Goal: Task Accomplishment & Management: Manage account settings

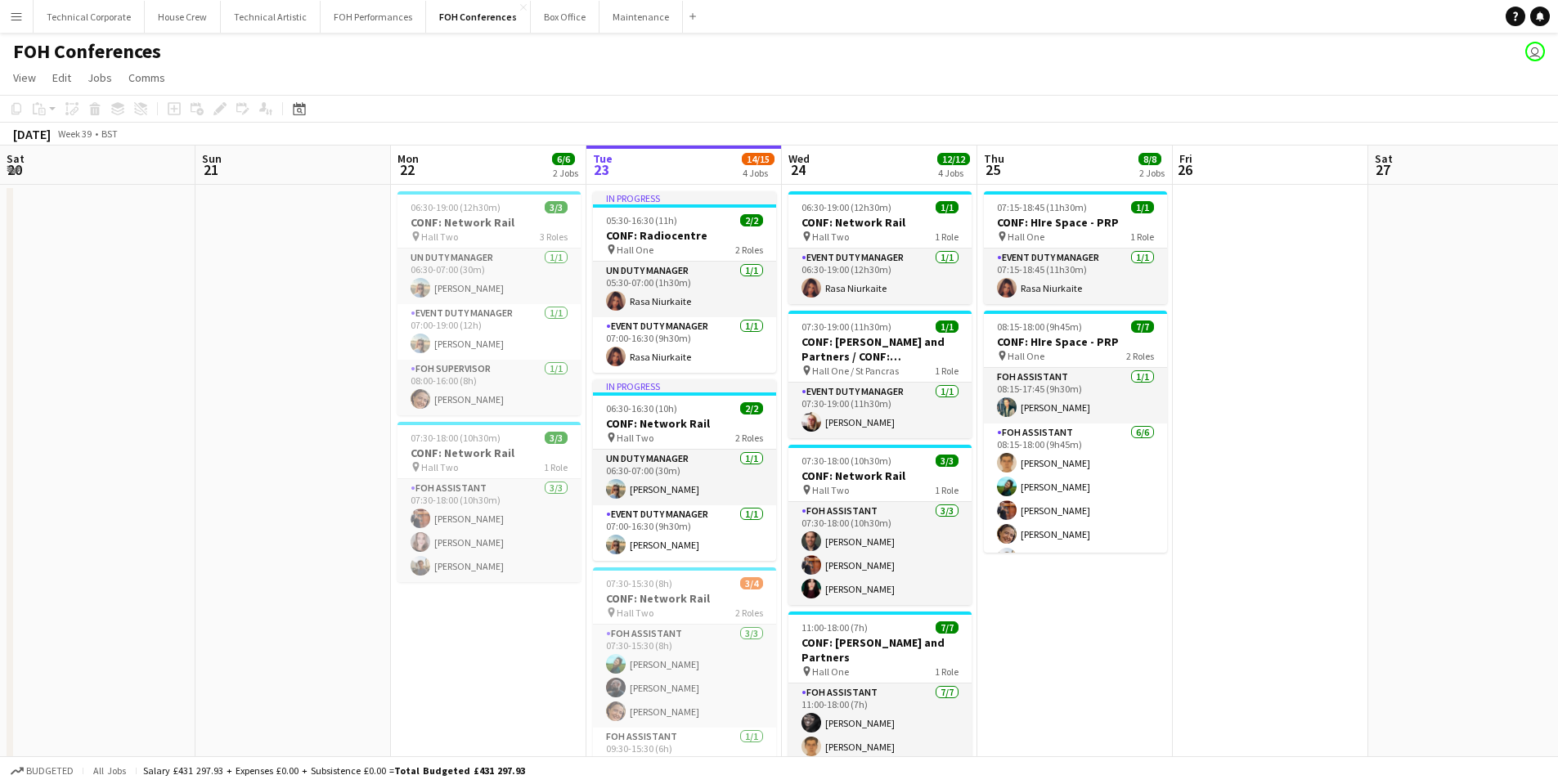
scroll to position [0, 391]
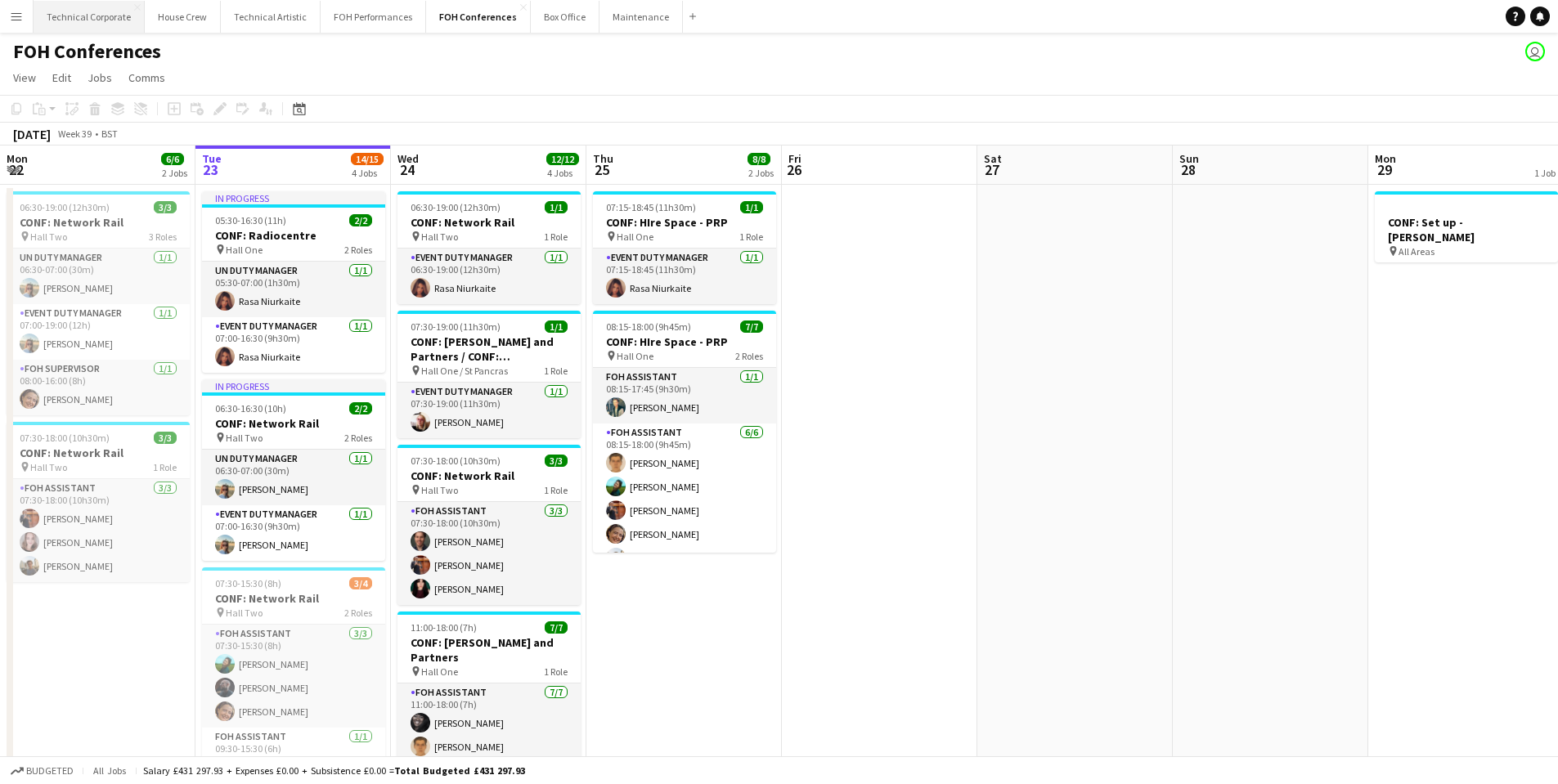
click at [83, 24] on button "Technical Corporate Close" at bounding box center [89, 17] width 111 height 32
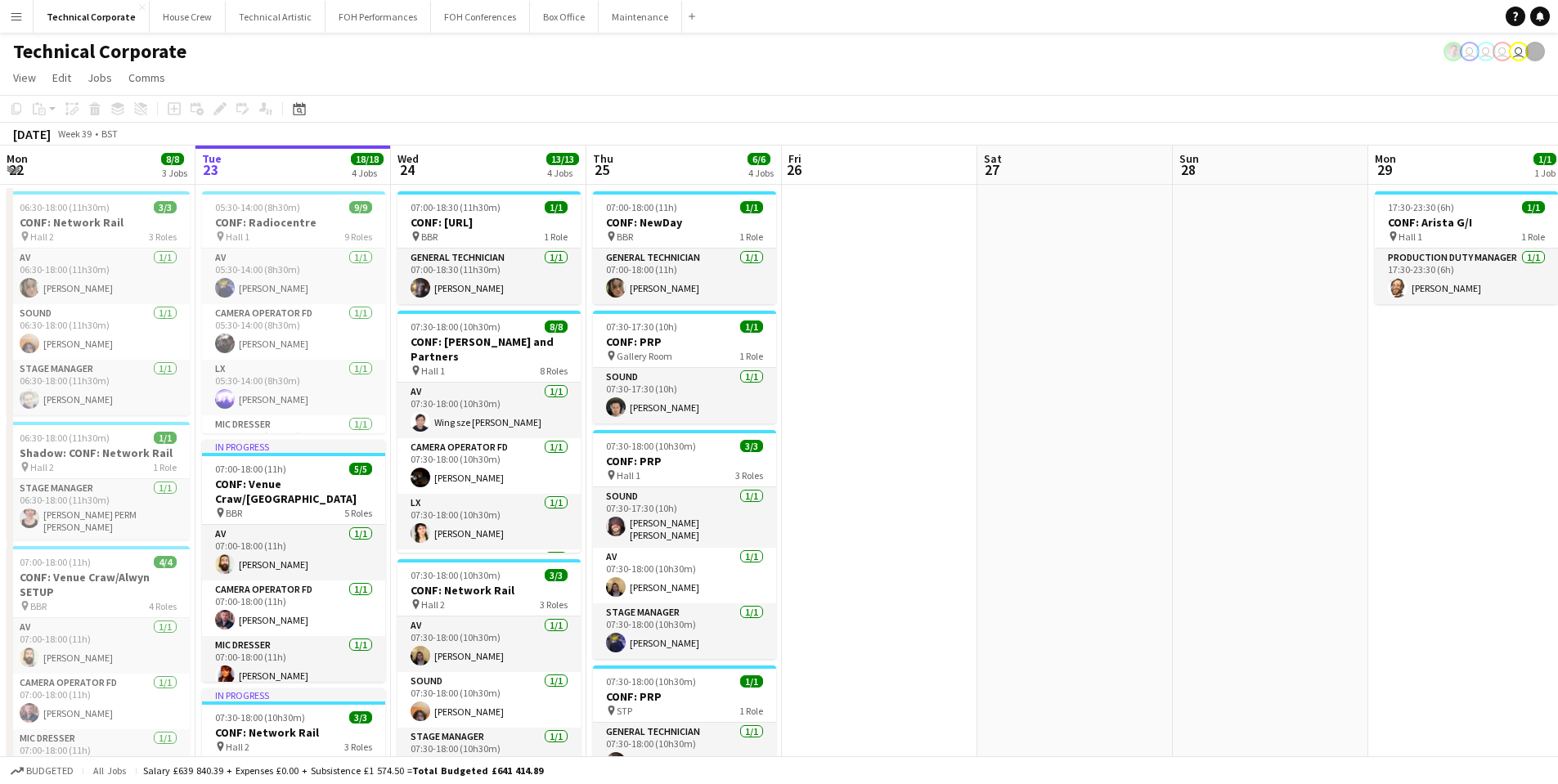
click at [879, 555] on app-date-cell at bounding box center [879, 640] width 196 height 910
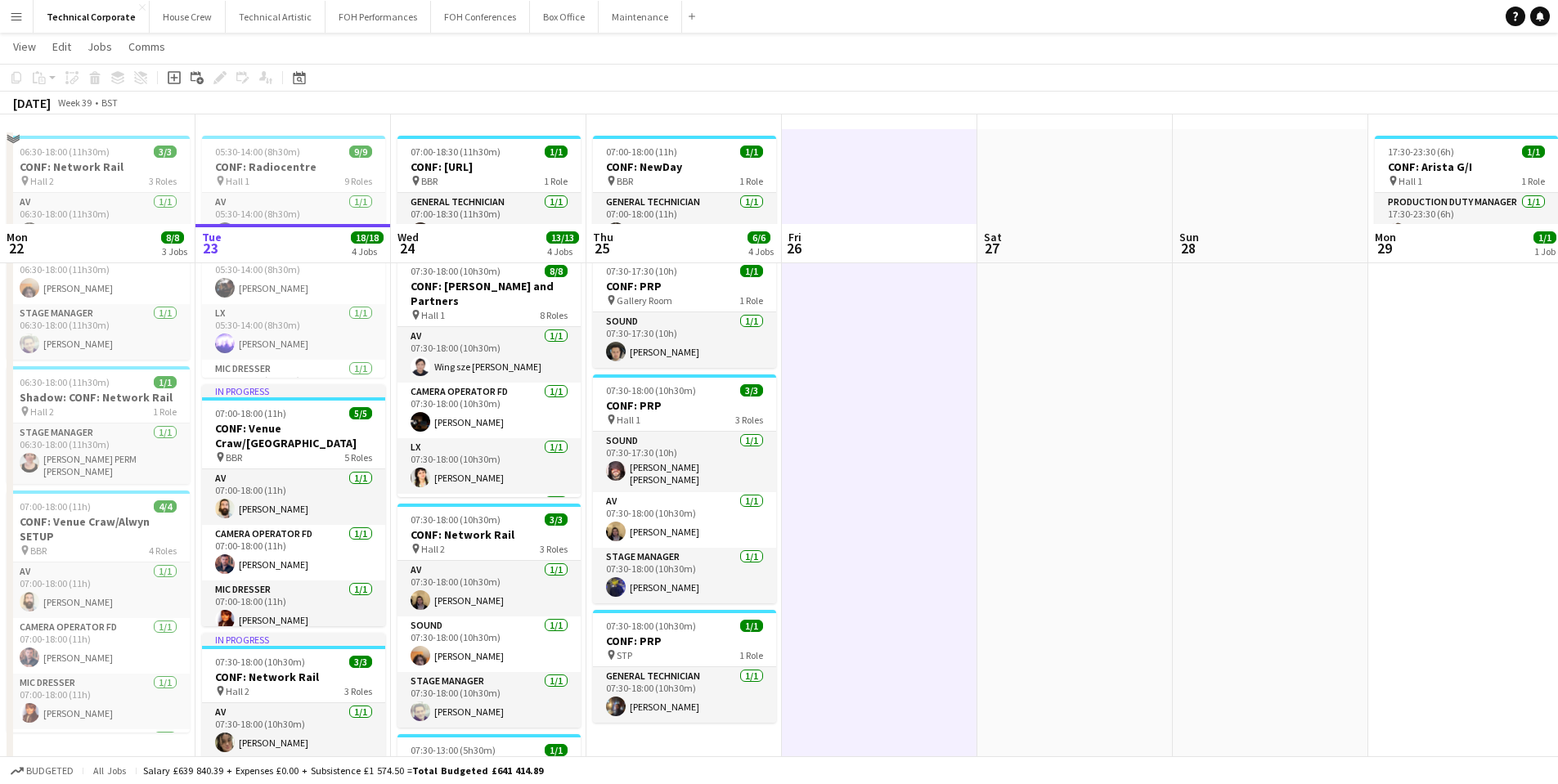
scroll to position [163, 0]
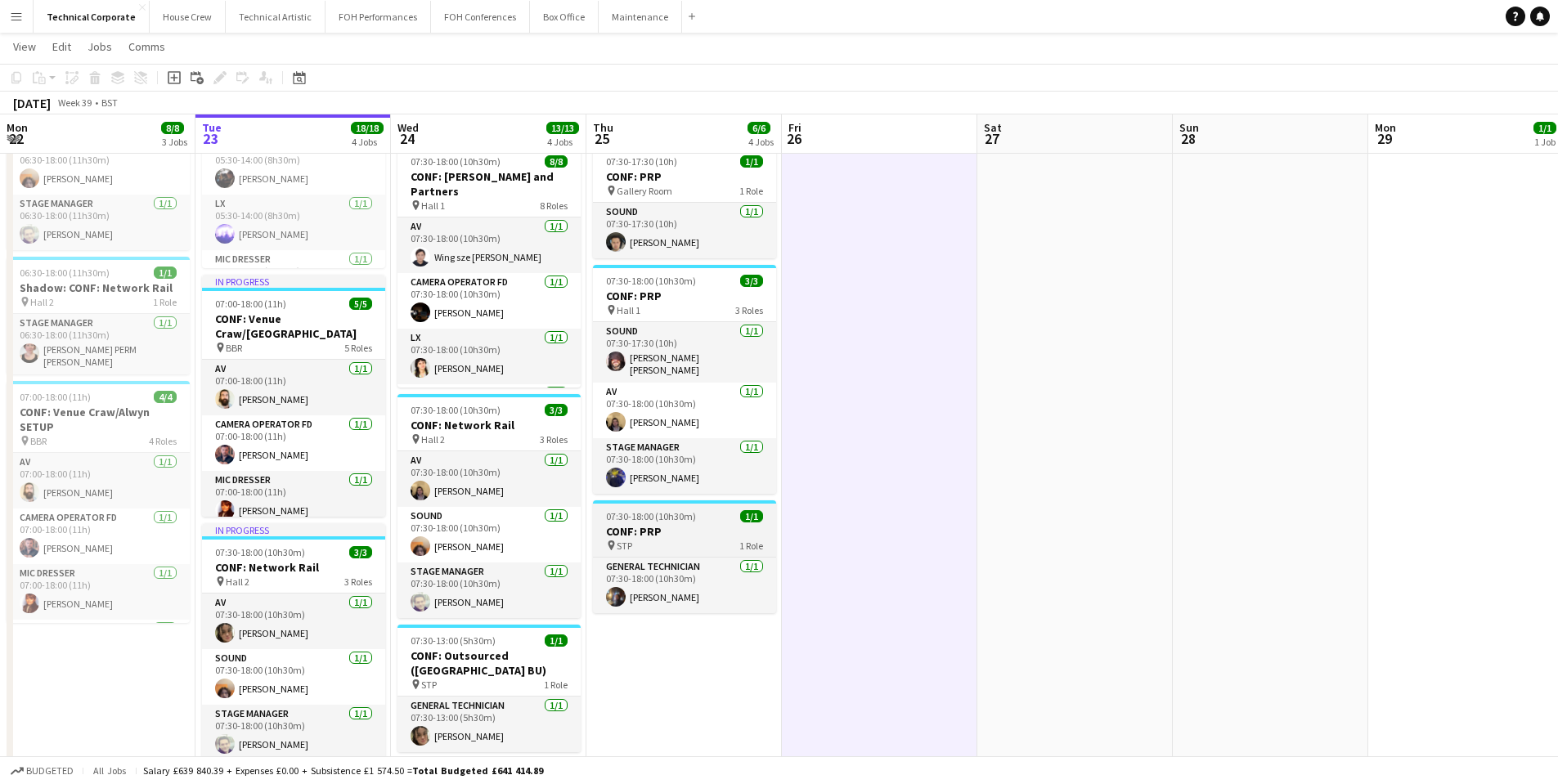
click at [720, 524] on h3 "CONF: PRP" at bounding box center [684, 531] width 183 height 15
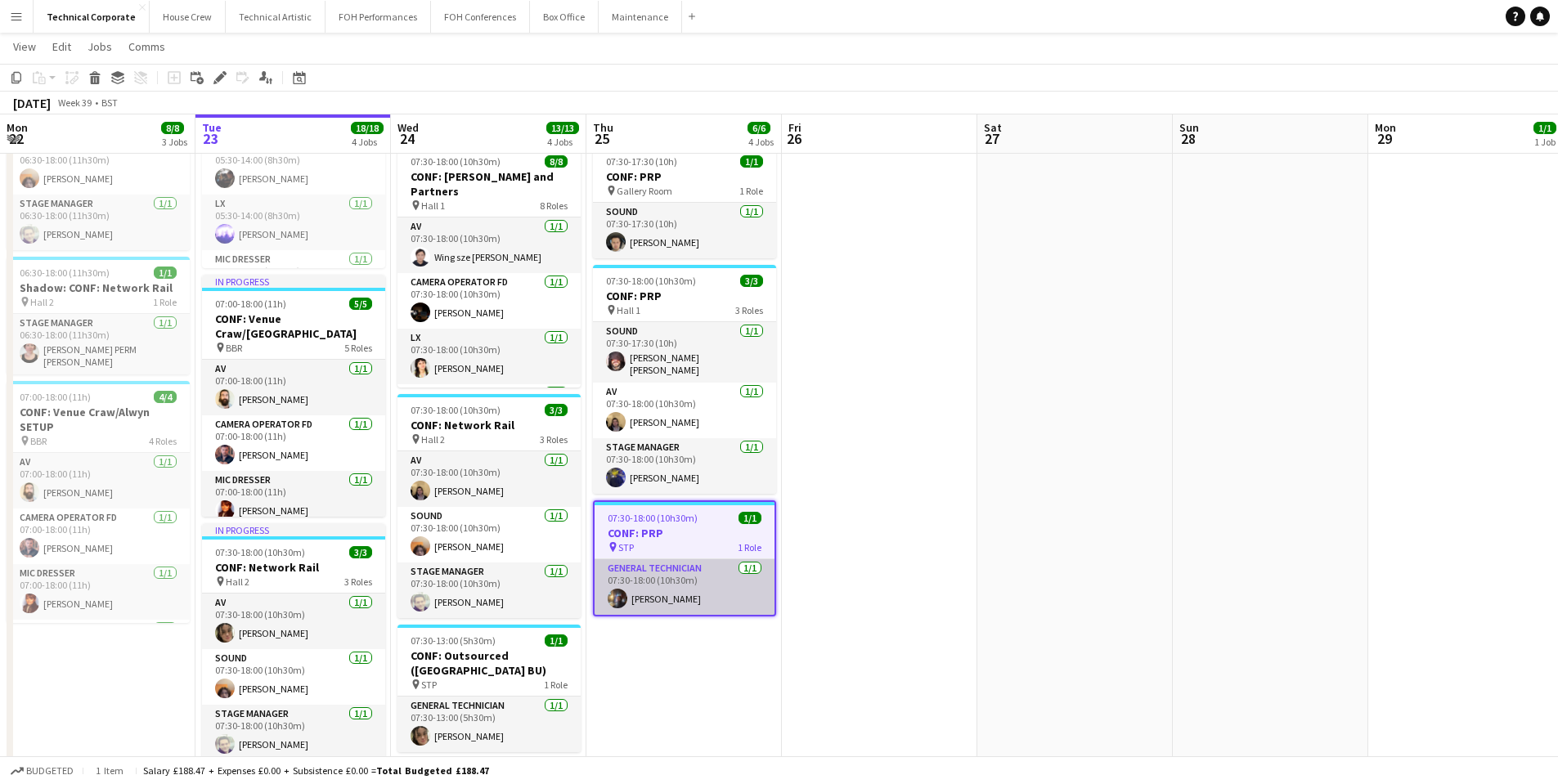
click at [677, 588] on app-card-role "General Technician 1/1 07:30-18:00 (10h30m) Riley Zaporozan" at bounding box center [684, 587] width 180 height 55
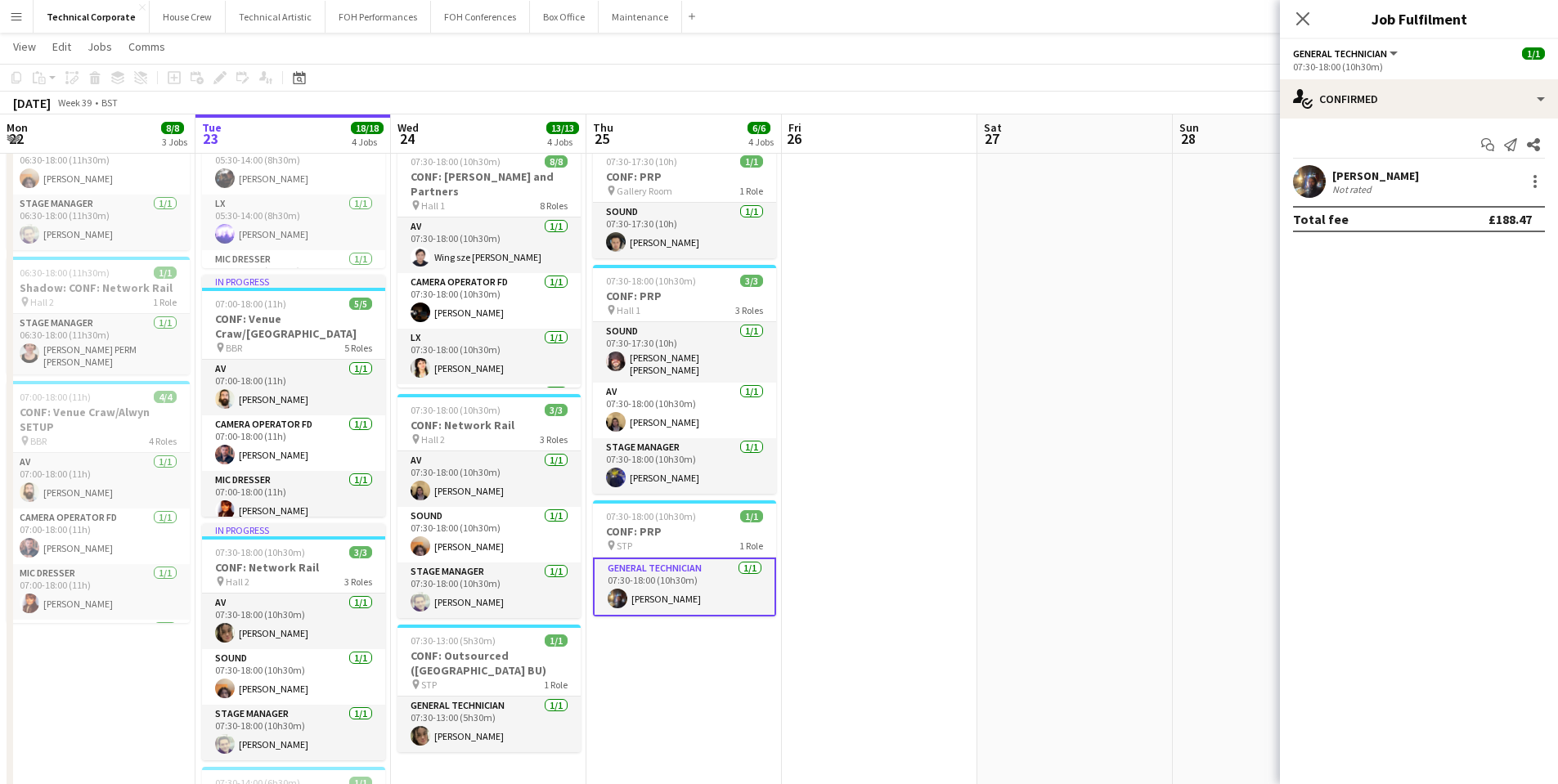
click at [1325, 57] on span "General Technician" at bounding box center [1340, 53] width 94 height 12
click at [1300, 28] on app-icon "Close pop-in" at bounding box center [1303, 19] width 24 height 24
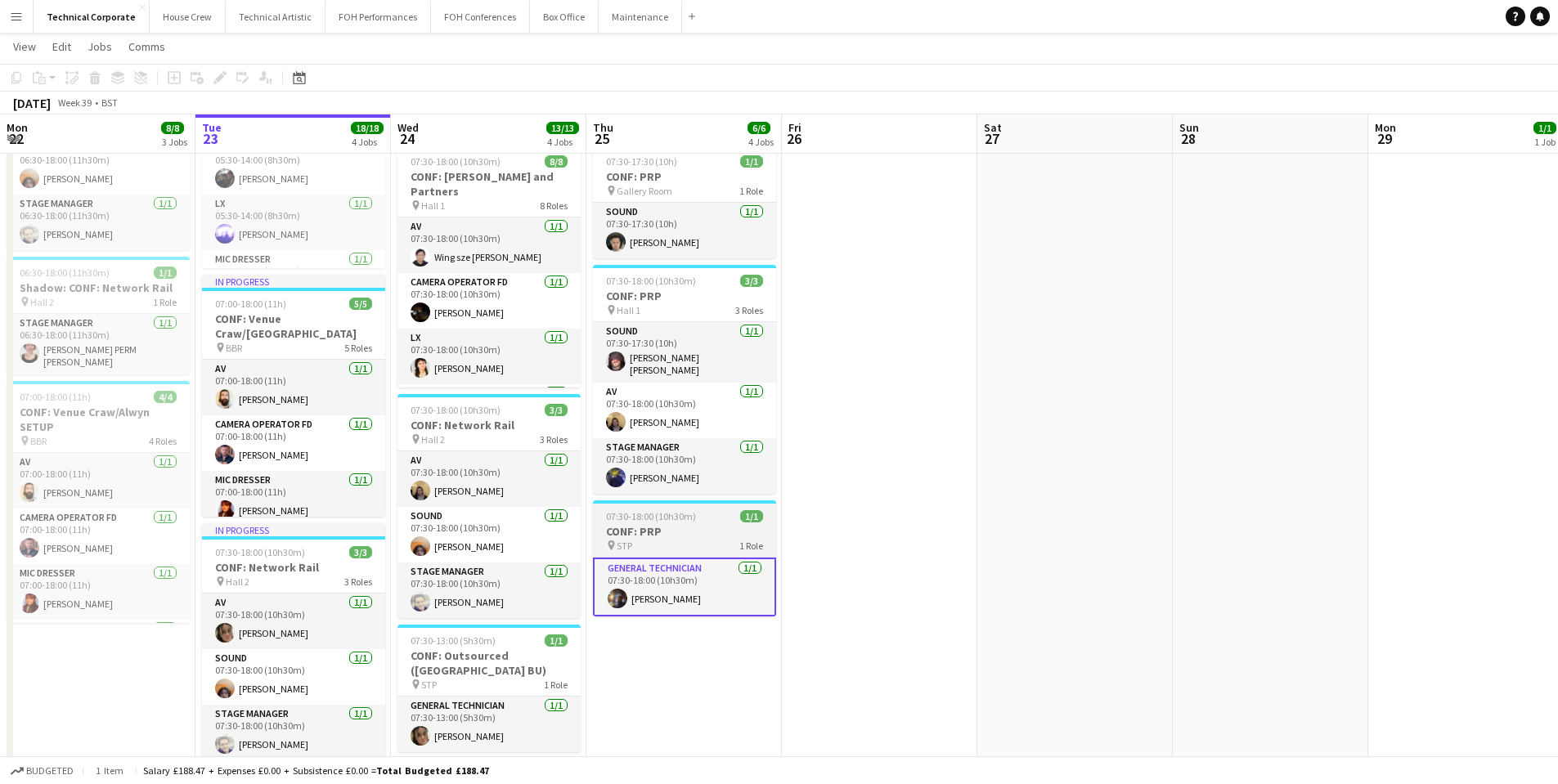
click at [680, 524] on h3 "CONF: PRP" at bounding box center [684, 531] width 183 height 15
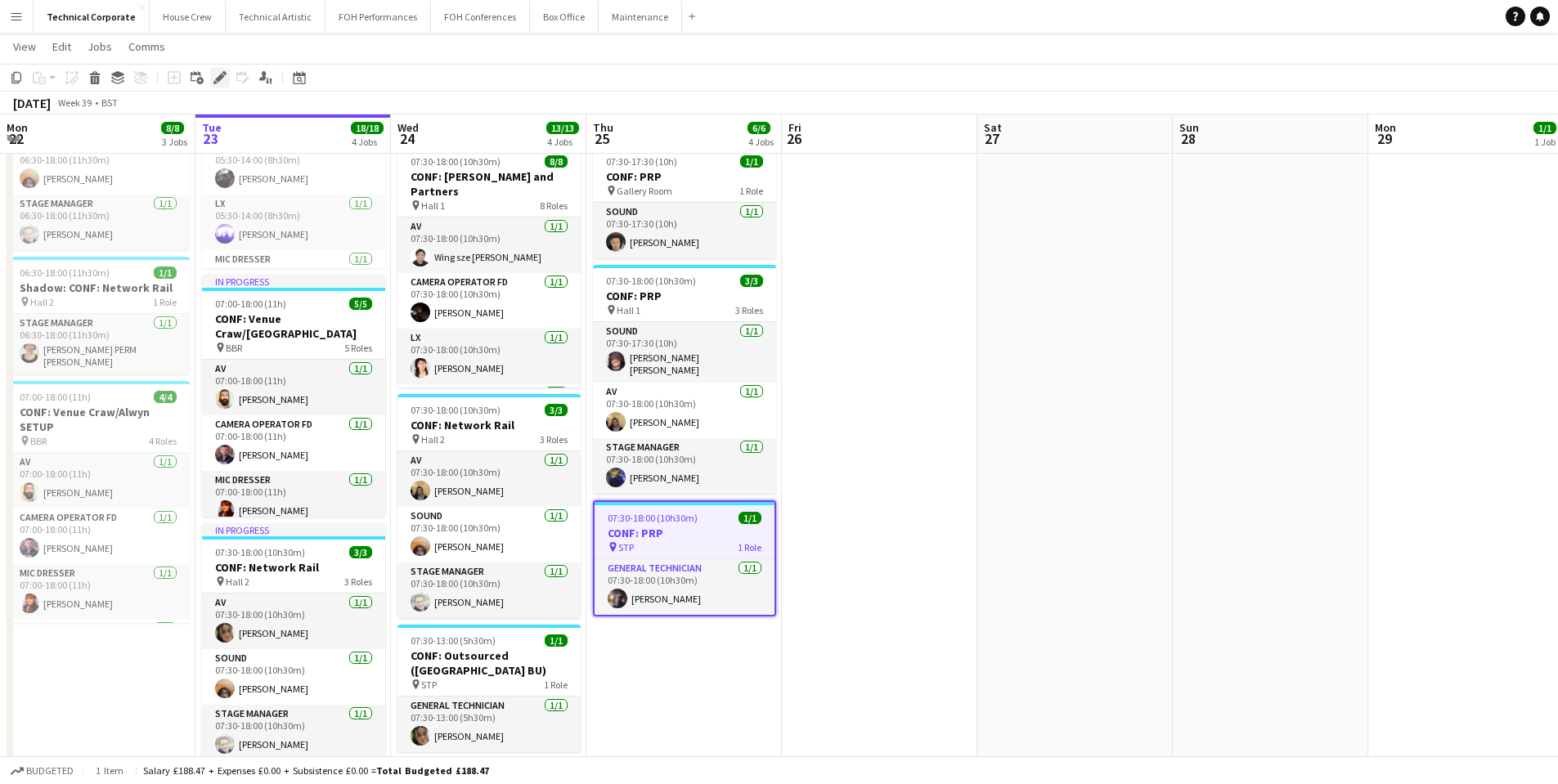
click at [220, 80] on icon "Edit" at bounding box center [220, 78] width 13 height 13
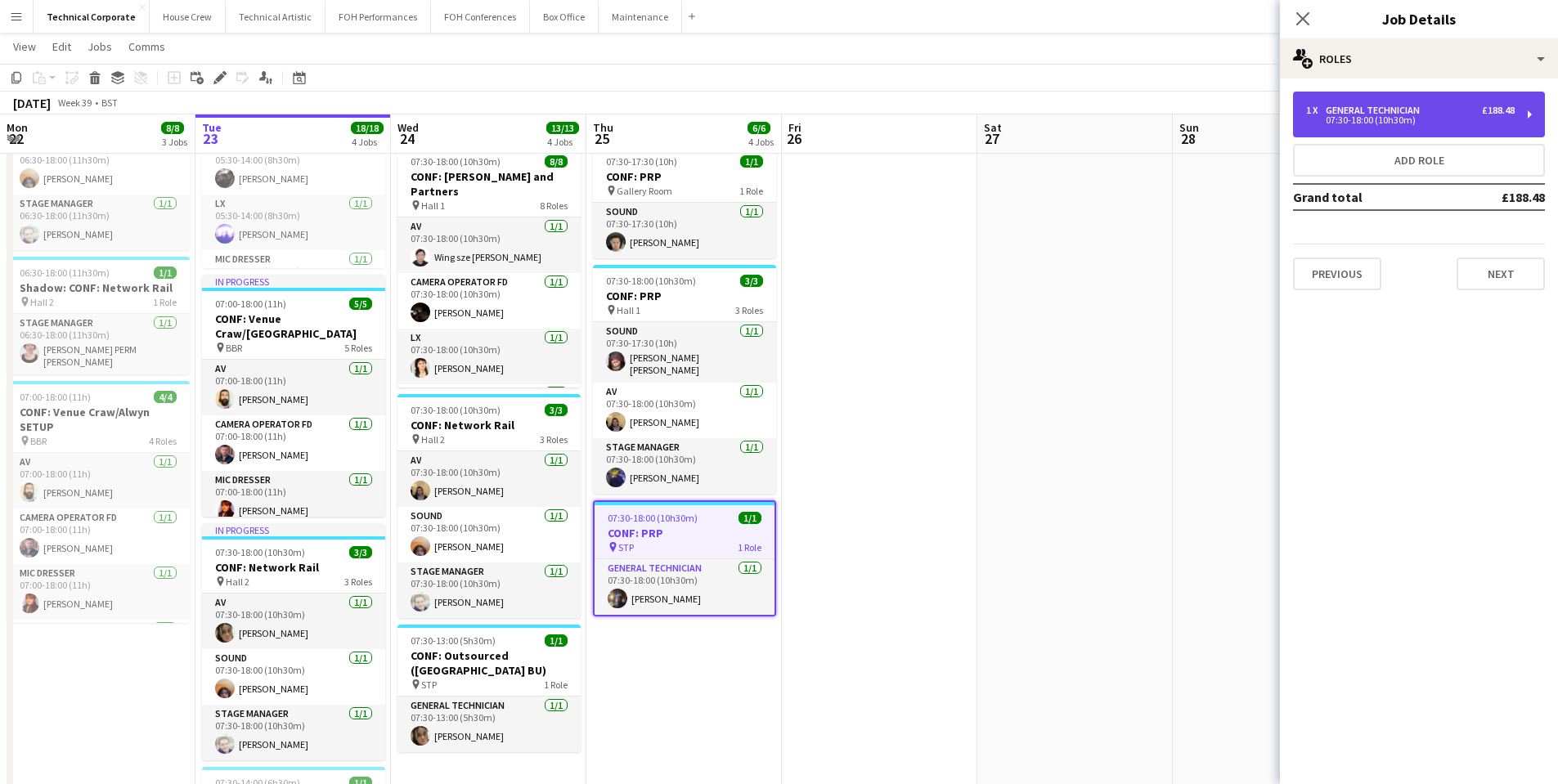
click at [1499, 123] on div "07:30-18:00 (10h30m)" at bounding box center [1410, 120] width 209 height 8
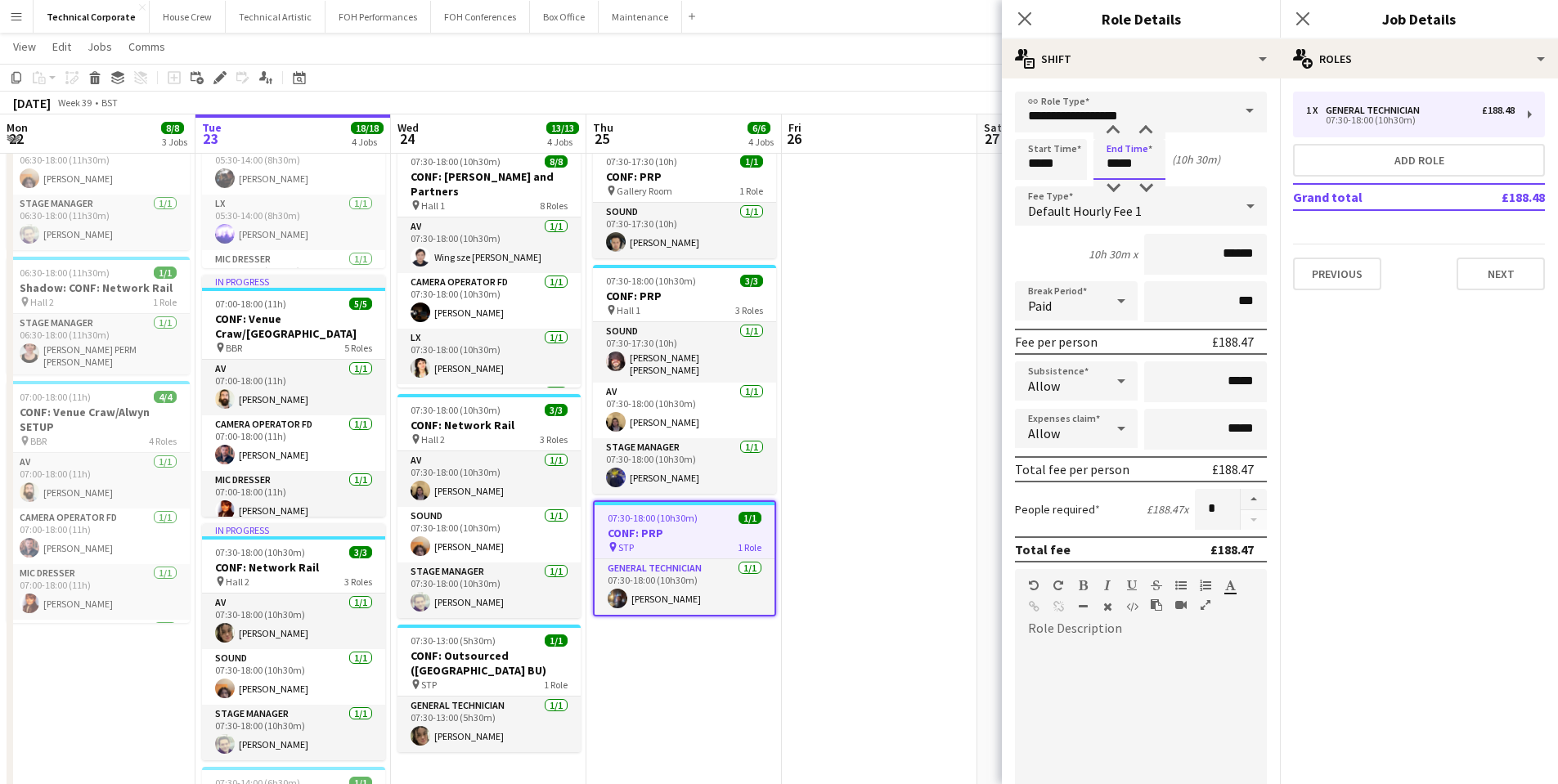
click at [1117, 166] on input "*****" at bounding box center [1129, 159] width 72 height 41
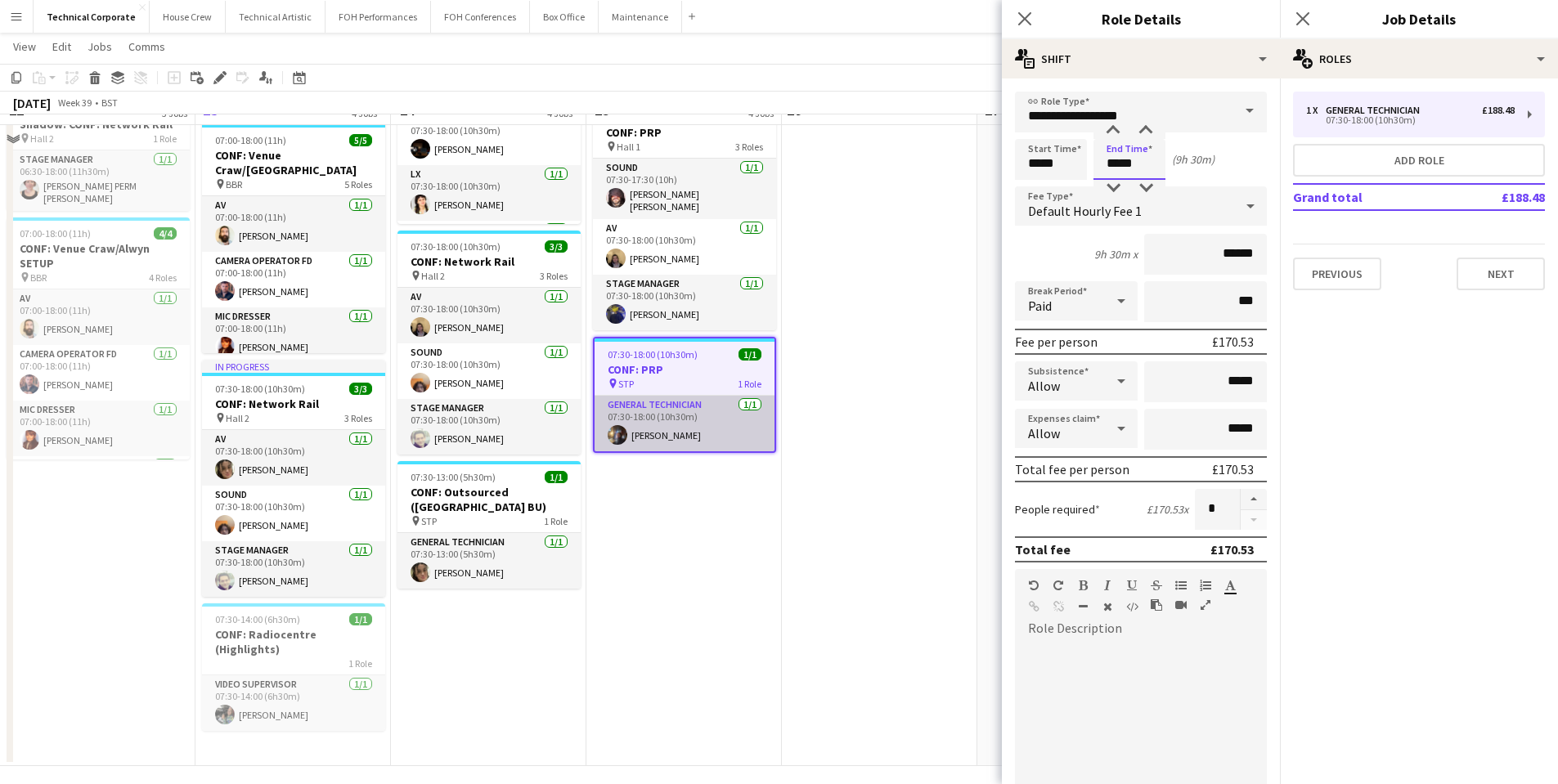
scroll to position [82, 0]
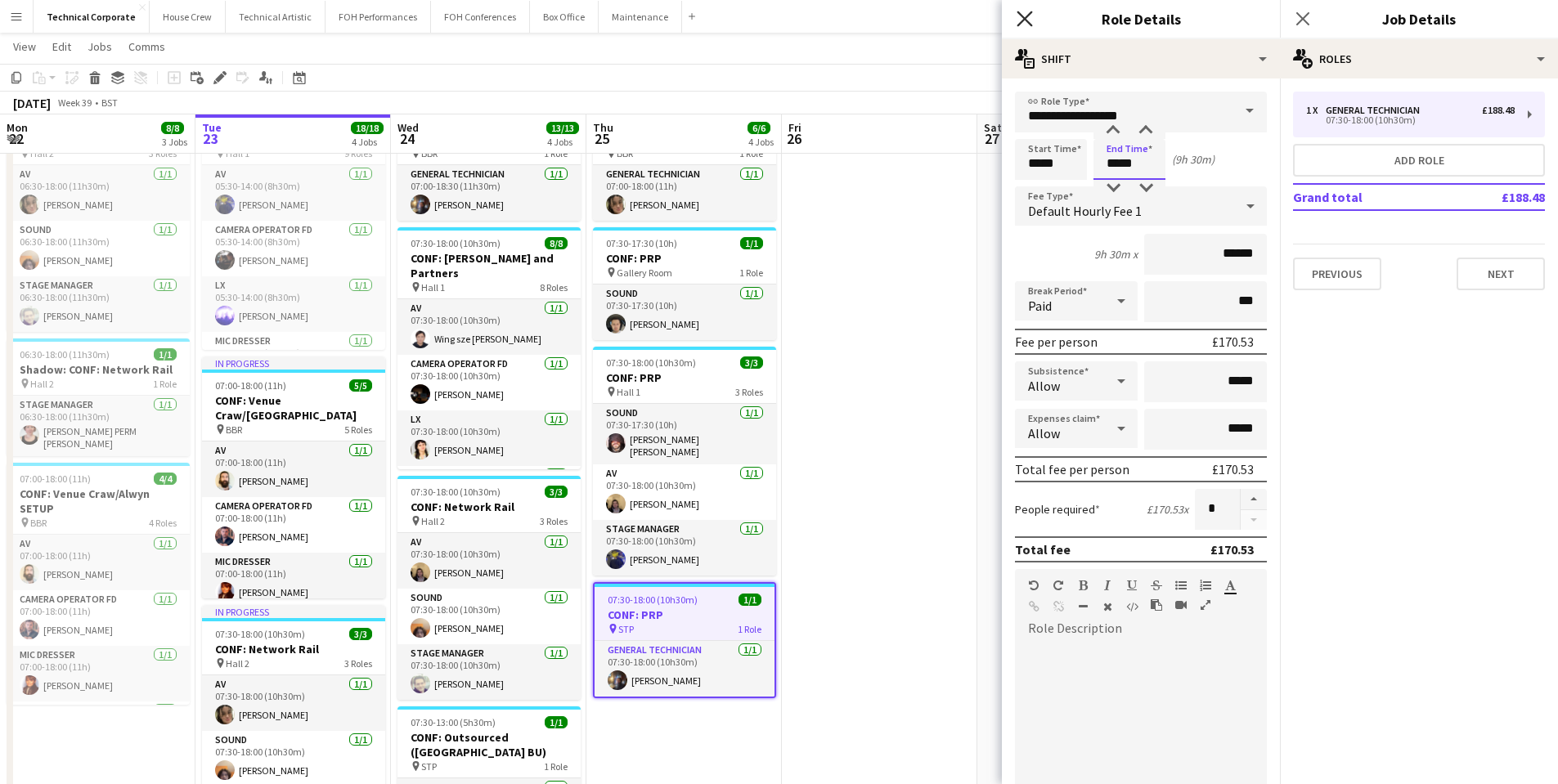
type input "*****"
click at [1024, 17] on icon at bounding box center [1024, 18] width 16 height 16
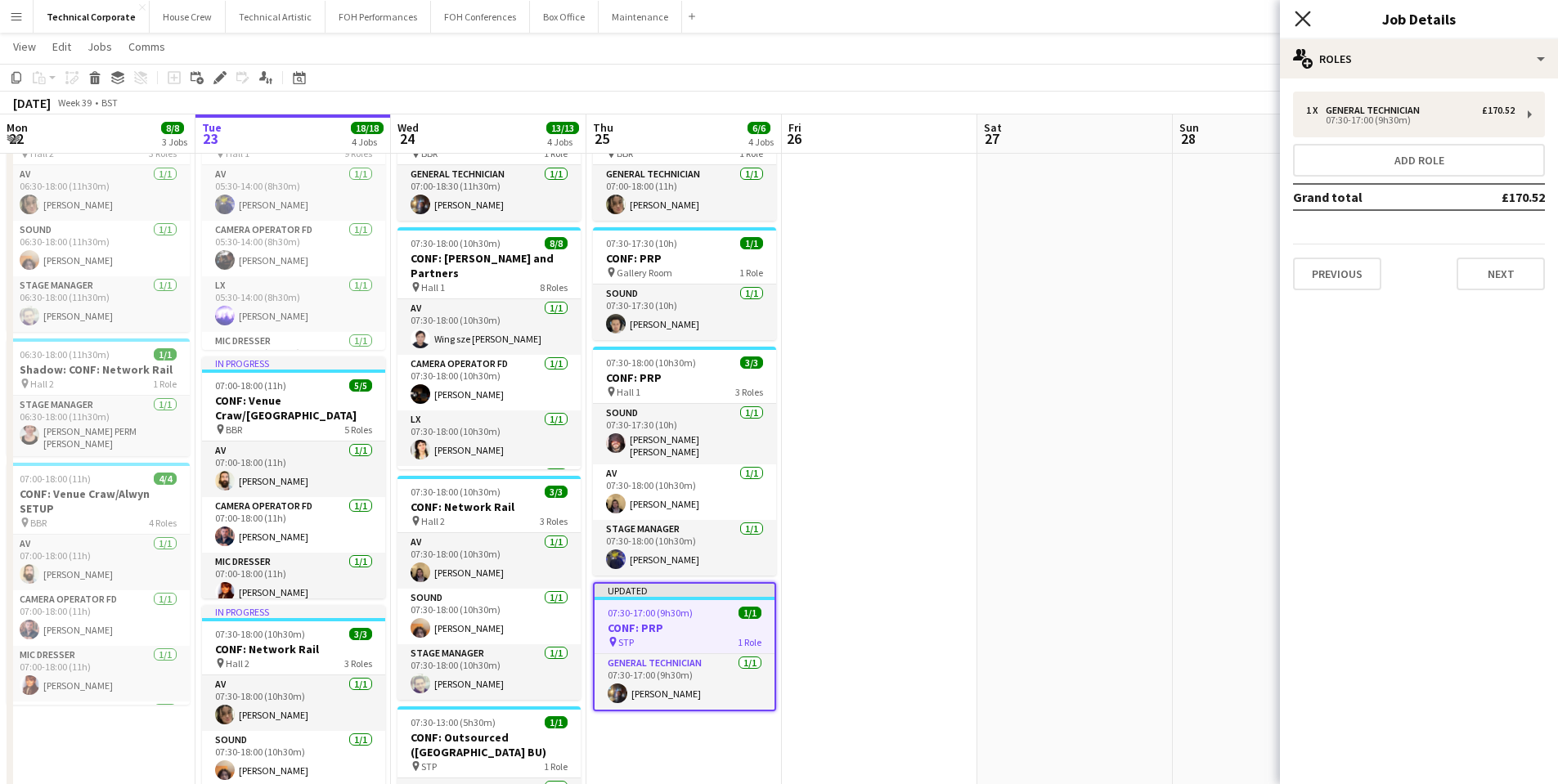
click at [1304, 15] on icon "Close pop-in" at bounding box center [1302, 18] width 16 height 16
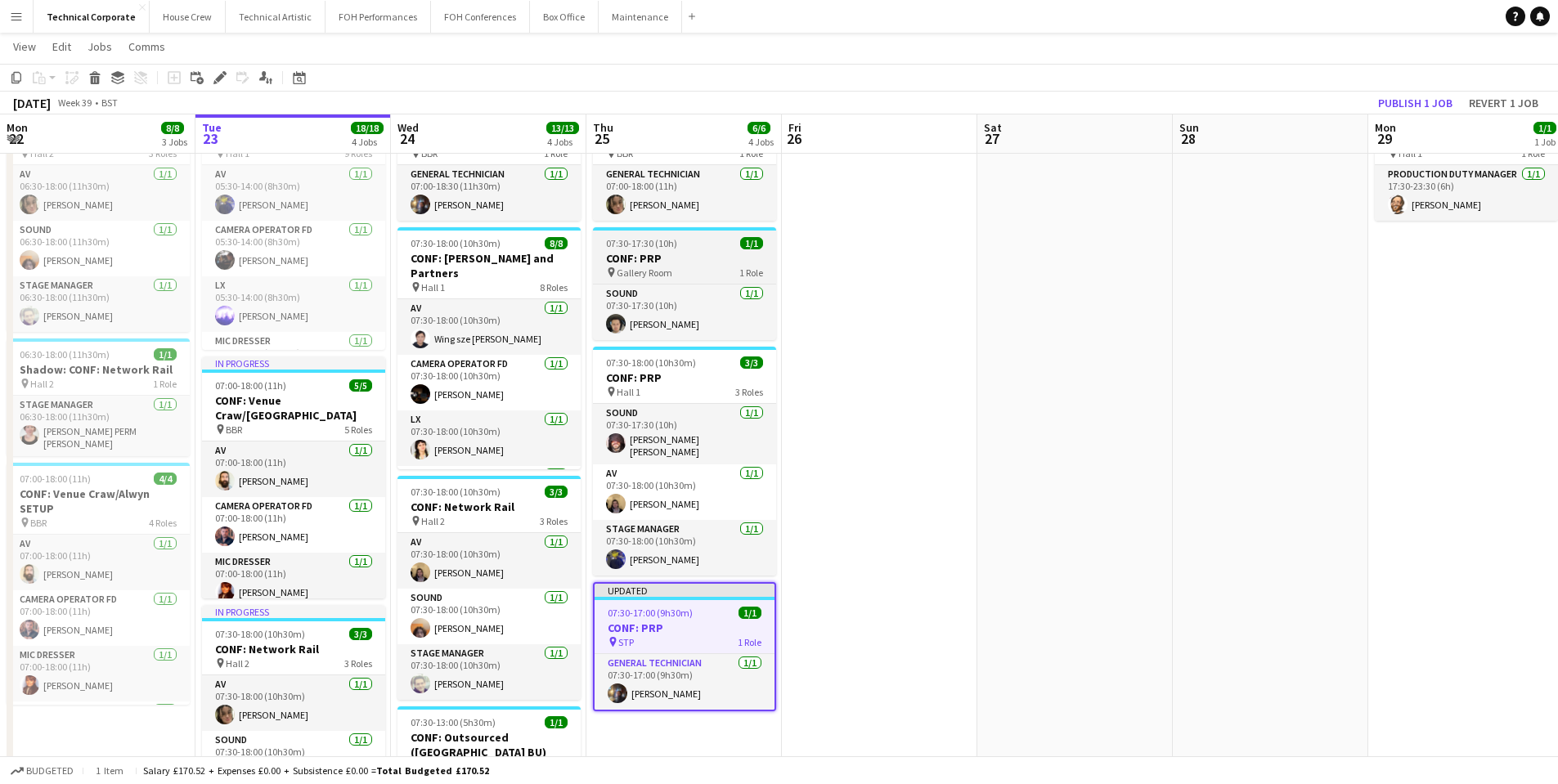
click at [707, 266] on div "pin Gallery Room 1 Role" at bounding box center [684, 272] width 183 height 13
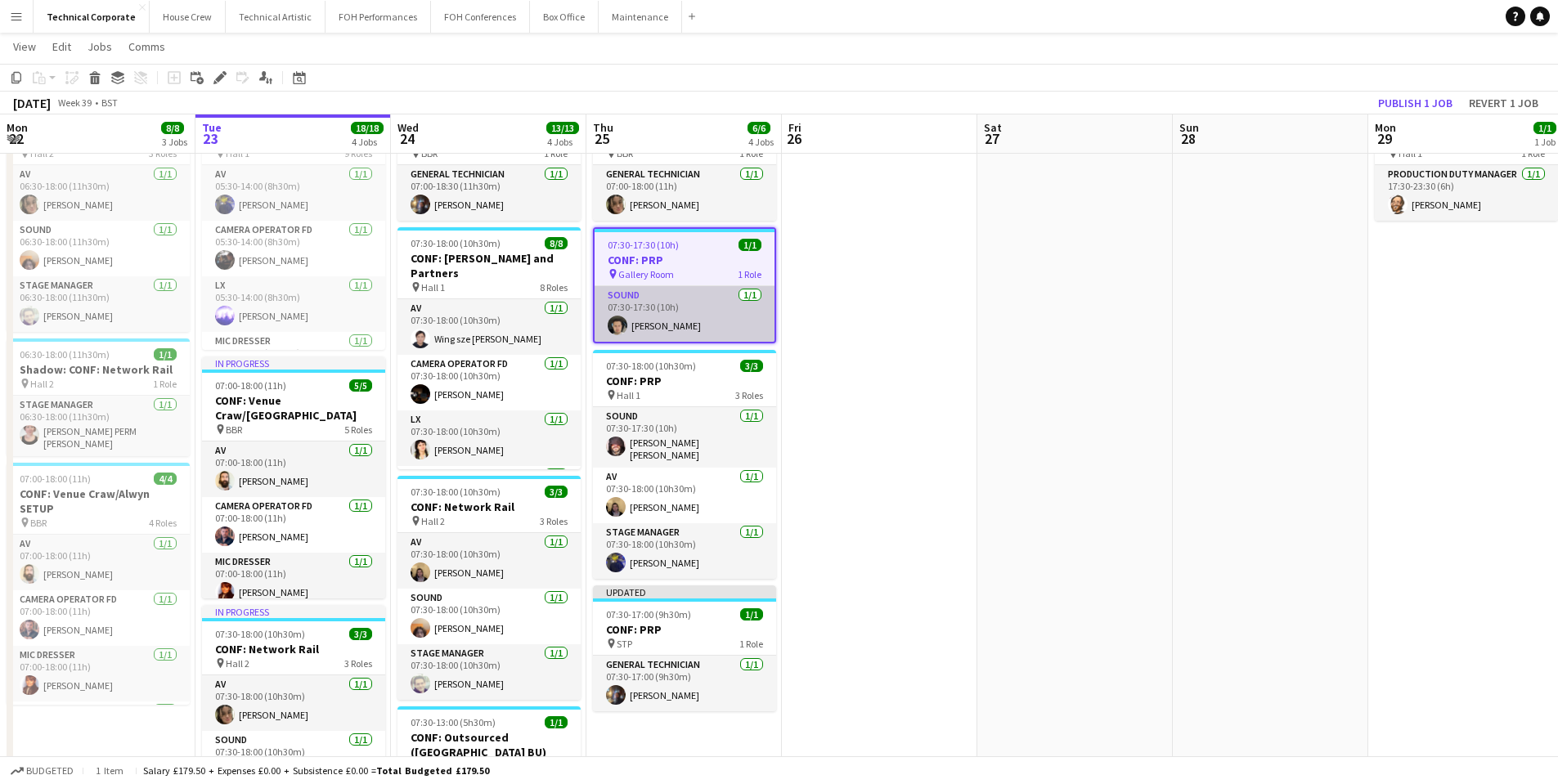
click at [668, 323] on app-card-role "Sound 1/1 07:30-17:30 (10h) Elliot Buchanan" at bounding box center [684, 314] width 180 height 55
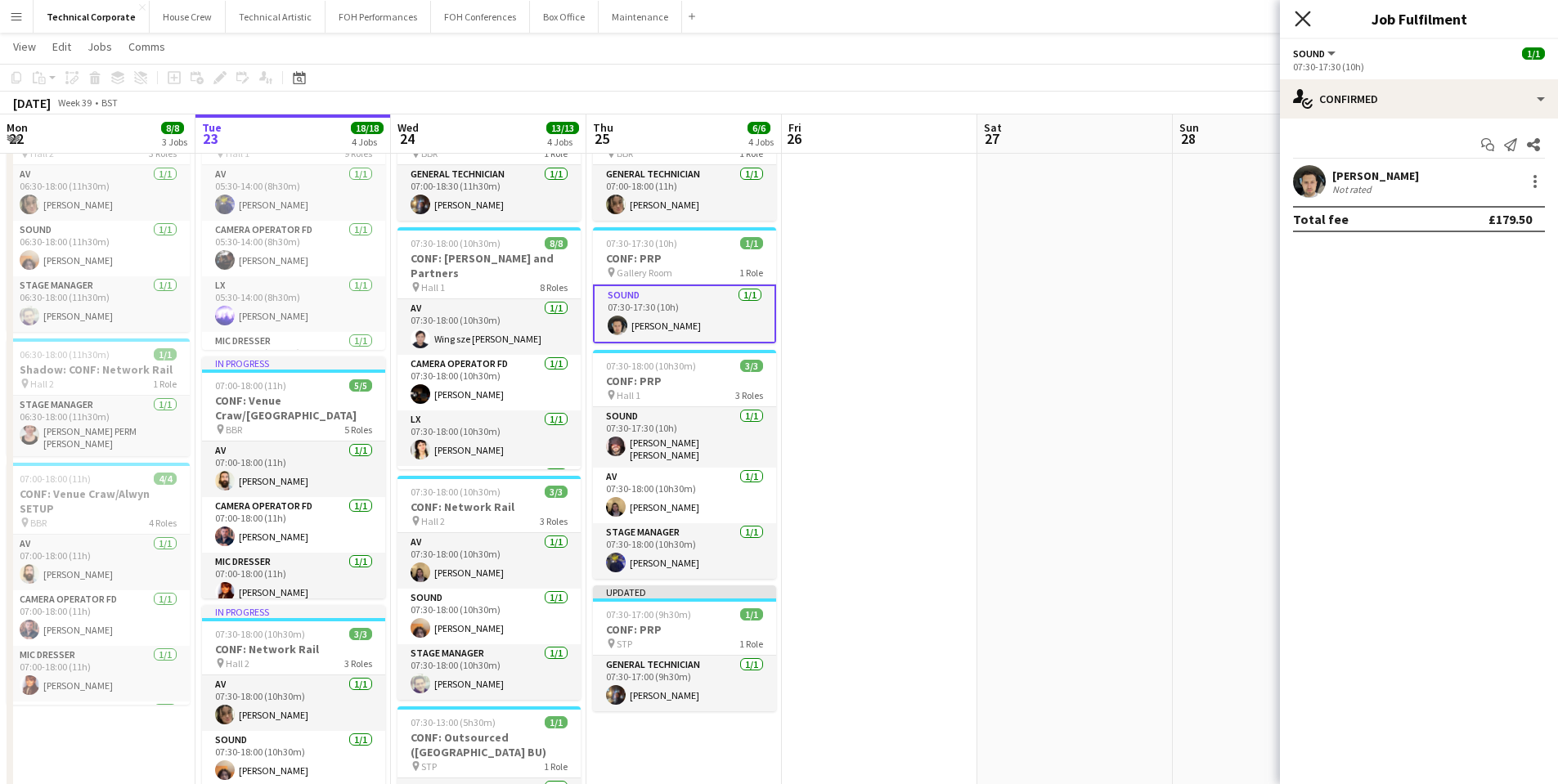
click at [1302, 22] on icon "Close pop-in" at bounding box center [1302, 18] width 16 height 16
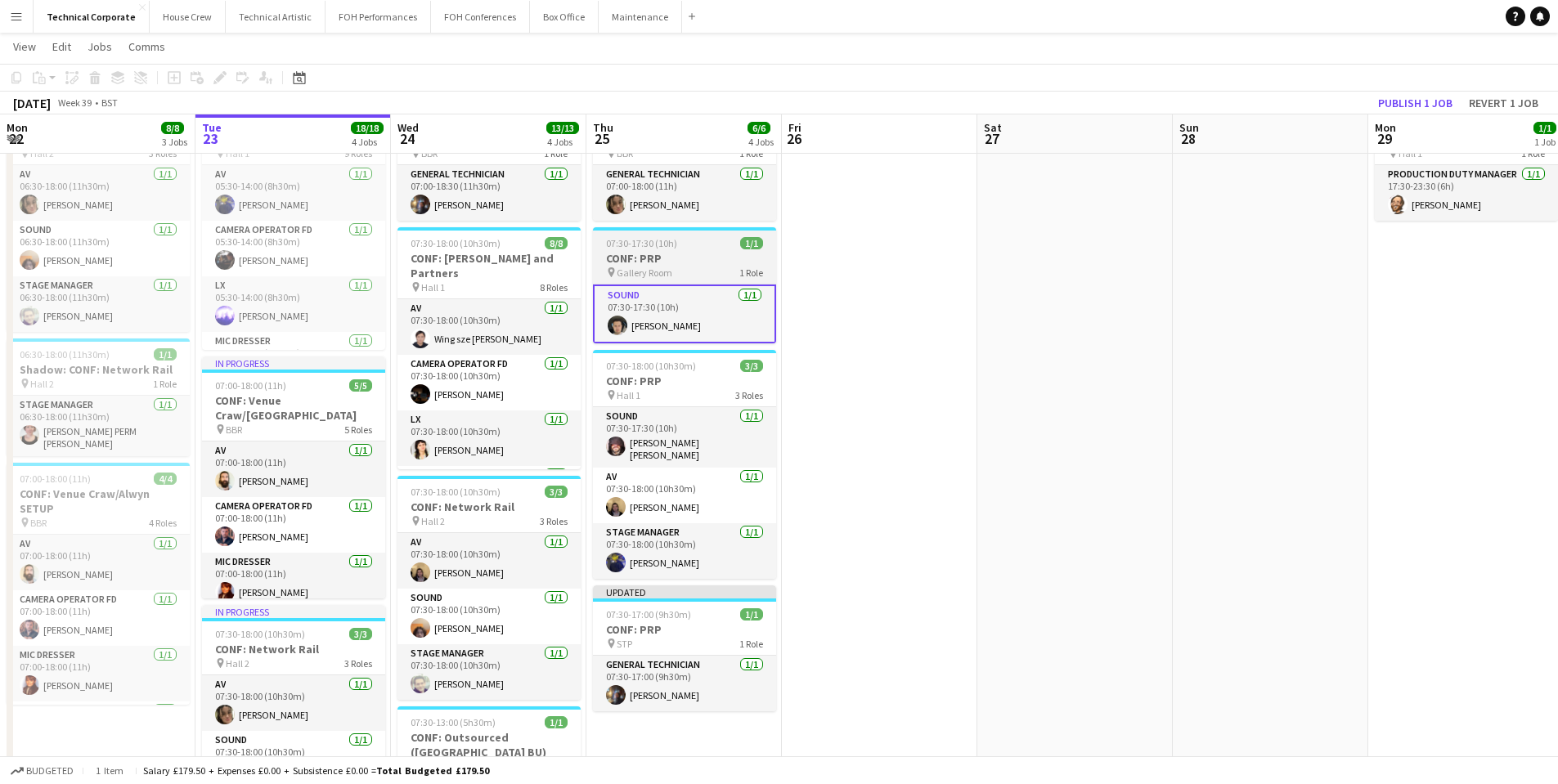
click at [698, 254] on h3 "CONF: PRP" at bounding box center [684, 258] width 183 height 15
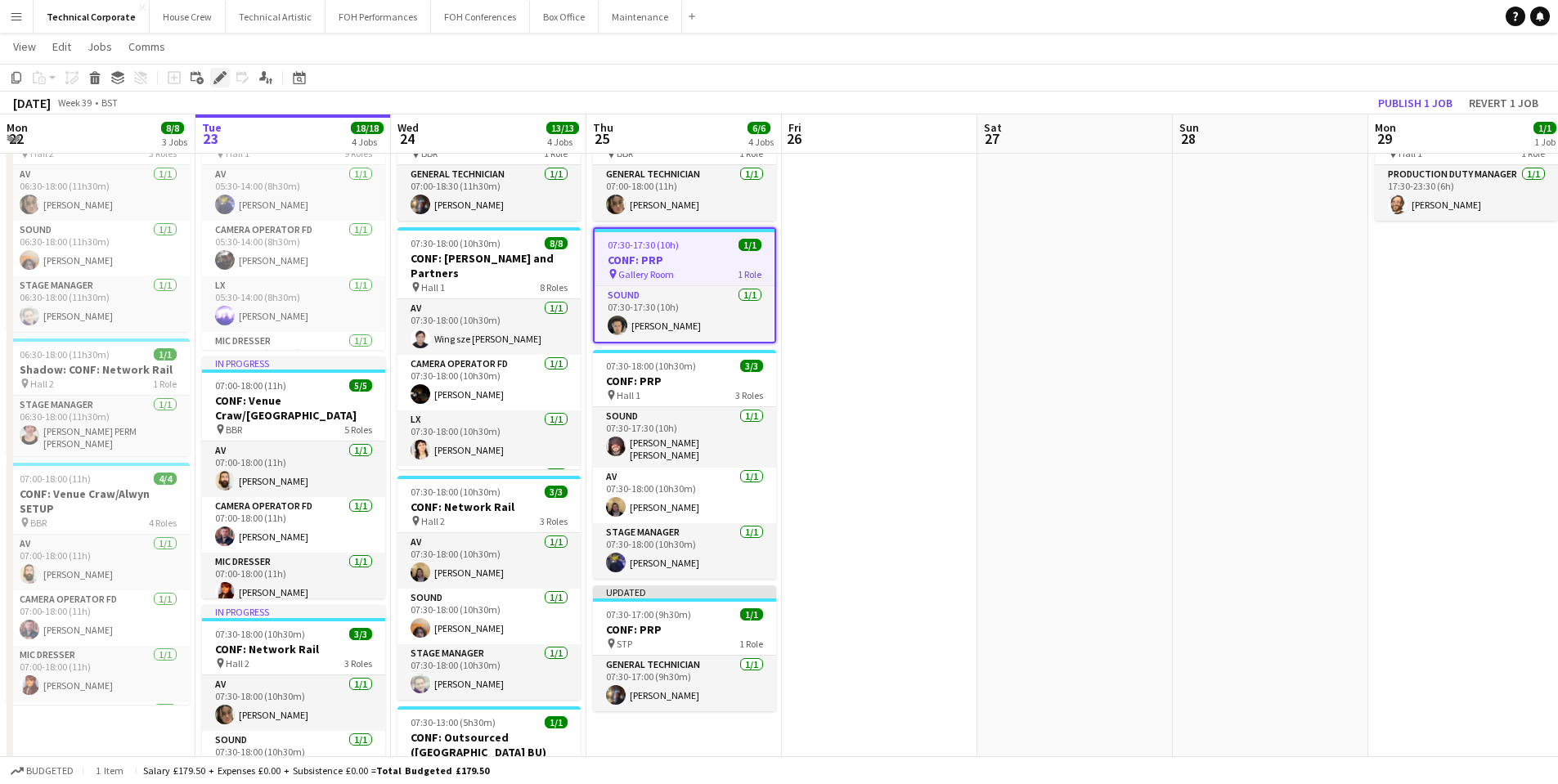
click at [223, 73] on icon at bounding box center [224, 73] width 4 height 4
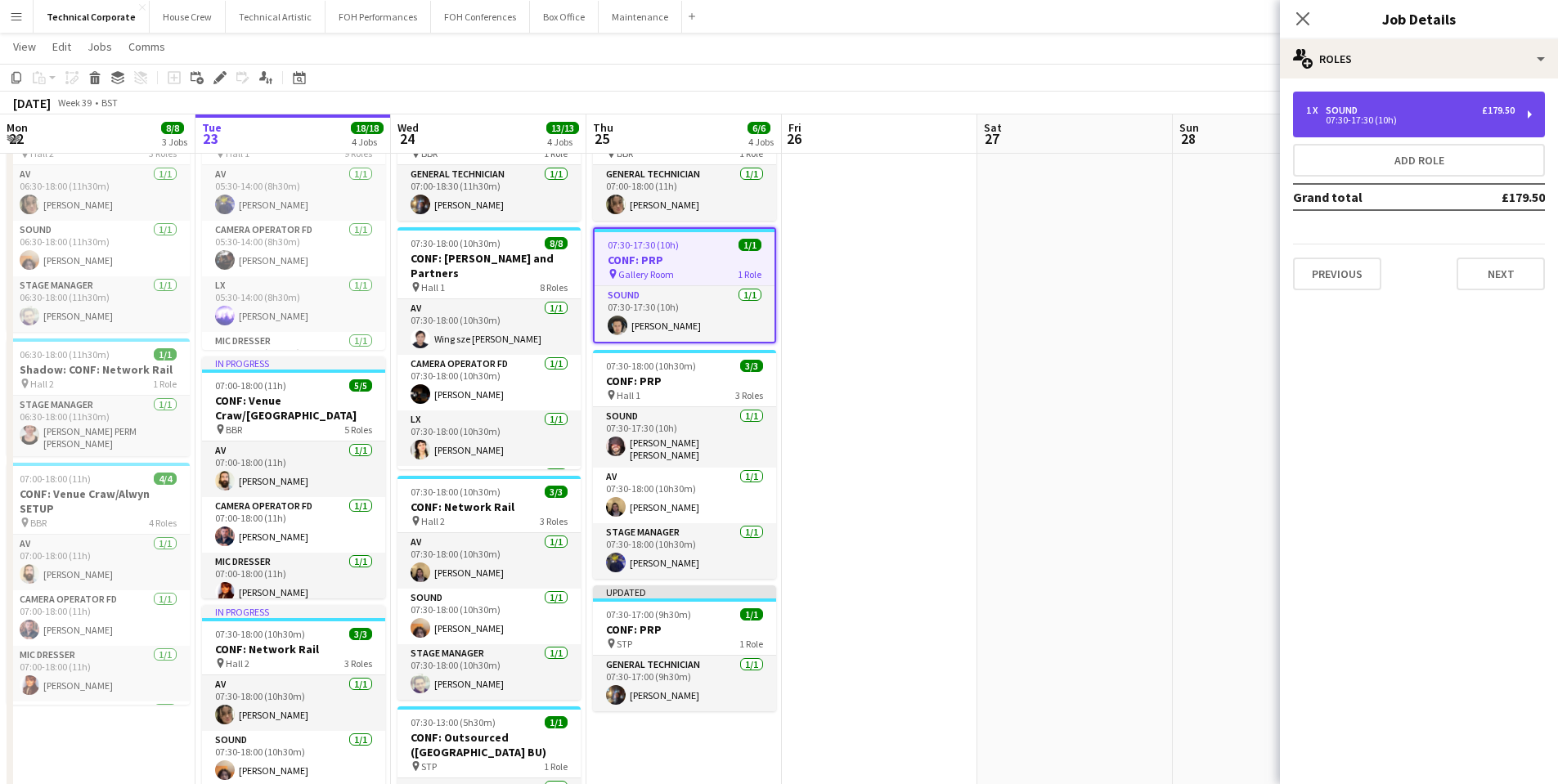
click at [1347, 118] on div "07:30-17:30 (10h)" at bounding box center [1410, 120] width 209 height 8
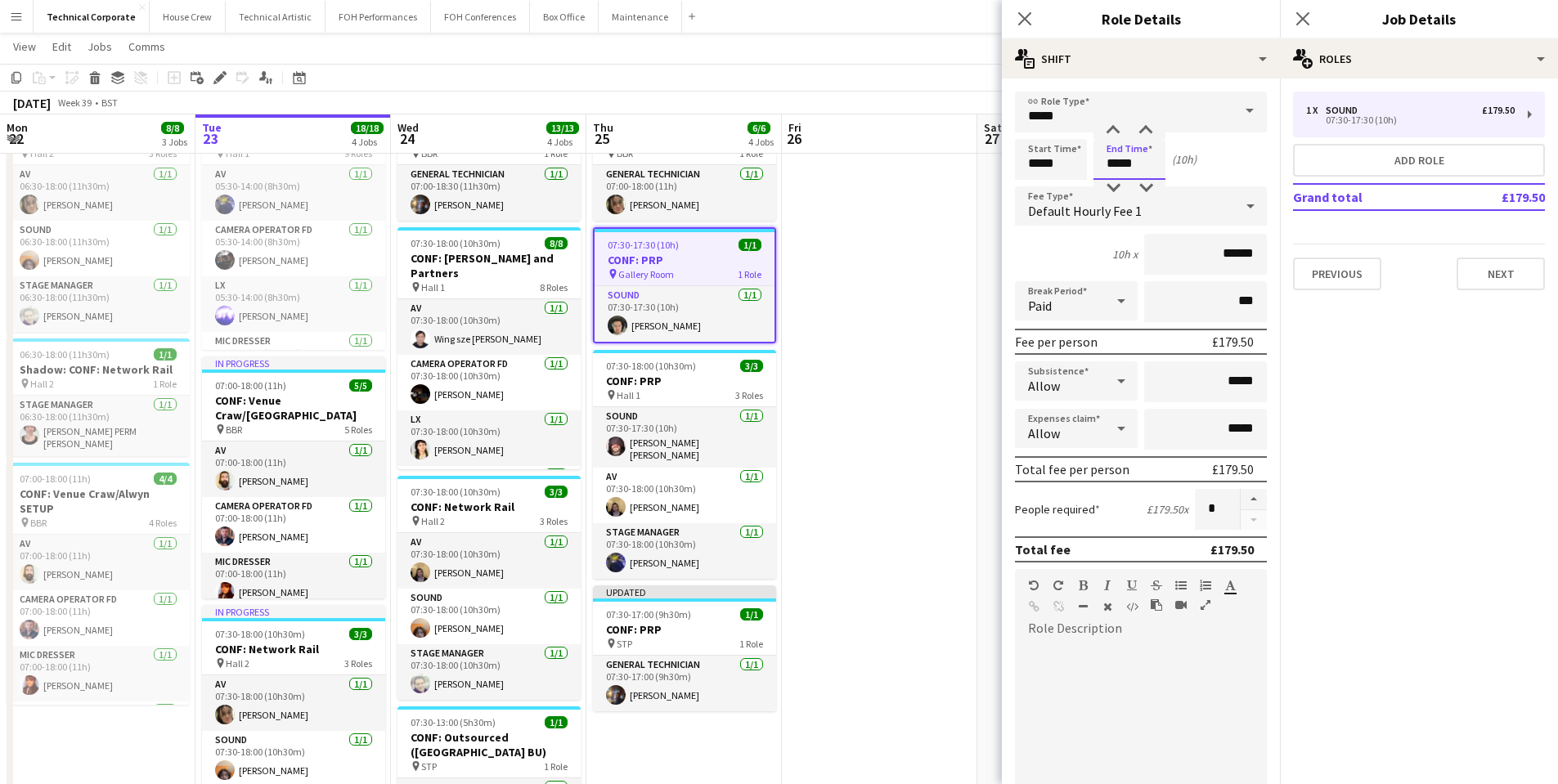
click at [1125, 163] on input "*****" at bounding box center [1129, 159] width 72 height 41
type input "*****"
click at [1030, 13] on icon at bounding box center [1024, 18] width 16 height 16
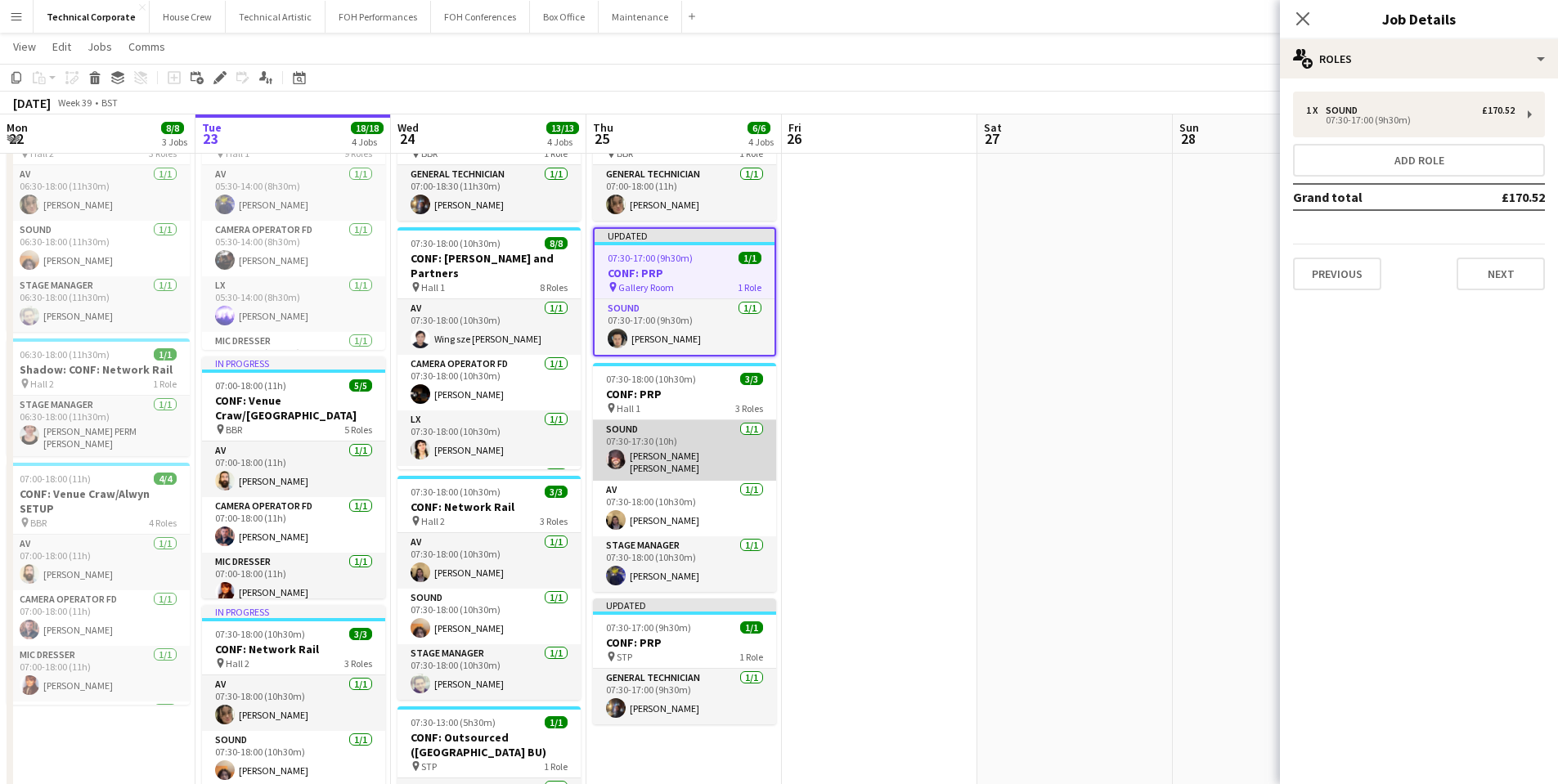
click at [699, 456] on app-card-role "Sound 1/1 07:30-17:30 (10h) Carmelo Laudani Rosa" at bounding box center [684, 450] width 183 height 60
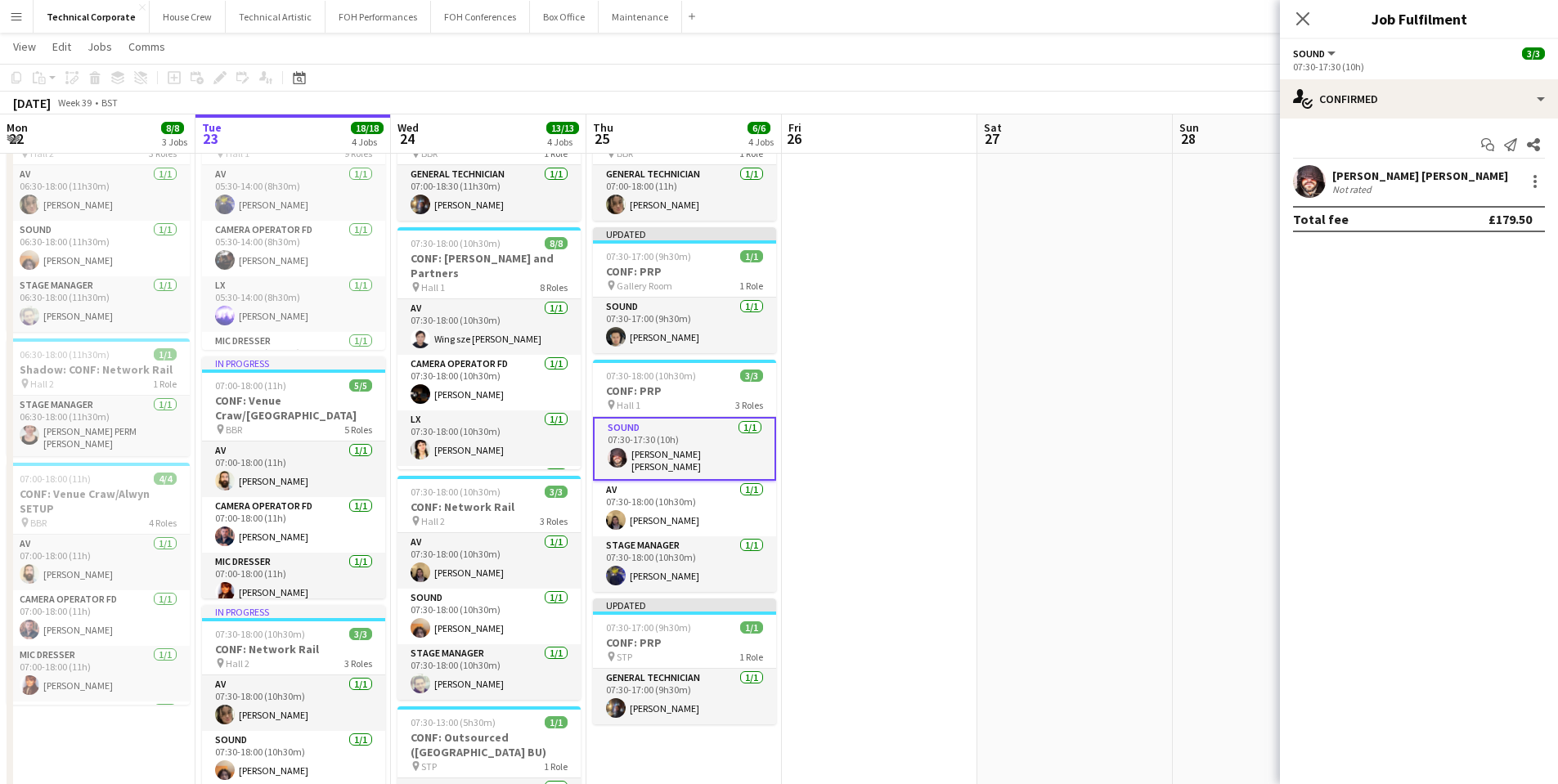
click at [1308, 59] on span "Sound" at bounding box center [1309, 53] width 32 height 12
click at [1309, 19] on icon "Close pop-in" at bounding box center [1302, 18] width 16 height 16
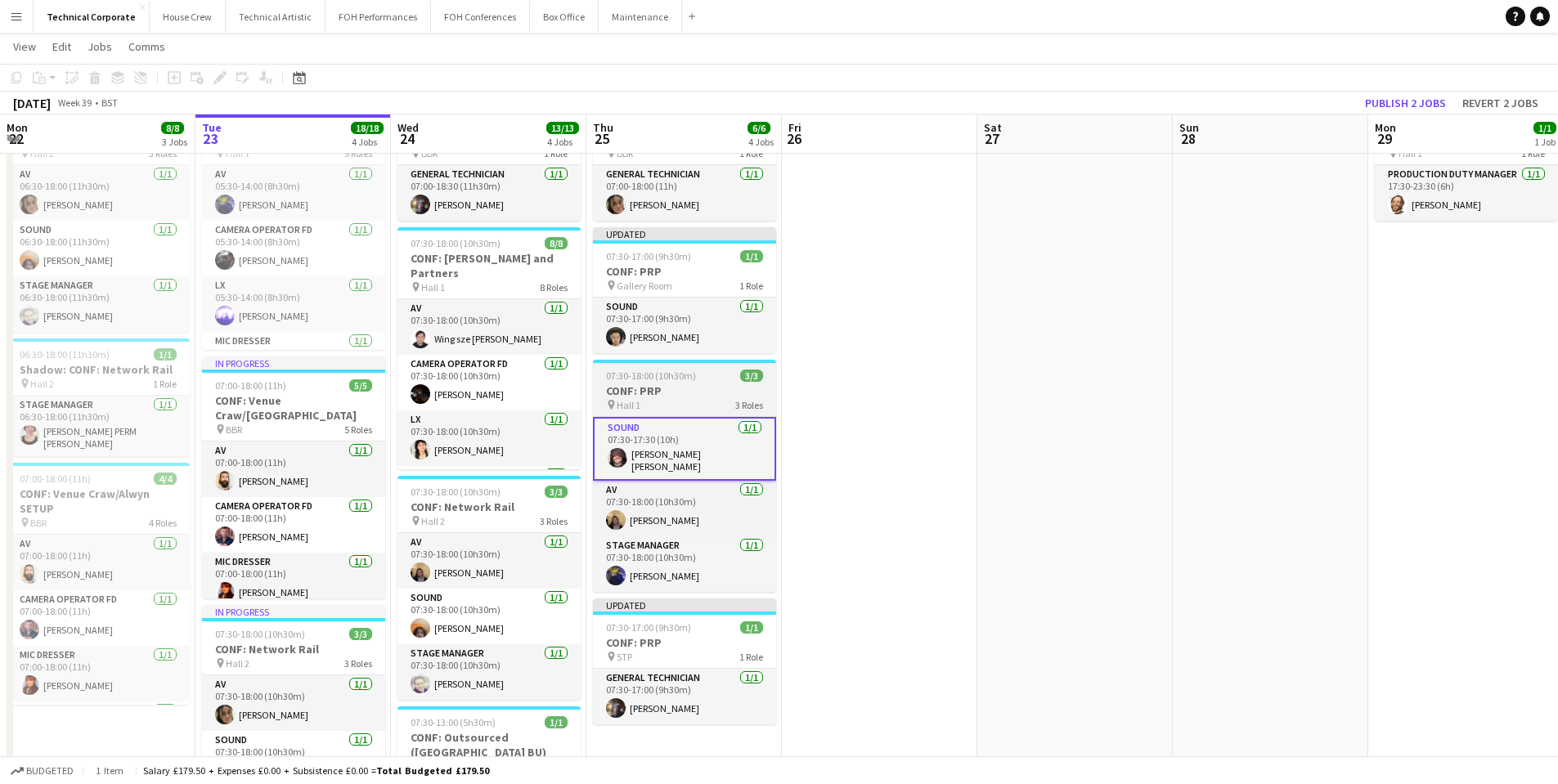
click at [730, 376] on div "07:30-18:00 (10h30m) 3/3" at bounding box center [684, 375] width 183 height 12
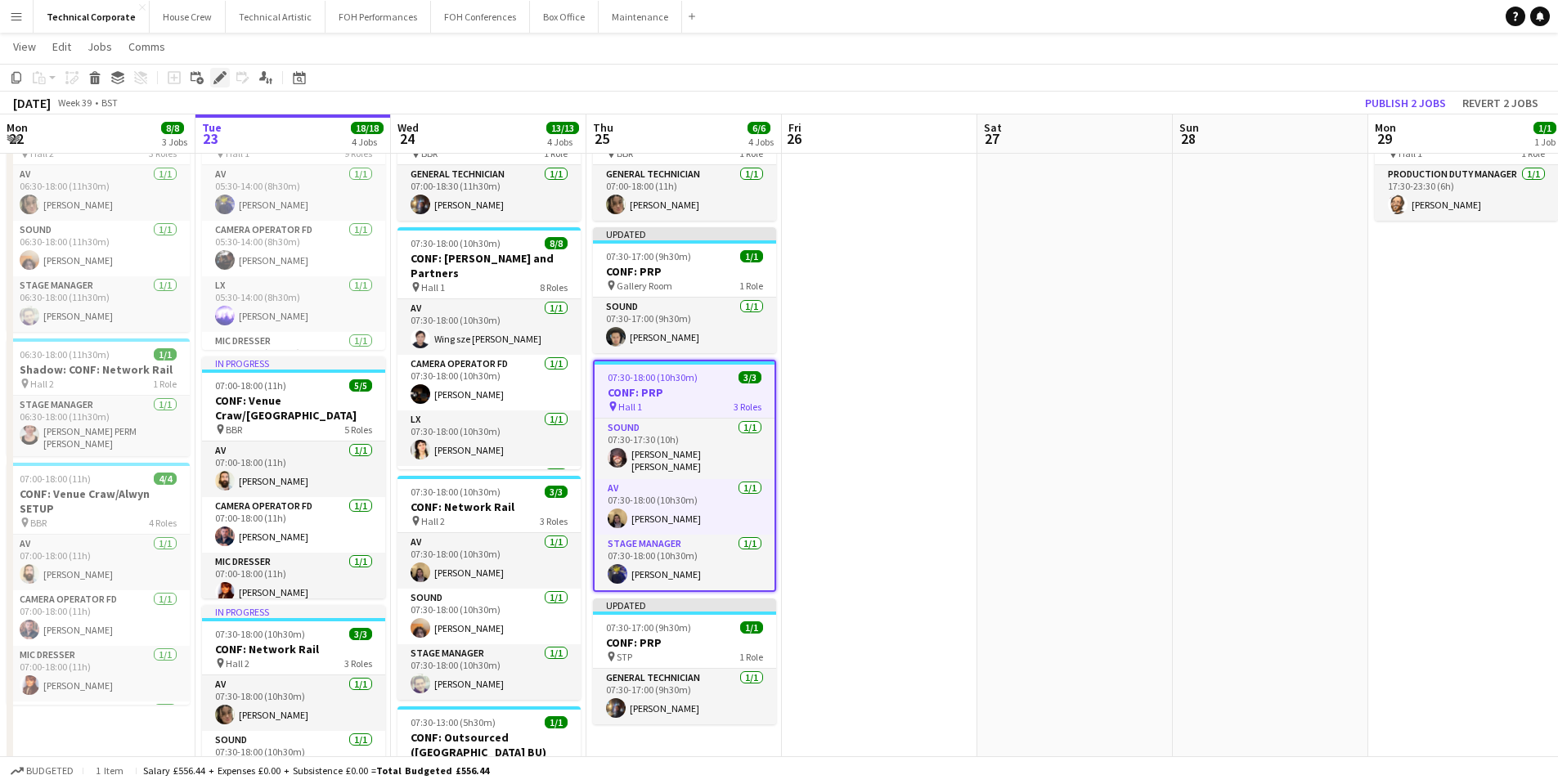
click at [219, 74] on icon "Edit" at bounding box center [220, 78] width 13 height 13
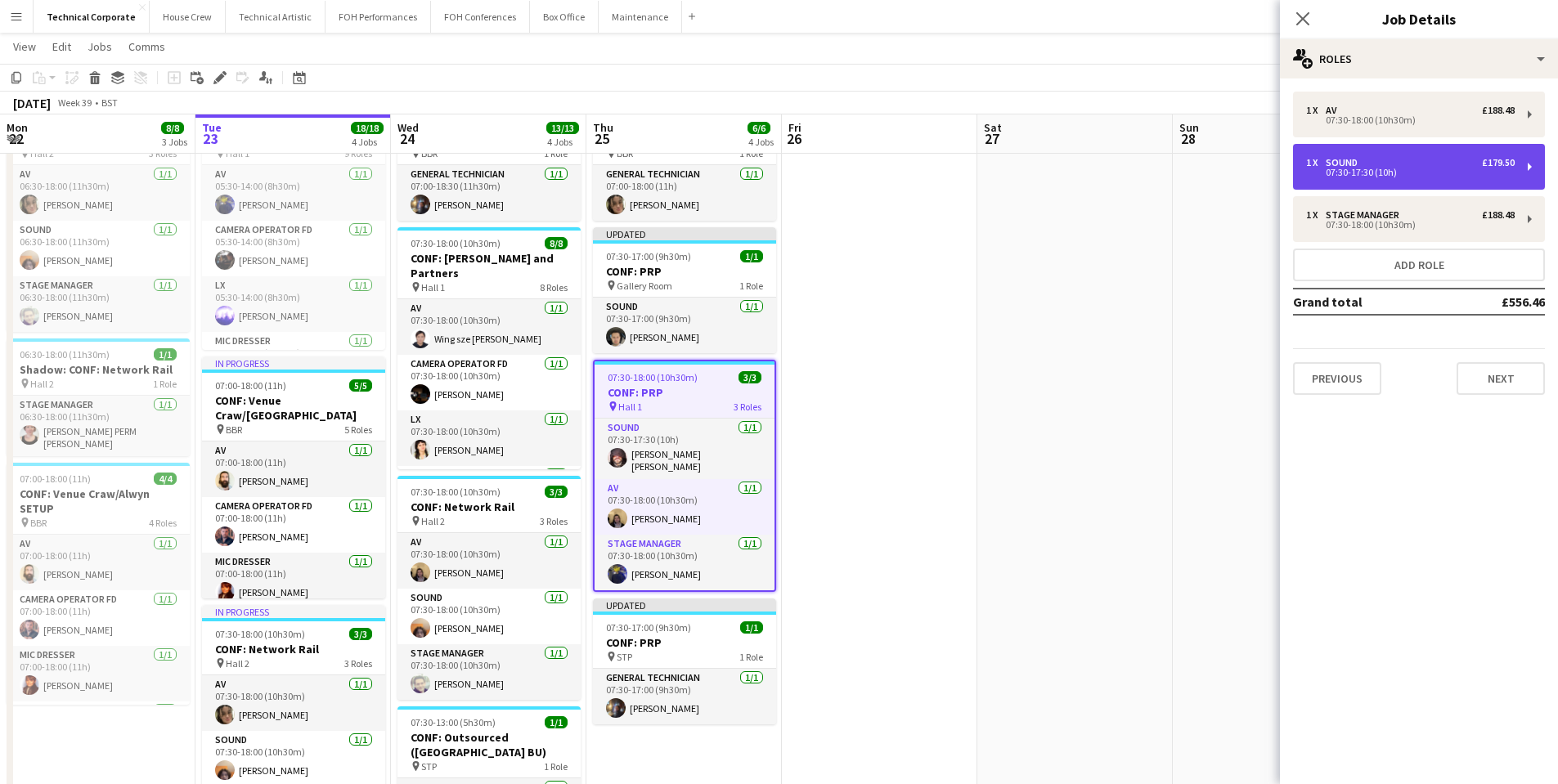
click at [1397, 167] on div "1 x Sound £179.50" at bounding box center [1410, 163] width 209 height 12
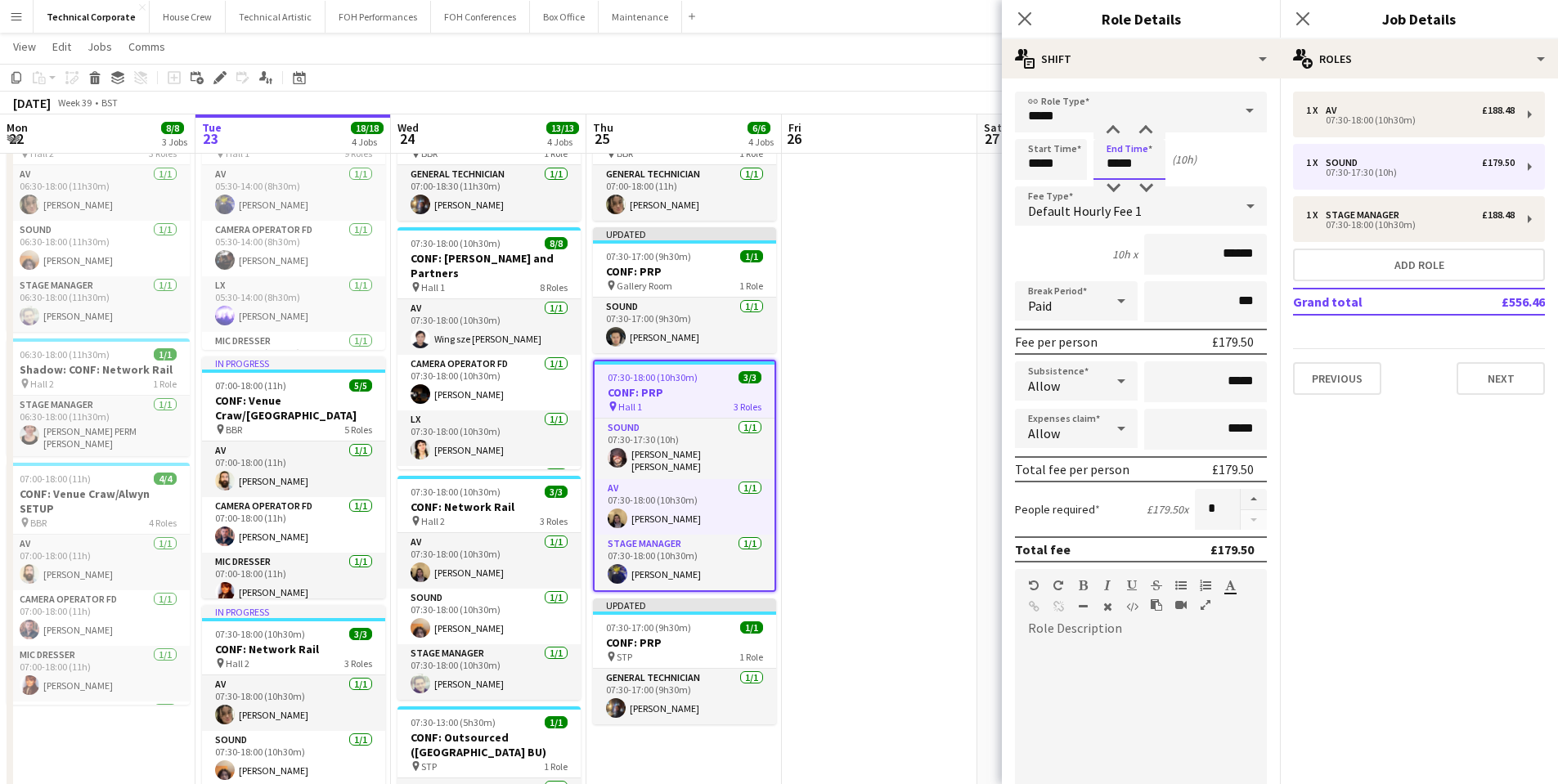
click at [1118, 162] on input "*****" at bounding box center [1129, 159] width 72 height 41
drag, startPoint x: 1131, startPoint y: 166, endPoint x: 1124, endPoint y: 162, distance: 8.1
click at [1124, 162] on input "*****" at bounding box center [1129, 159] width 72 height 41
type input "*****"
click at [1030, 20] on icon "Close pop-in" at bounding box center [1024, 18] width 16 height 16
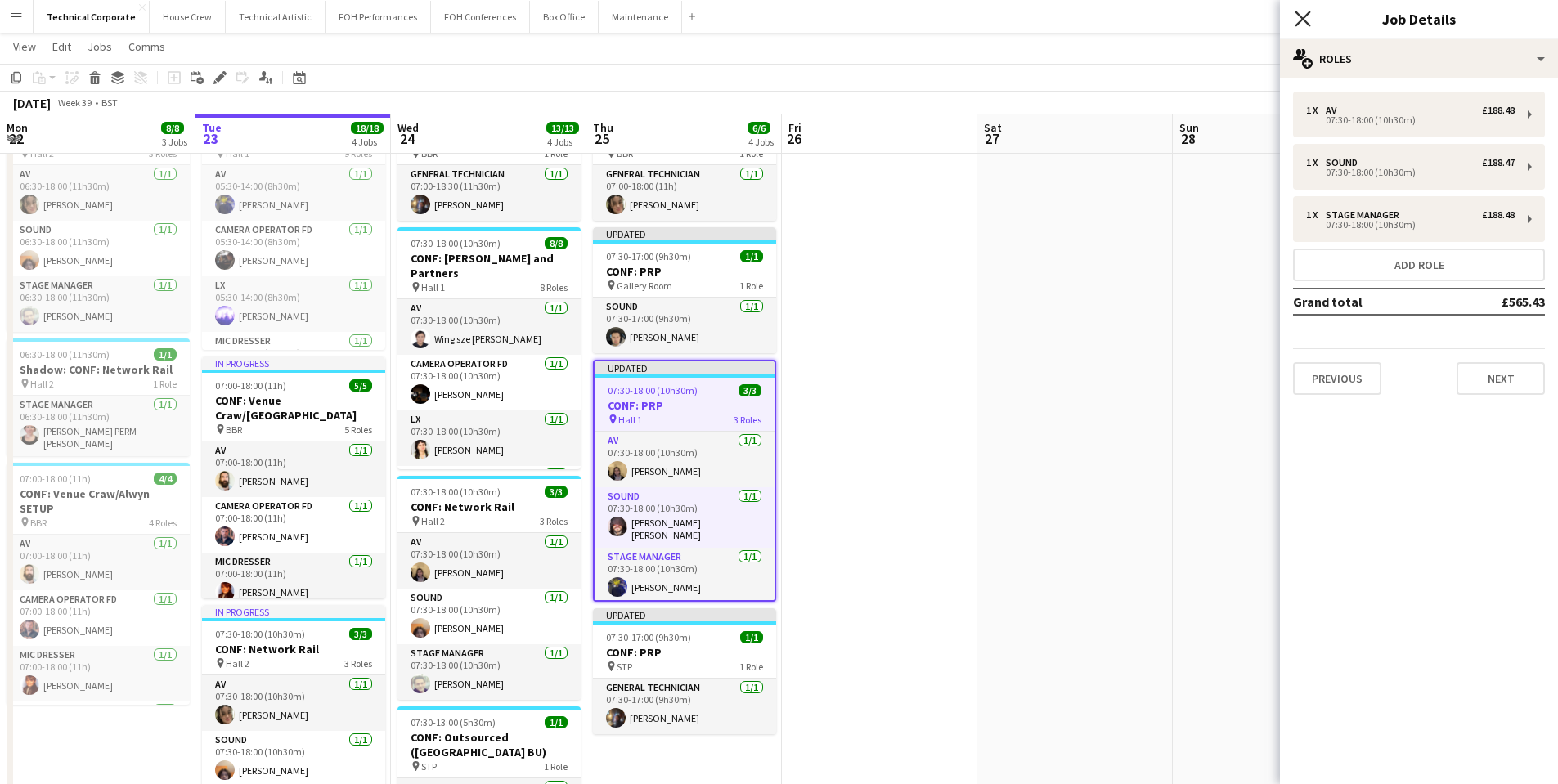
click at [1296, 23] on icon "Close pop-in" at bounding box center [1302, 18] width 16 height 16
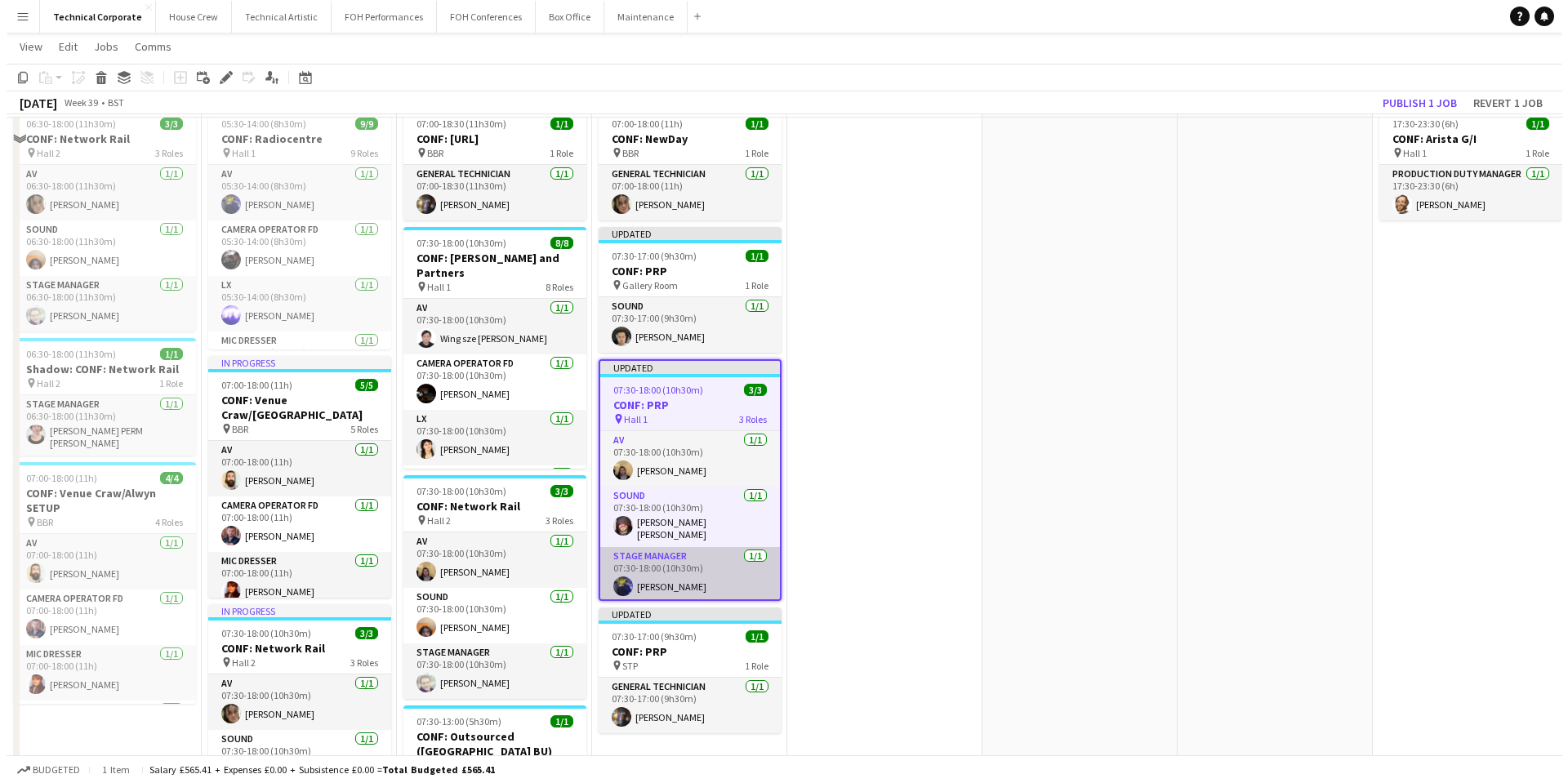
scroll to position [0, 0]
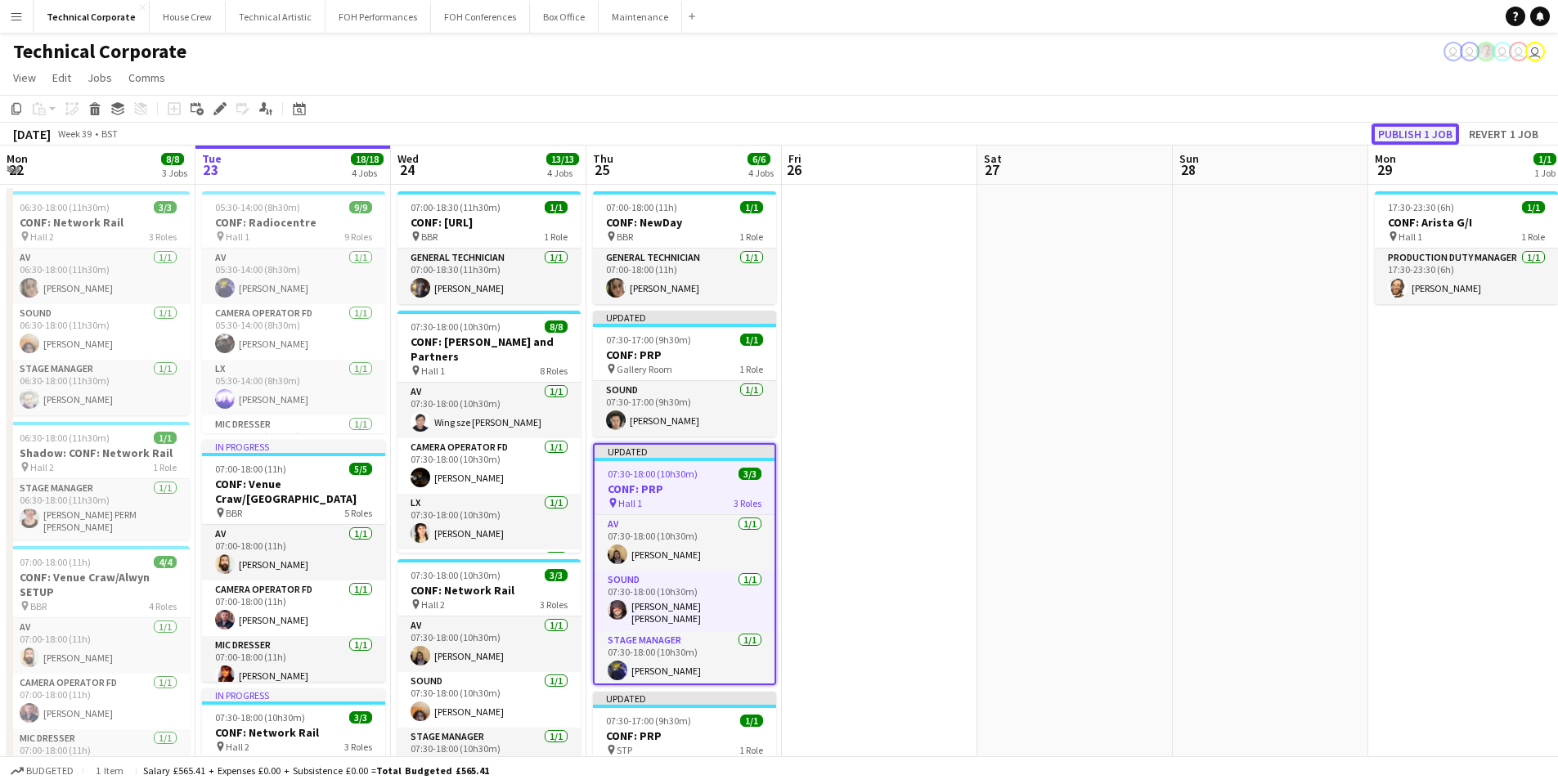
click at [1390, 130] on button "Publish 1 job" at bounding box center [1415, 135] width 88 height 21
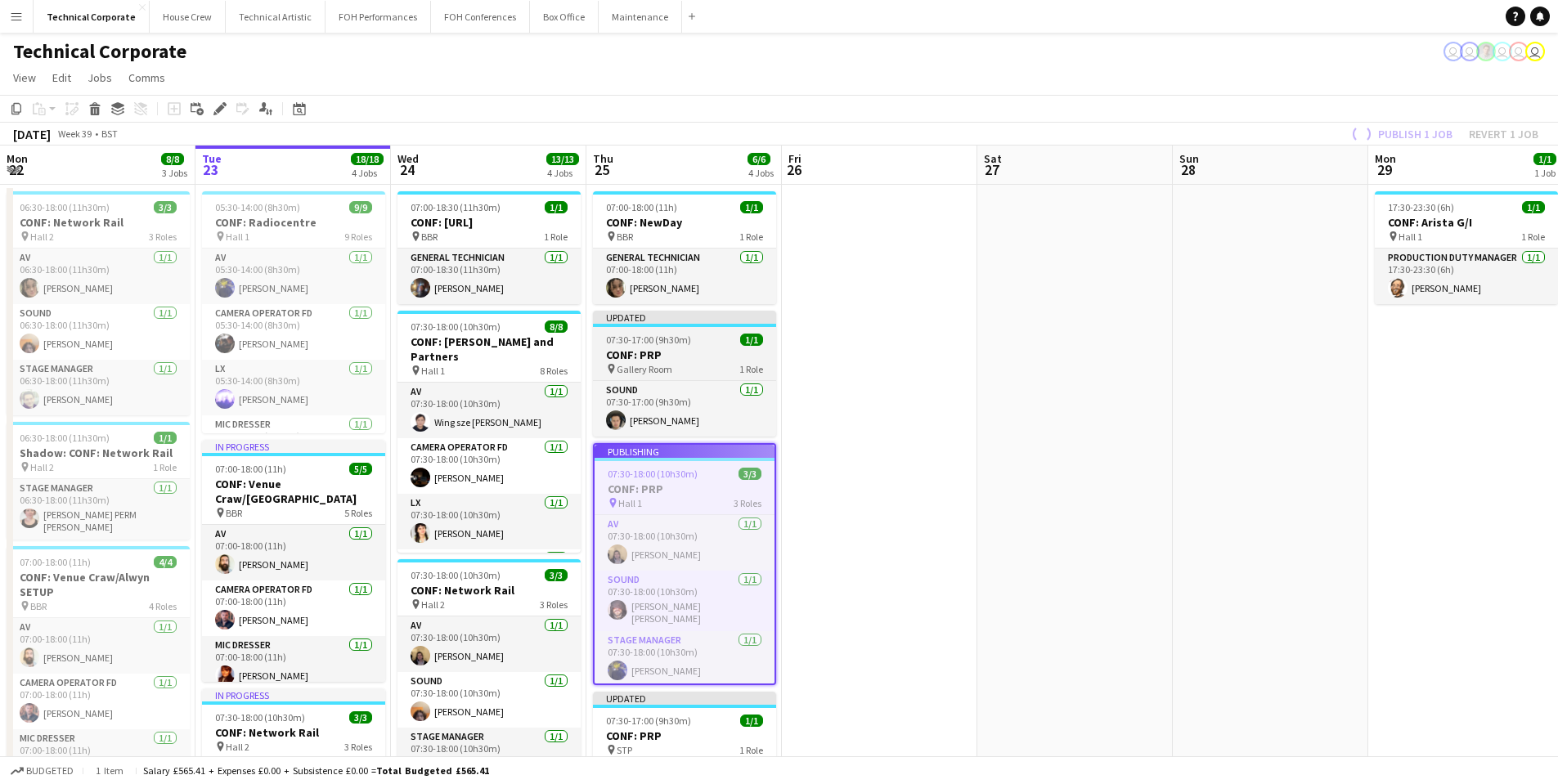
click at [721, 361] on h3 "CONF: PRP" at bounding box center [684, 355] width 183 height 15
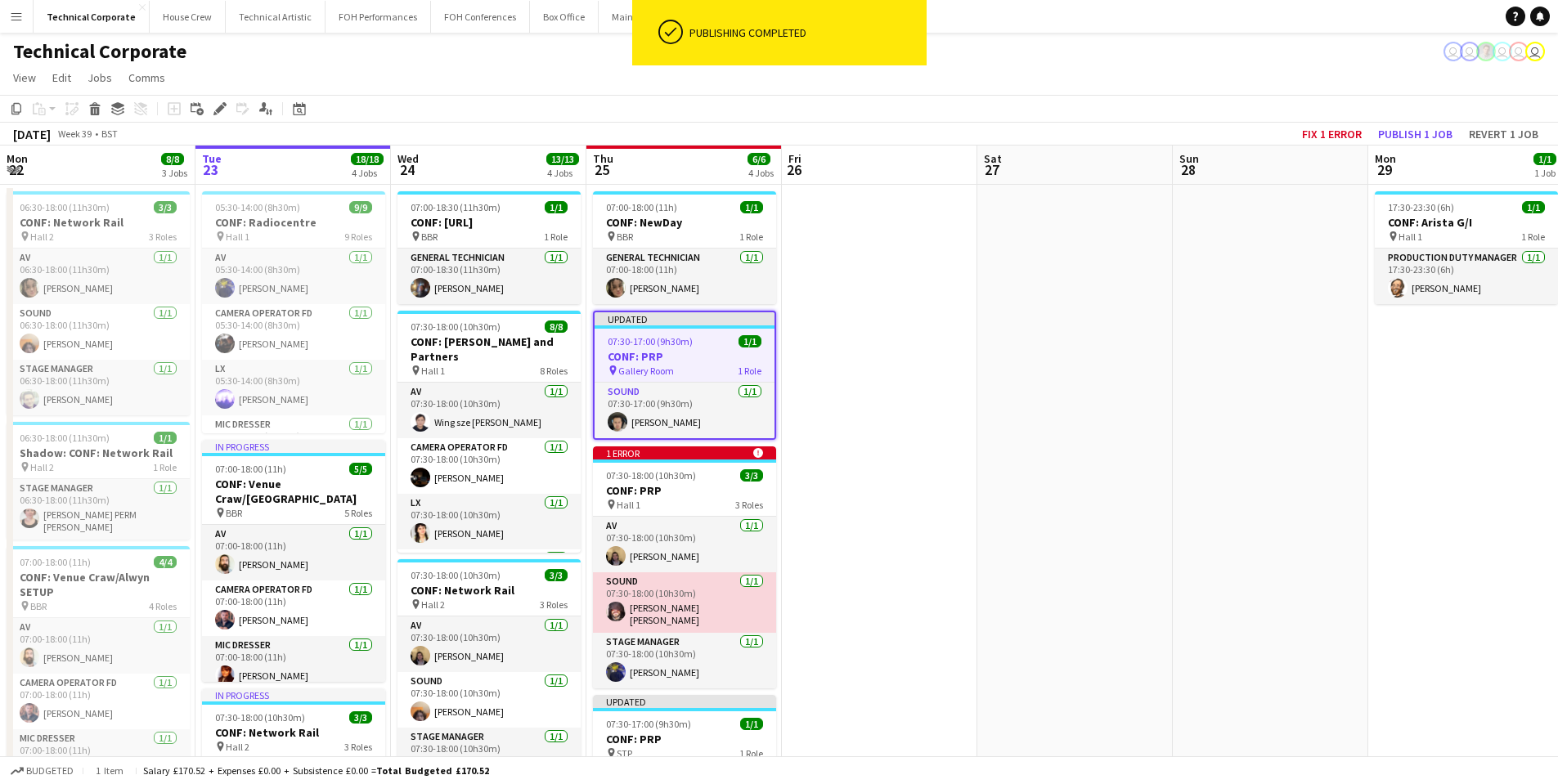
click at [671, 599] on app-card-role "Sound 1/1 07:30-18:00 (10h30m) Carmelo Laudani Rosa" at bounding box center [684, 602] width 183 height 60
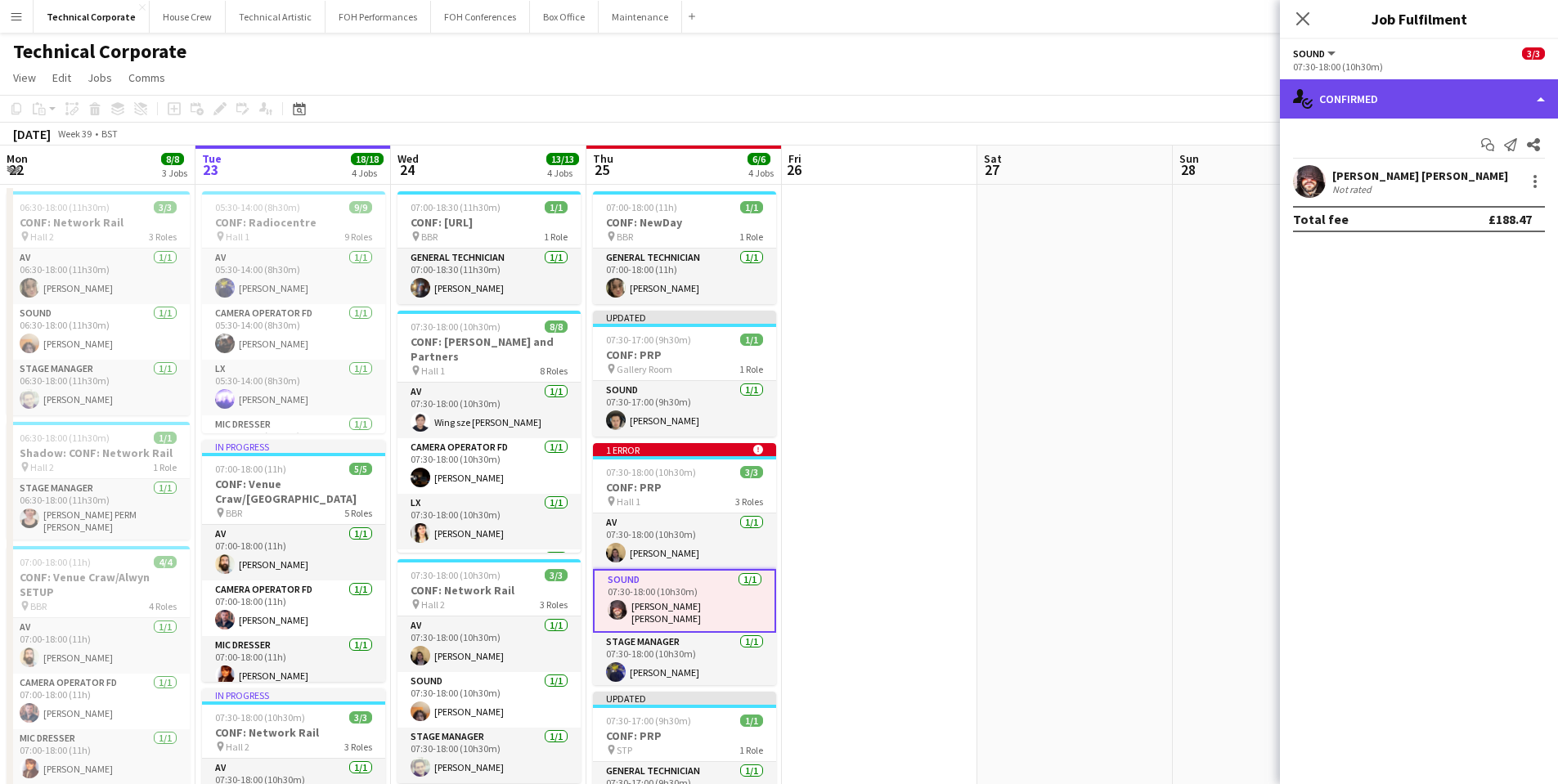
click at [1546, 88] on div "single-neutral-actions-check-2 Confirmed" at bounding box center [1418, 99] width 278 height 40
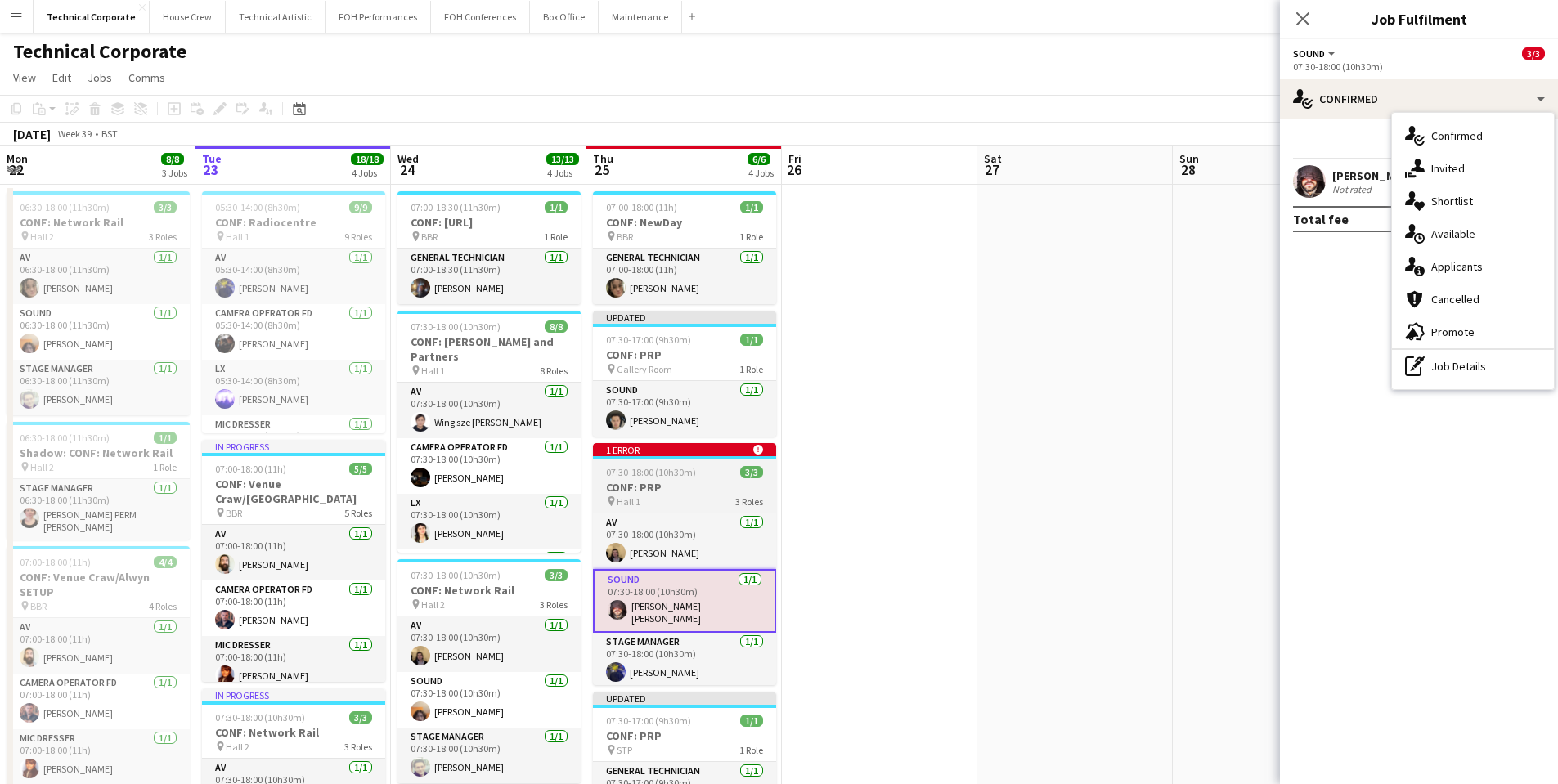
click at [759, 451] on icon at bounding box center [757, 450] width 10 height 10
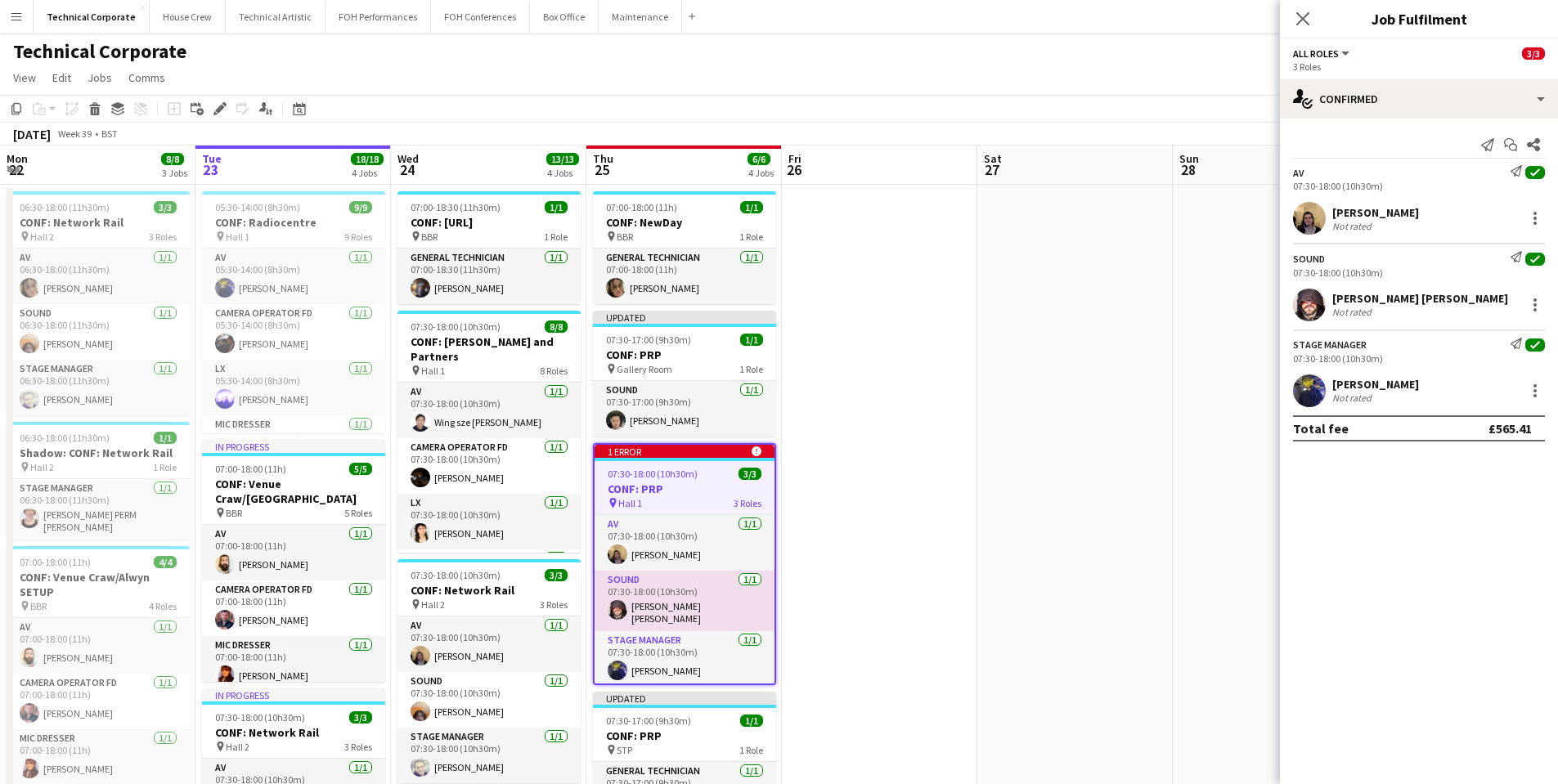
click at [1357, 56] on div "All roles All roles AV Sound Stage Manager 3/3" at bounding box center [1418, 53] width 252 height 15
click at [1332, 53] on span "All roles" at bounding box center [1315, 53] width 45 height 12
click at [665, 508] on div "pin Hall 1 3 Roles" at bounding box center [684, 503] width 180 height 13
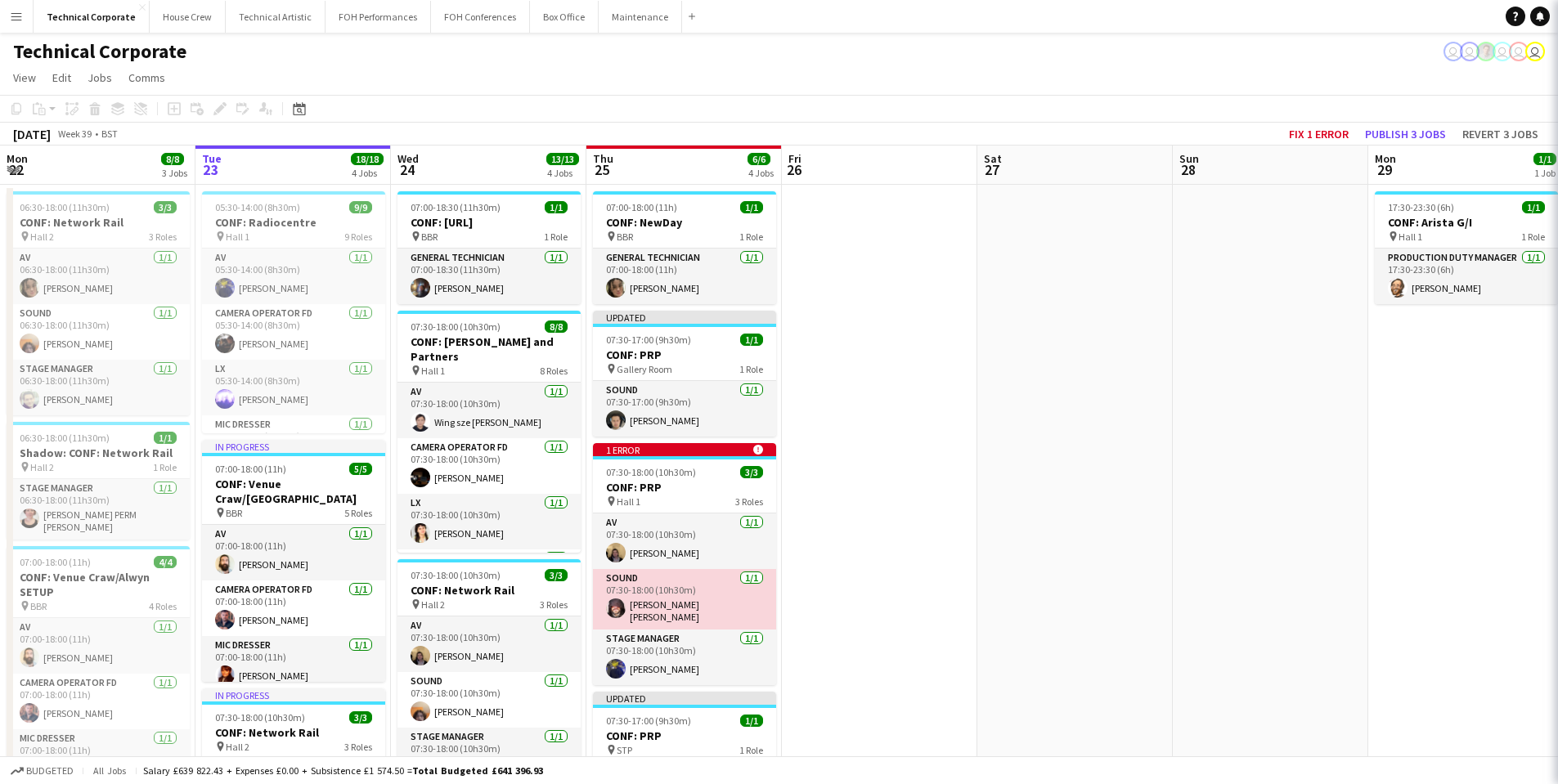
click at [666, 580] on app-card-role "Sound 1/1 07:30-18:00 (10h30m) Carmelo Laudani Rosa" at bounding box center [684, 598] width 183 height 60
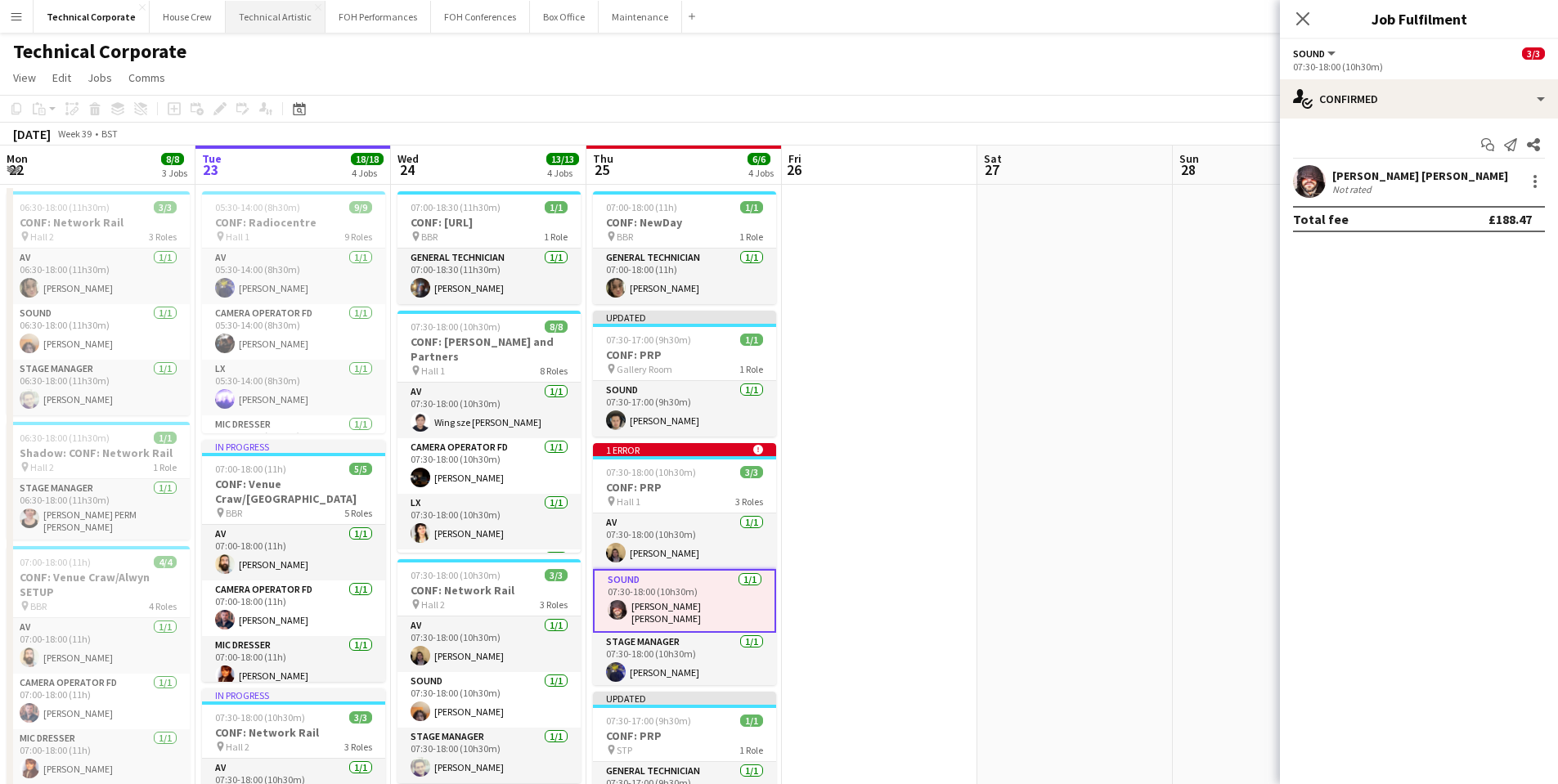
click at [291, 17] on button "Technical Artistic Close" at bounding box center [275, 17] width 100 height 32
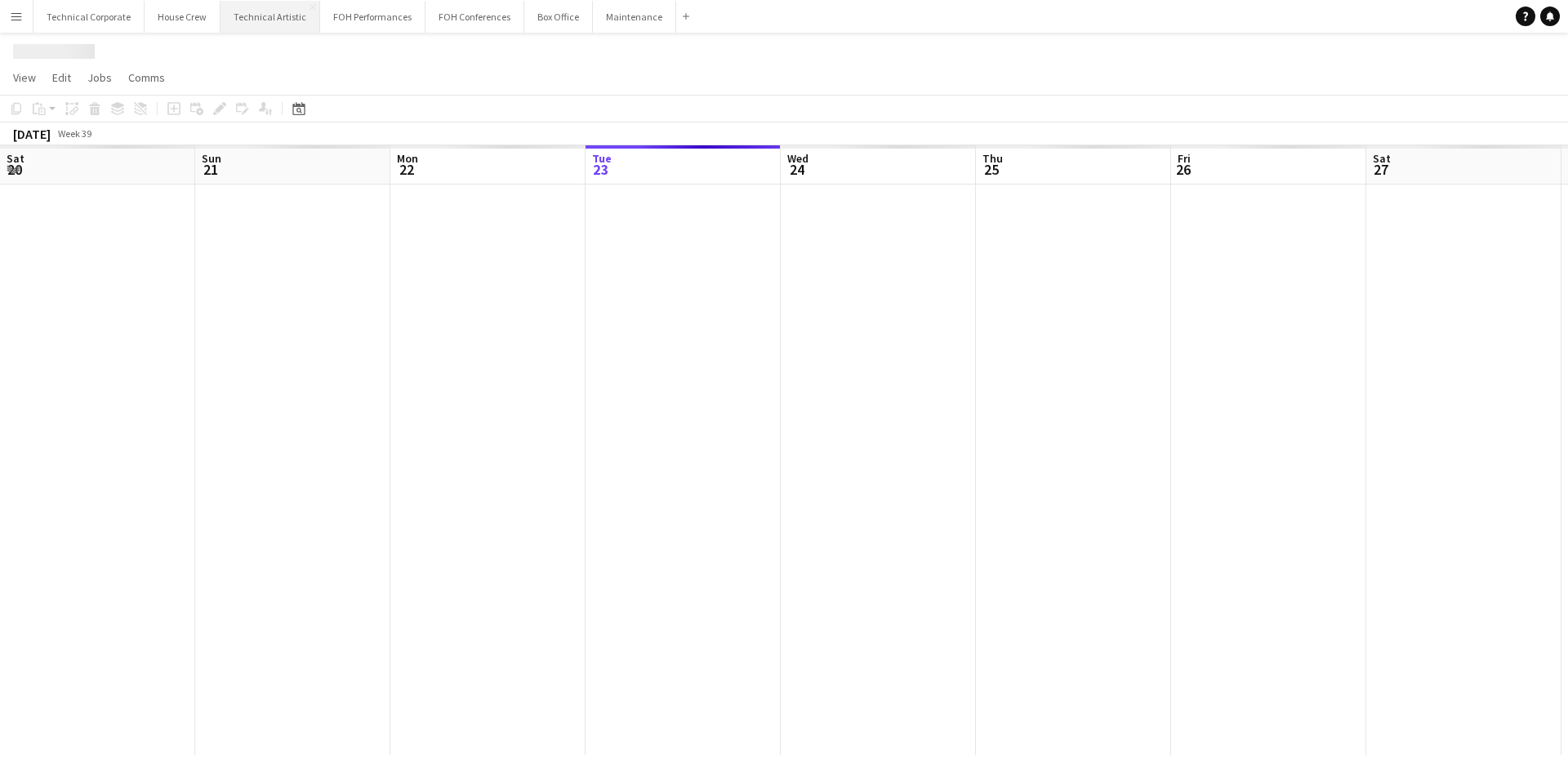
scroll to position [0, 391]
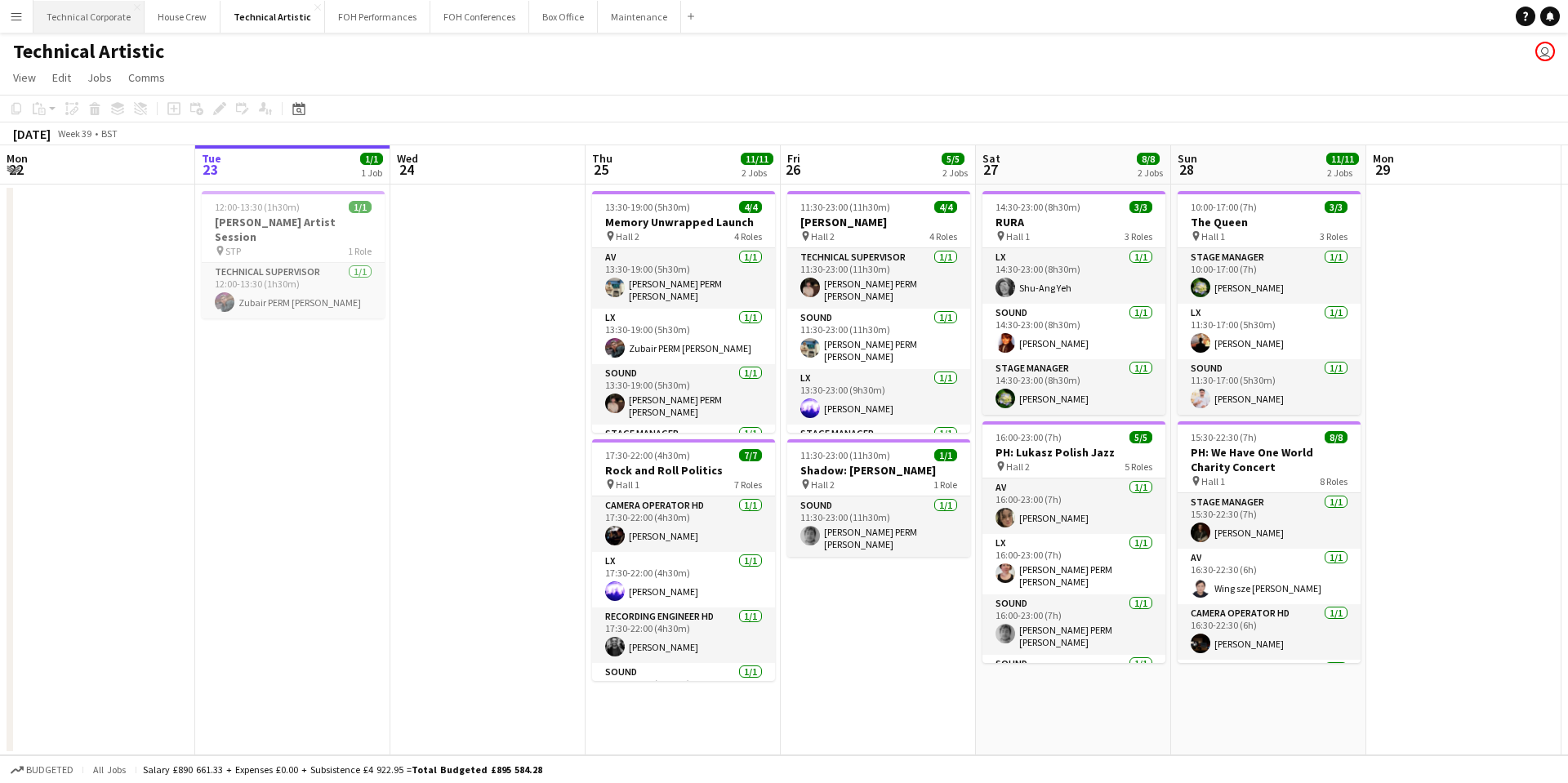
click at [73, 16] on button "Technical Corporate Close" at bounding box center [89, 16] width 111 height 32
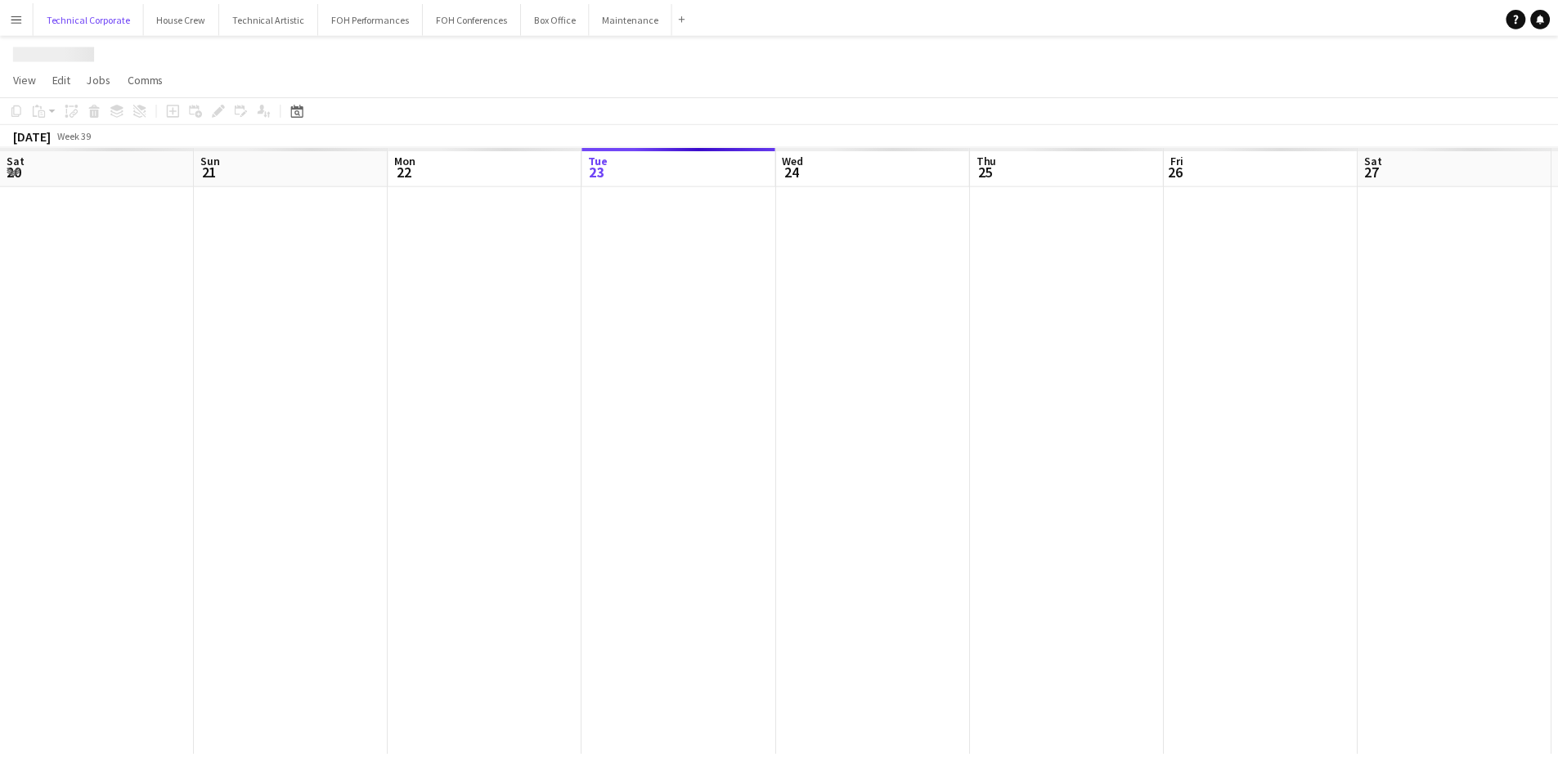
scroll to position [0, 391]
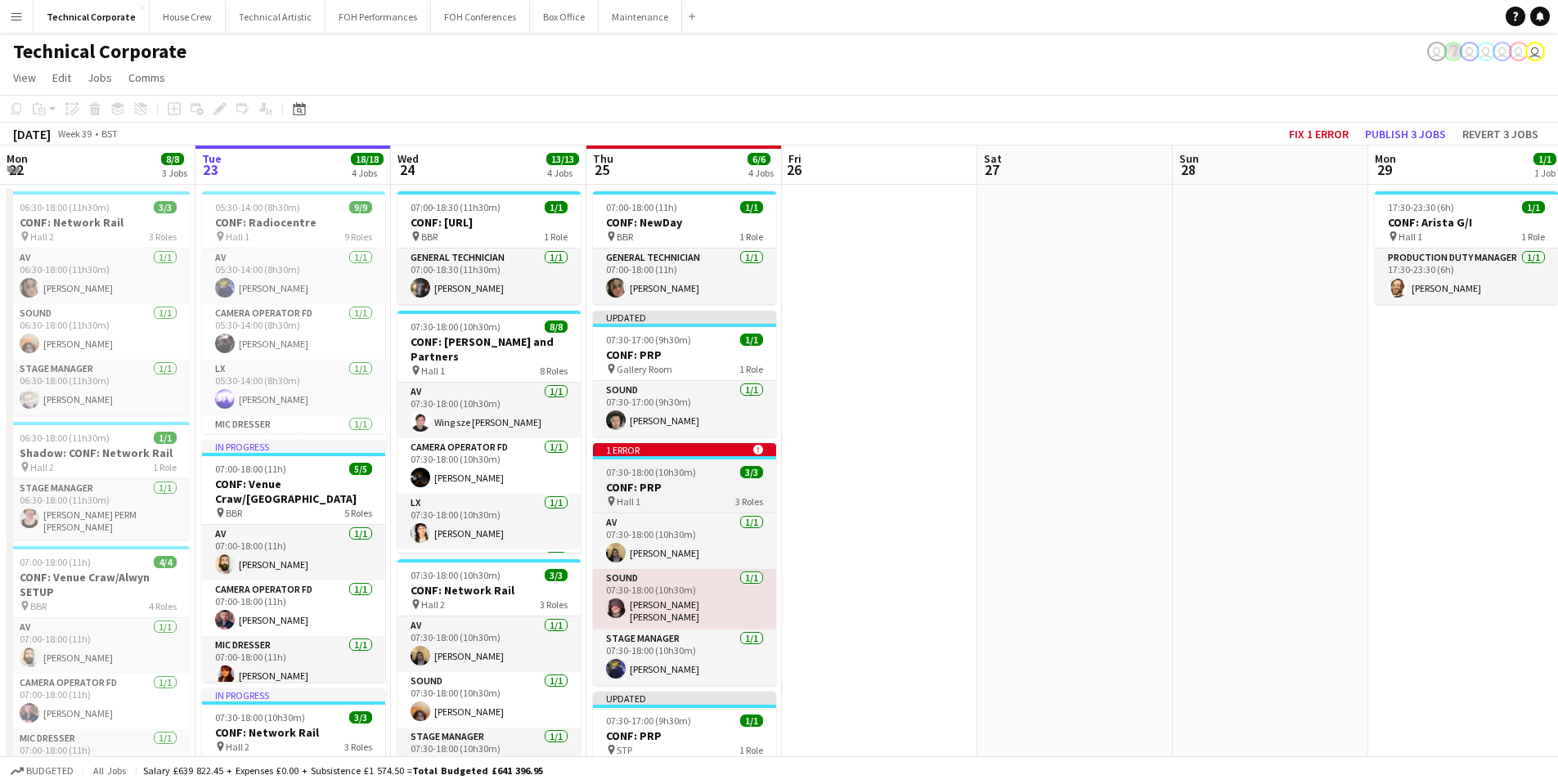
click at [720, 447] on div "1 error alert-circle" at bounding box center [684, 450] width 183 height 13
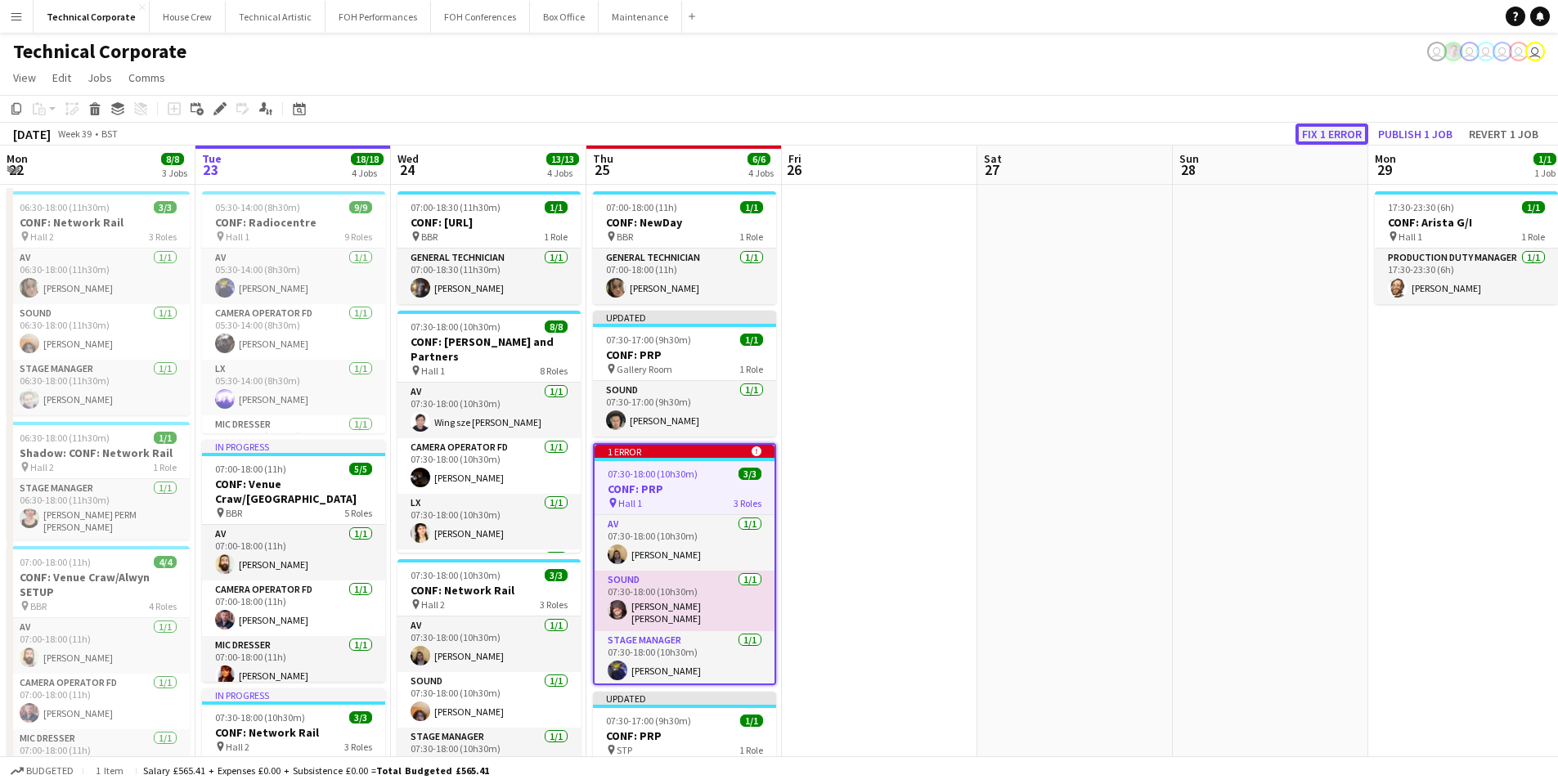
click at [1329, 136] on button "Fix 1 error" at bounding box center [1332, 135] width 73 height 21
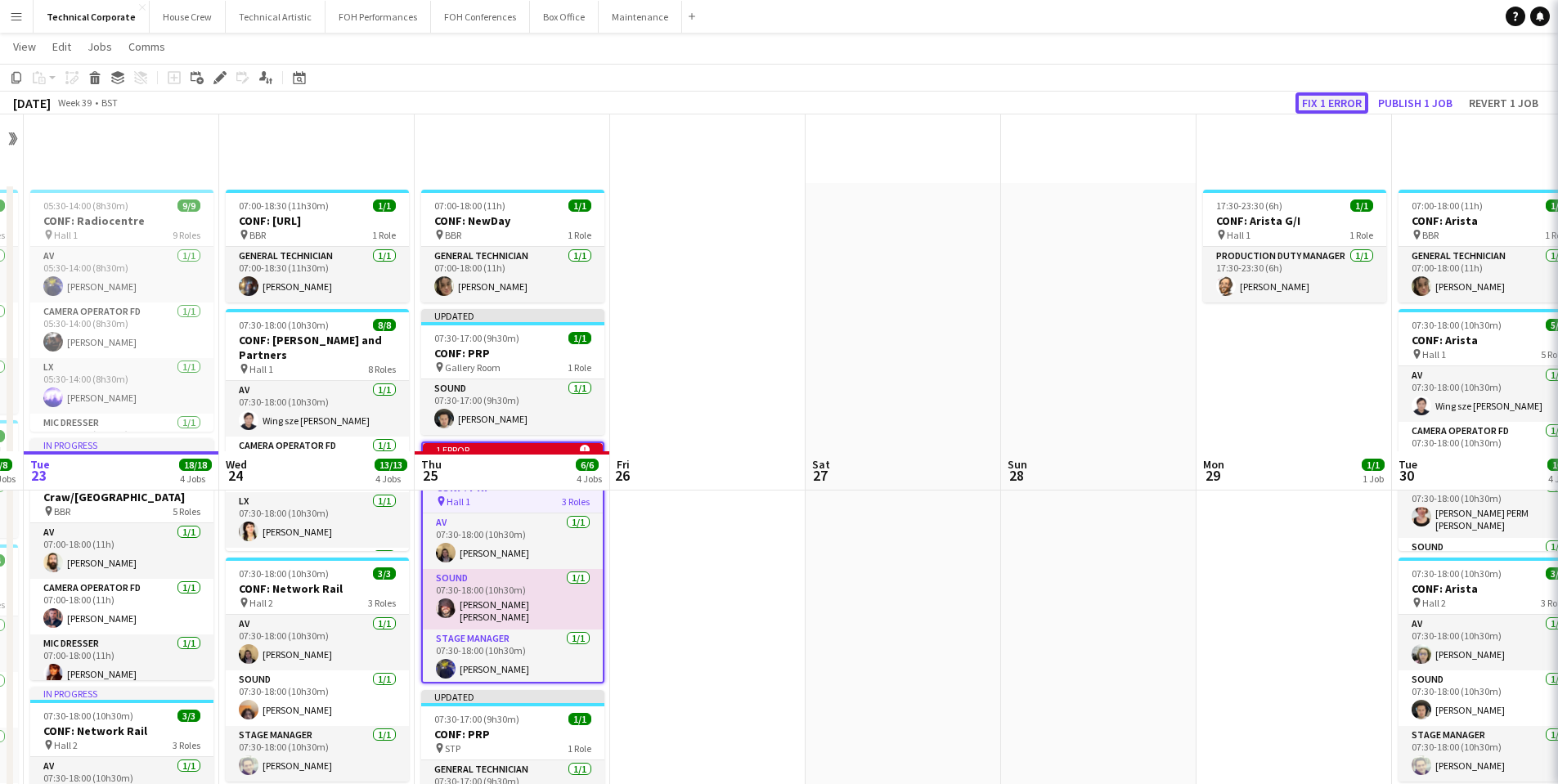
scroll to position [337, 0]
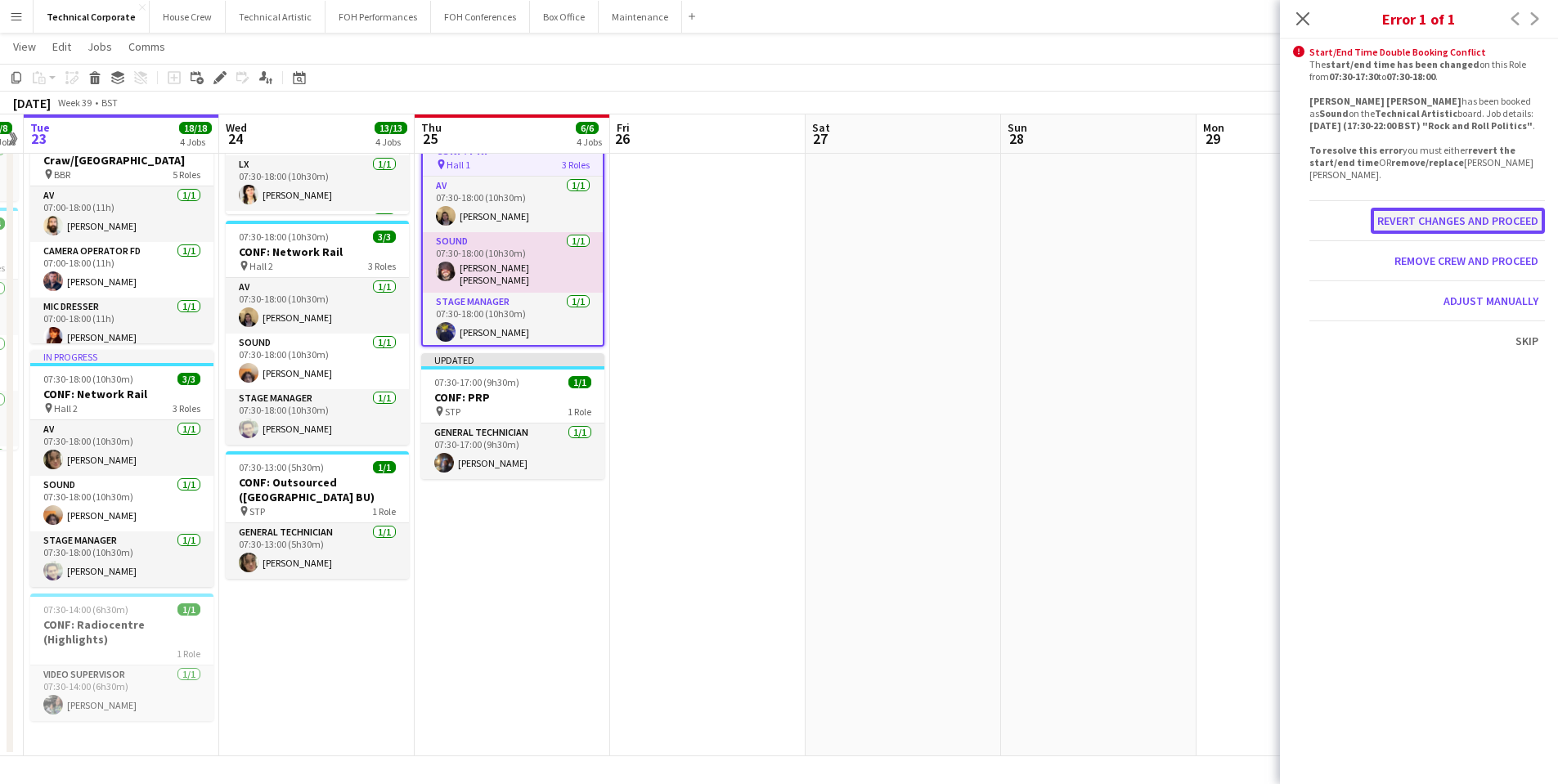
click at [1420, 217] on button "Revert changes and proceed" at bounding box center [1457, 221] width 174 height 26
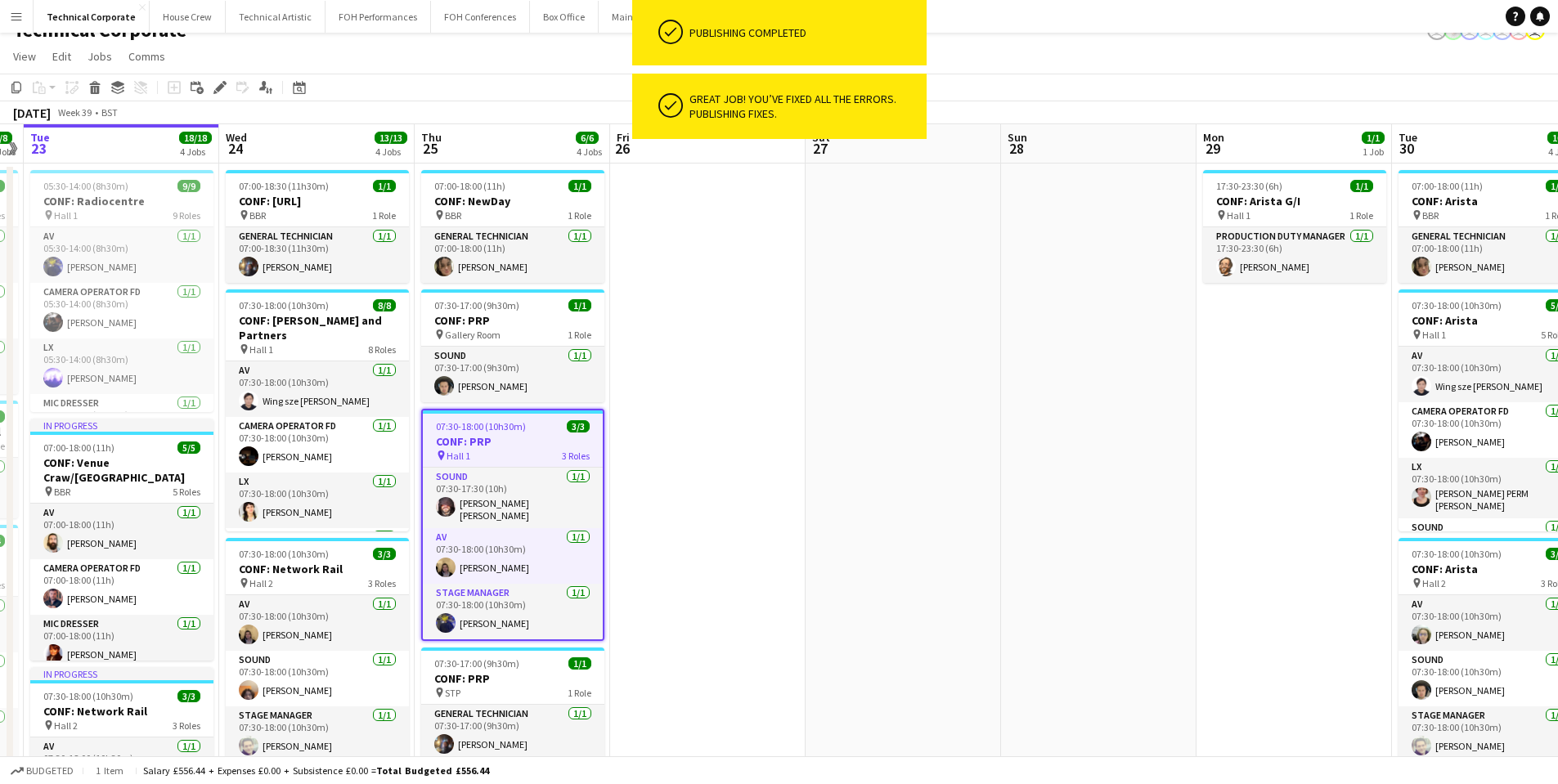
scroll to position [10, 0]
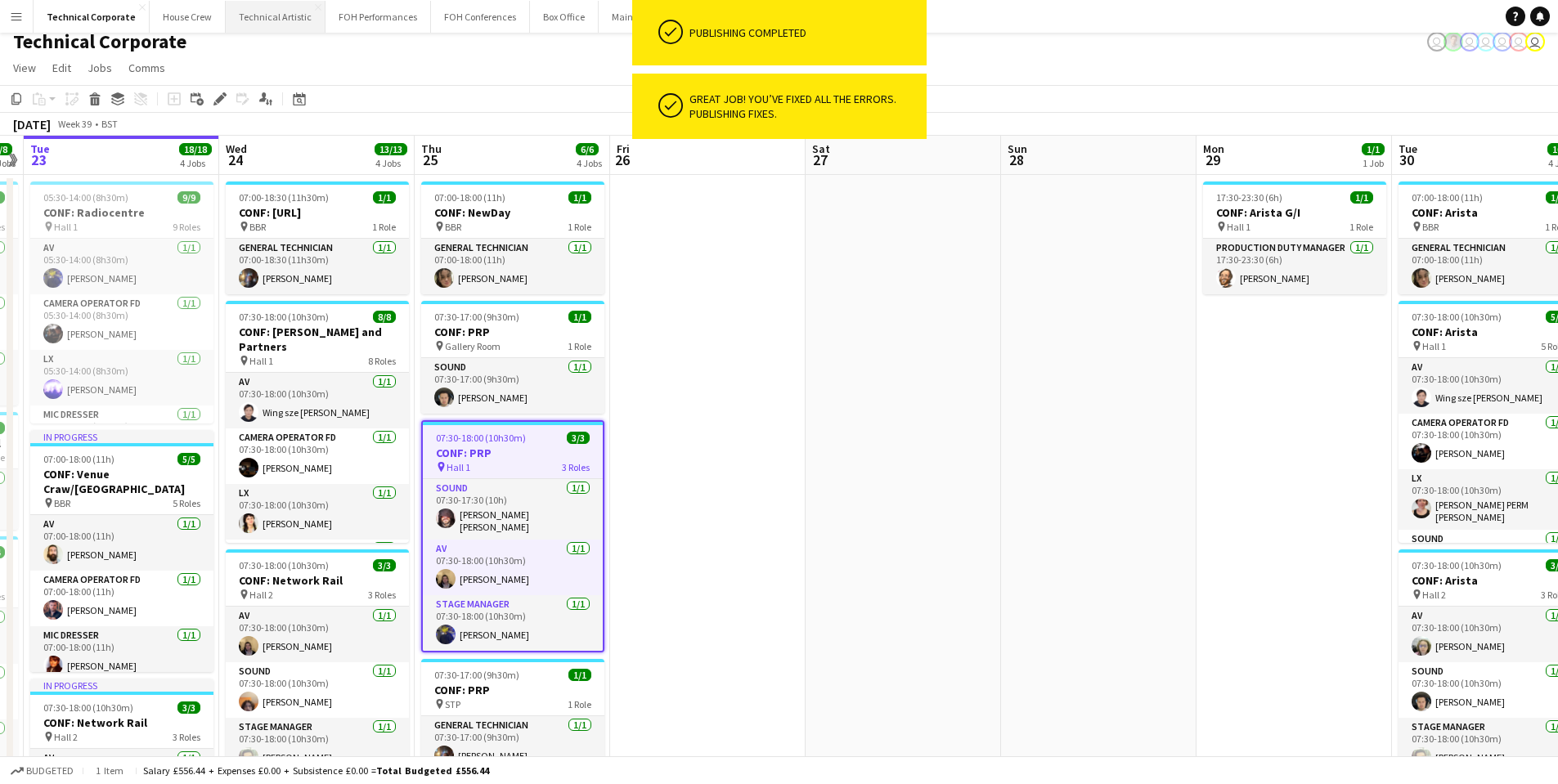
click at [282, 16] on button "Technical Artistic Close" at bounding box center [275, 17] width 100 height 32
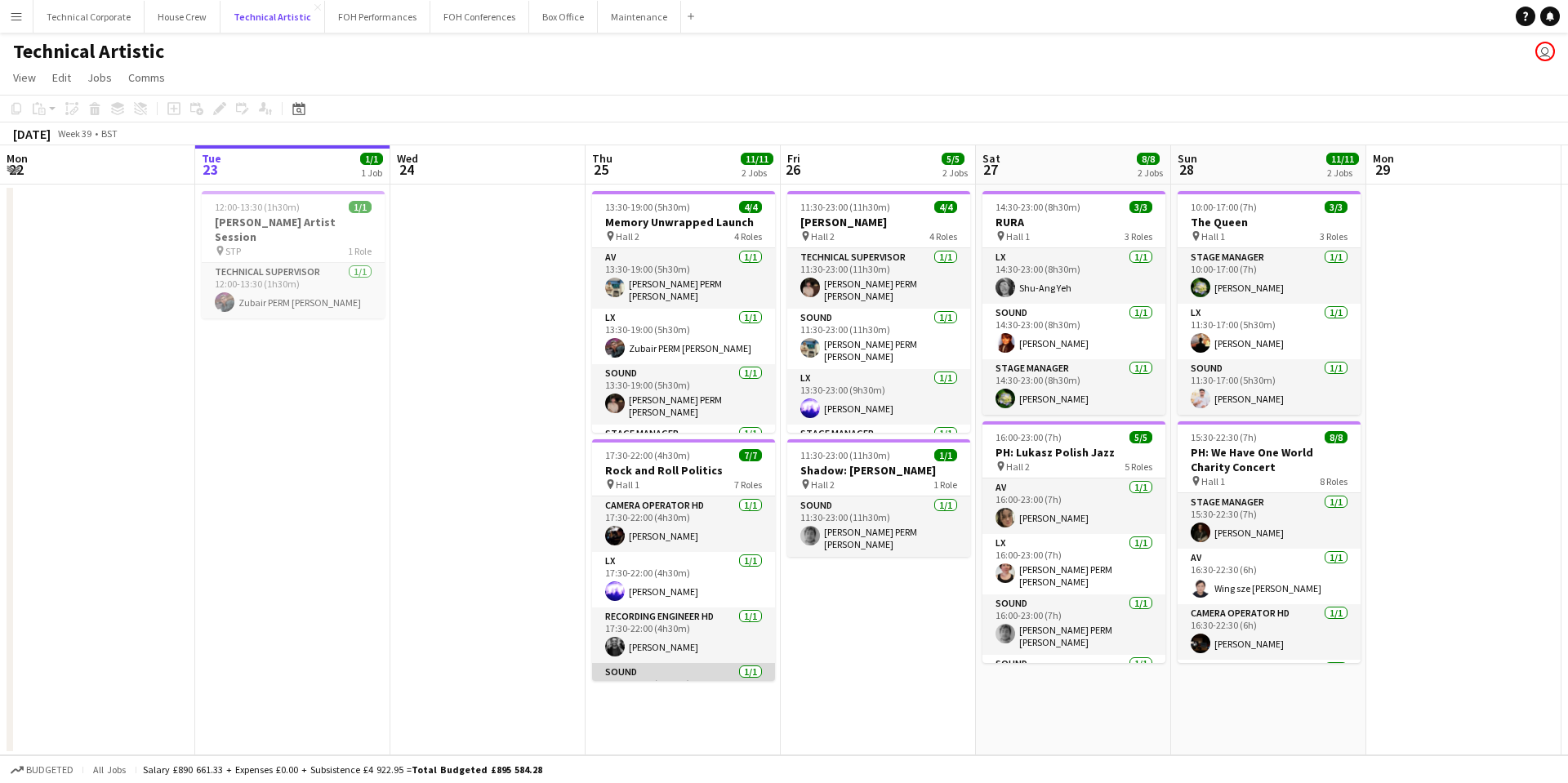
scroll to position [204, 0]
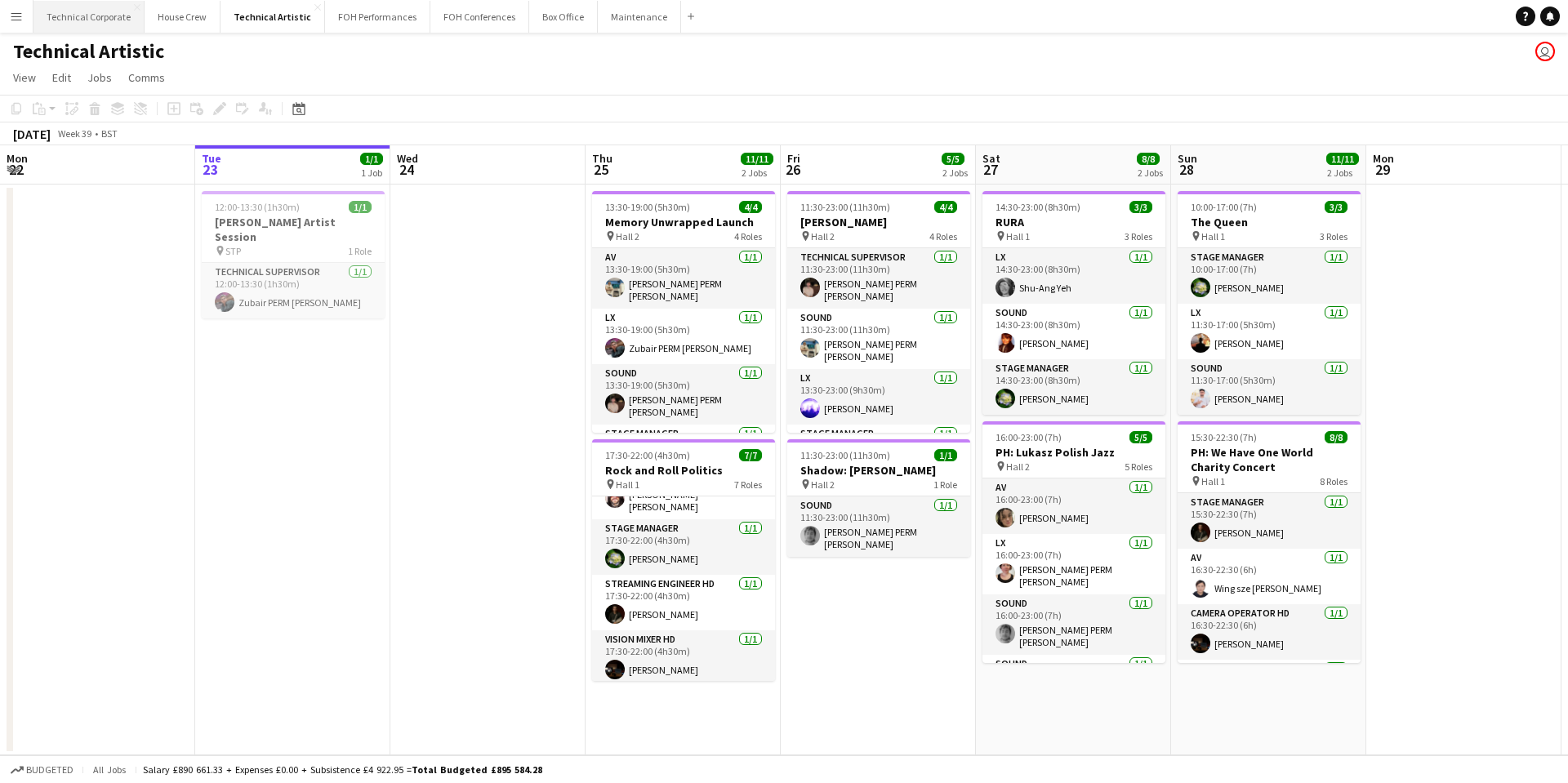
click at [101, 19] on button "Technical Corporate Close" at bounding box center [89, 16] width 111 height 32
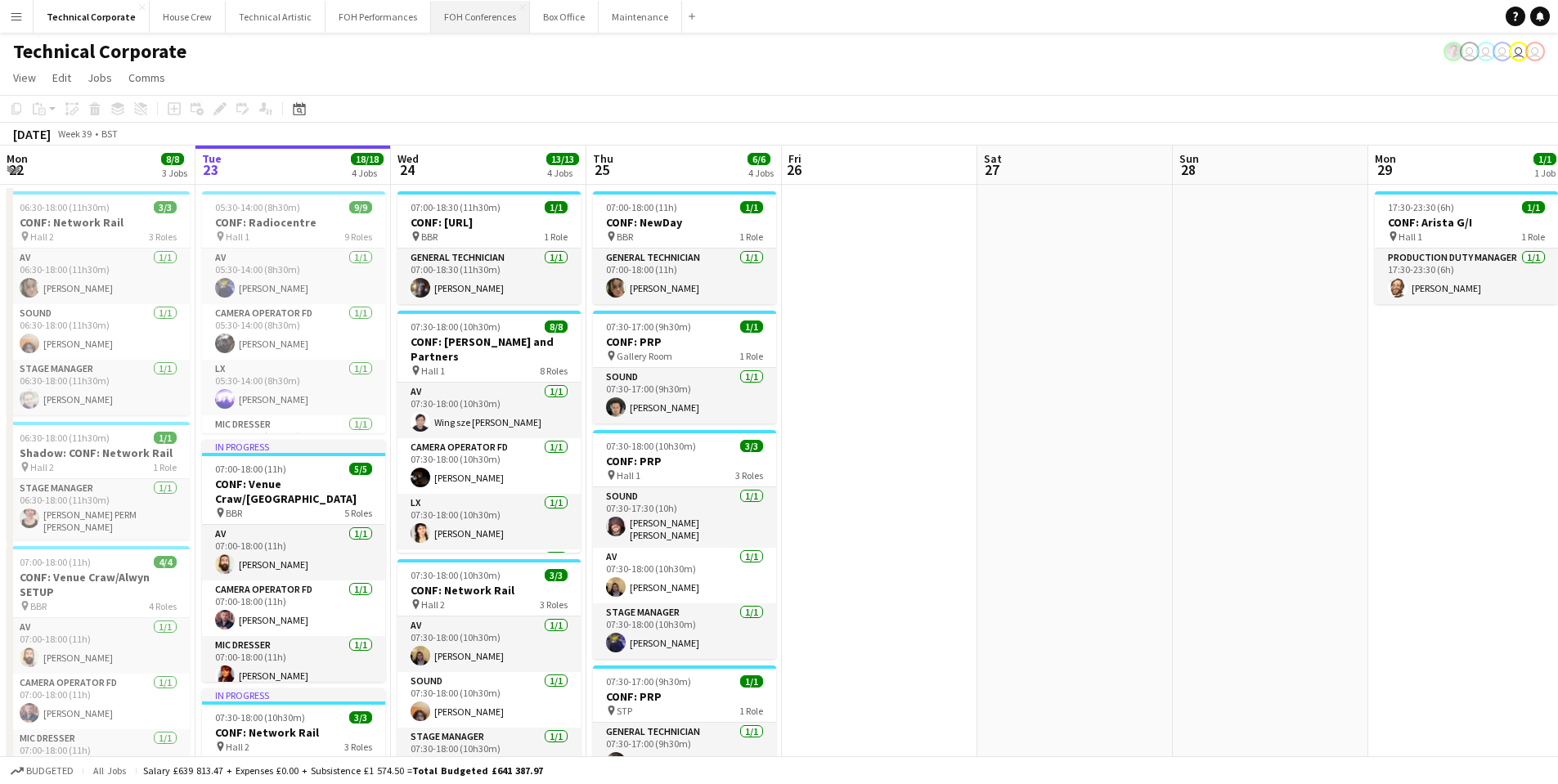
click at [496, 21] on button "FOH Conferences Close" at bounding box center [481, 17] width 99 height 32
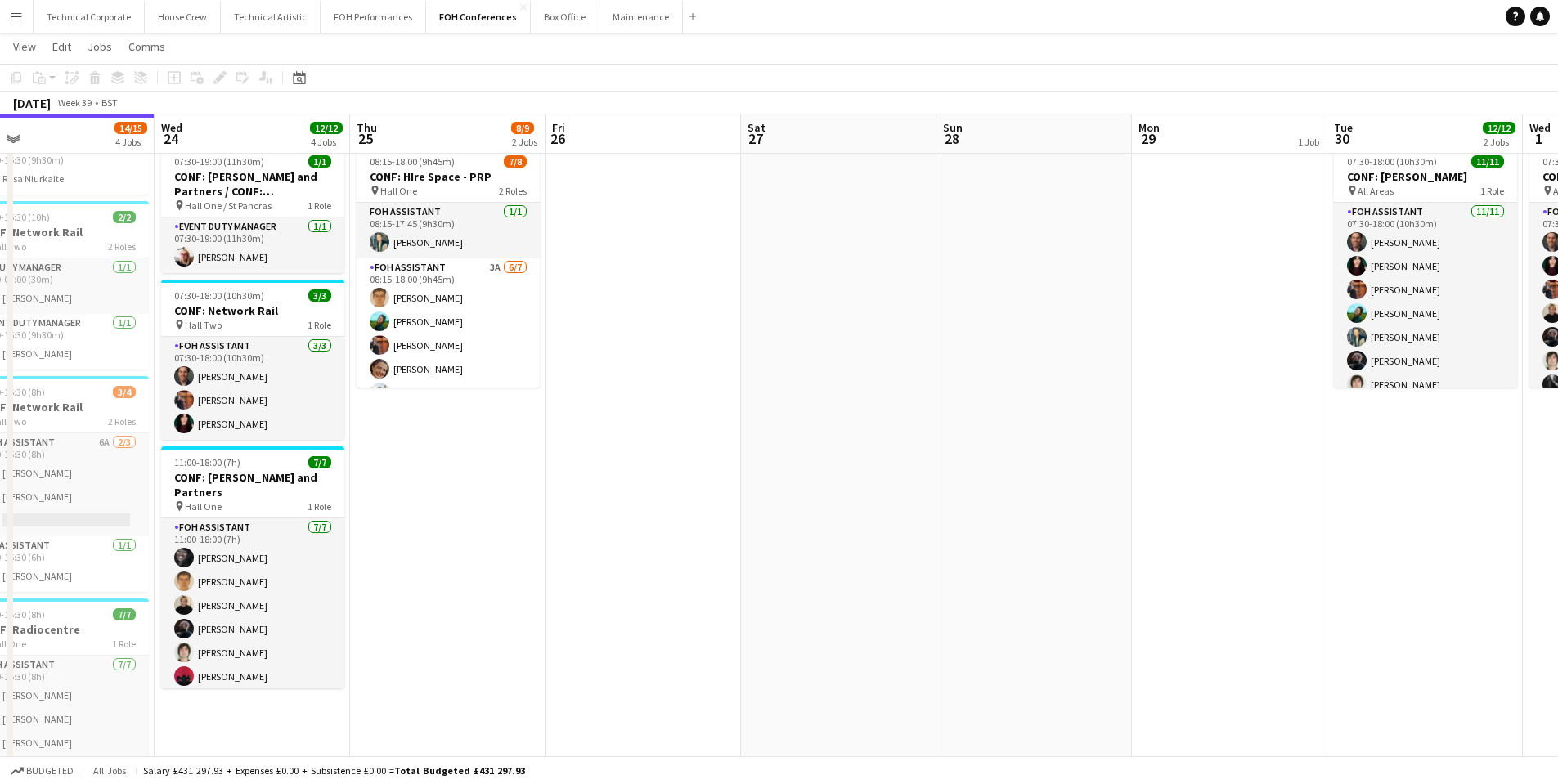
scroll to position [0, 612]
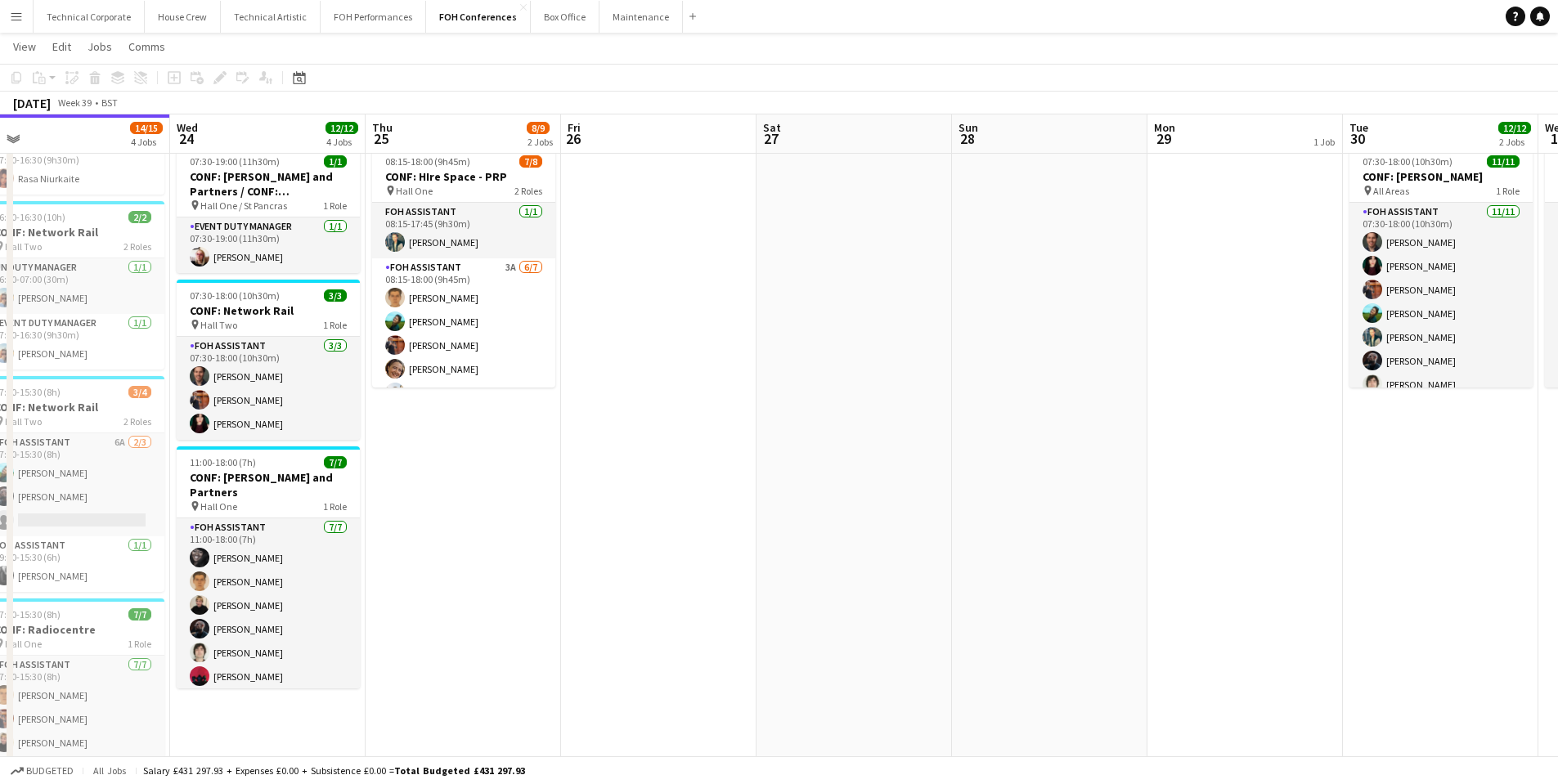
drag, startPoint x: 1178, startPoint y: 367, endPoint x: 372, endPoint y: 355, distance: 806.1
click at [372, 355] on app-calendar-viewport "Sat 20 Sun 21 Mon 22 6/6 2 Jobs Tue 23 14/15 4 Jobs Wed 24 12/12 4 Jobs Thu 25 …" at bounding box center [779, 389] width 1558 height 977
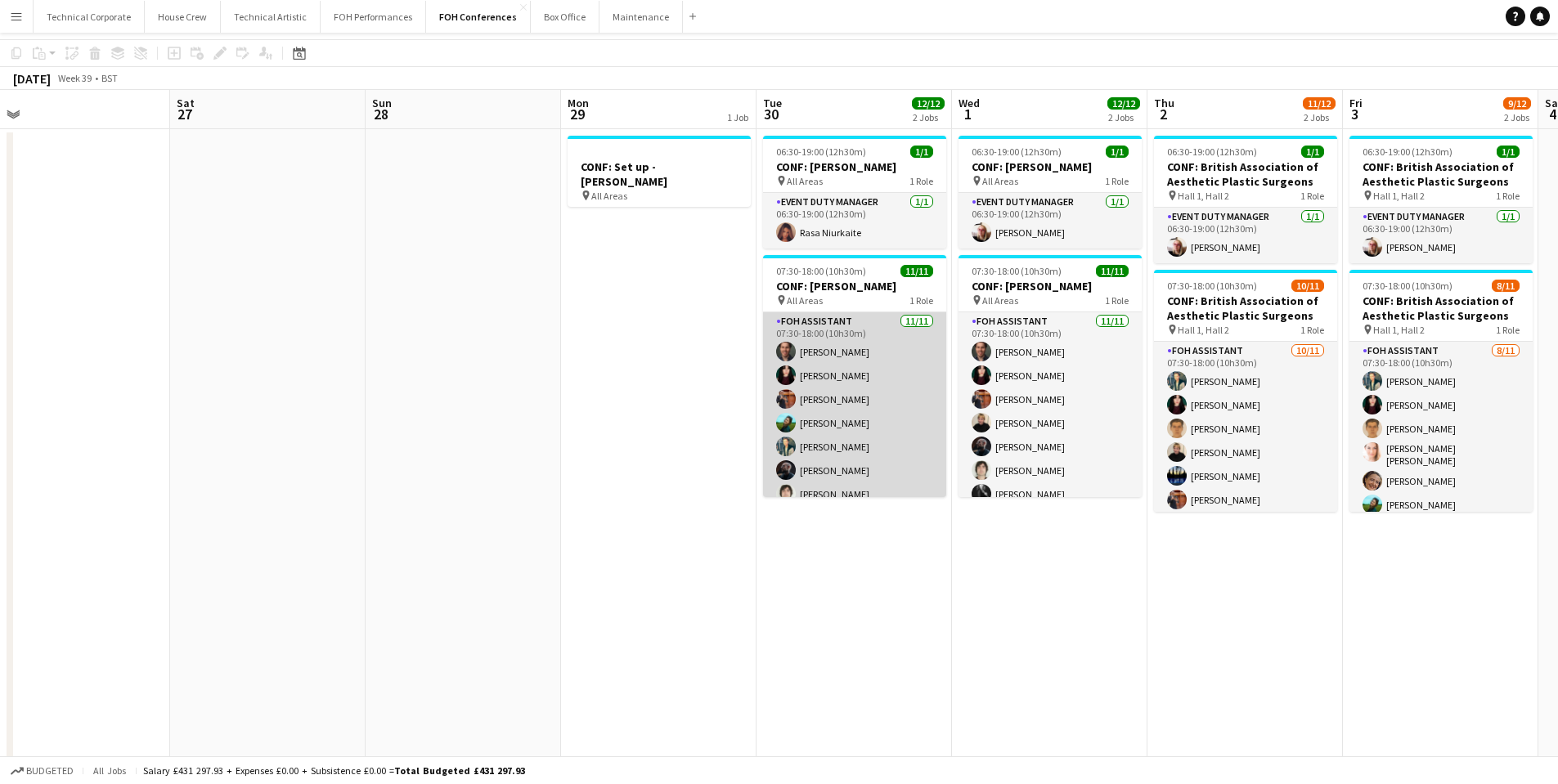
scroll to position [0, 0]
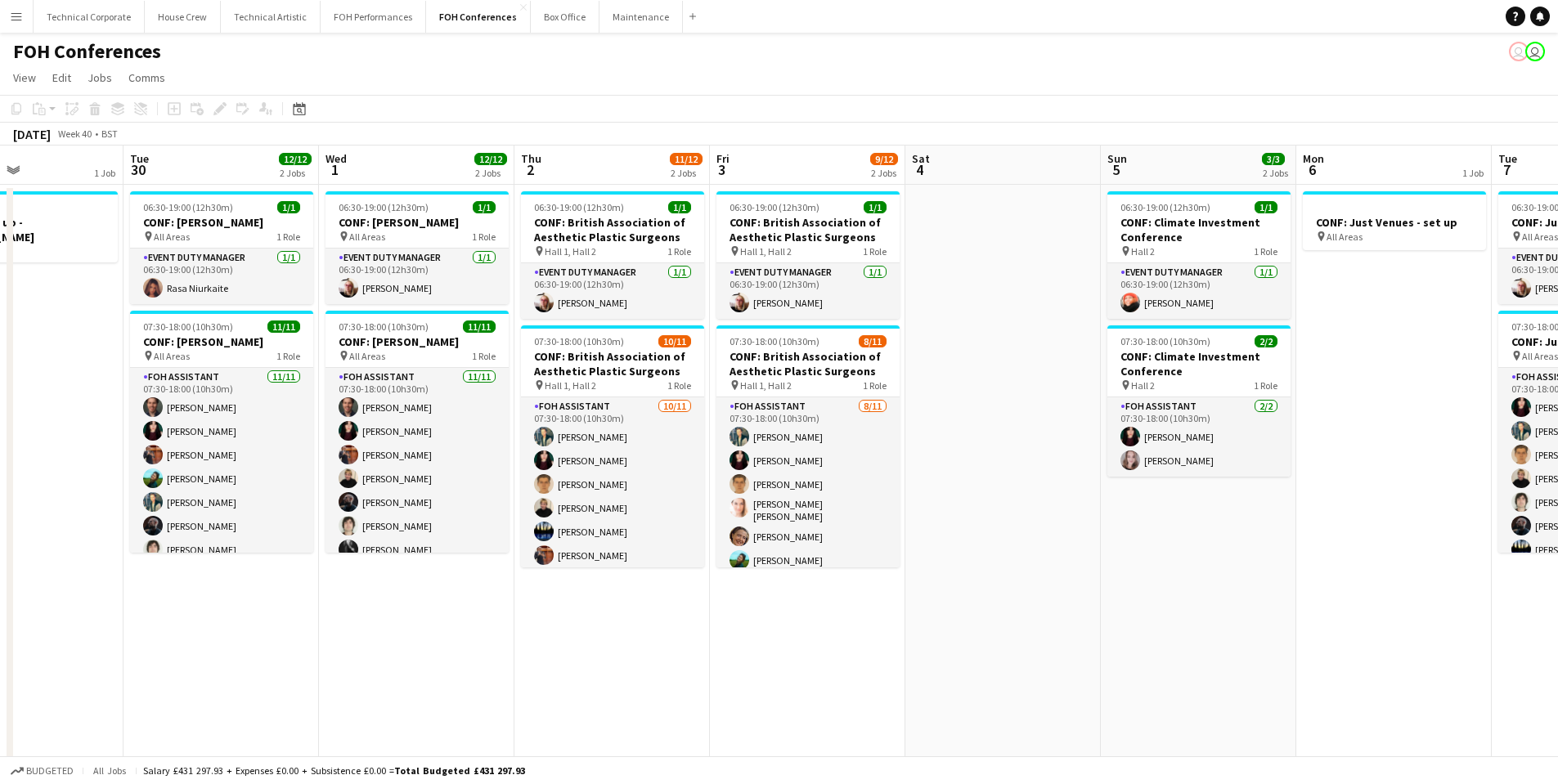
drag, startPoint x: 1222, startPoint y: 560, endPoint x: 389, endPoint y: 476, distance: 837.2
click at [389, 476] on app-calendar-viewport "Sat 27 Sun 28 Mon 29 1 Job Tue 30 12/12 2 Jobs Wed 1 12/12 2 Jobs Thu 2 11/12 2…" at bounding box center [779, 593] width 1558 height 897
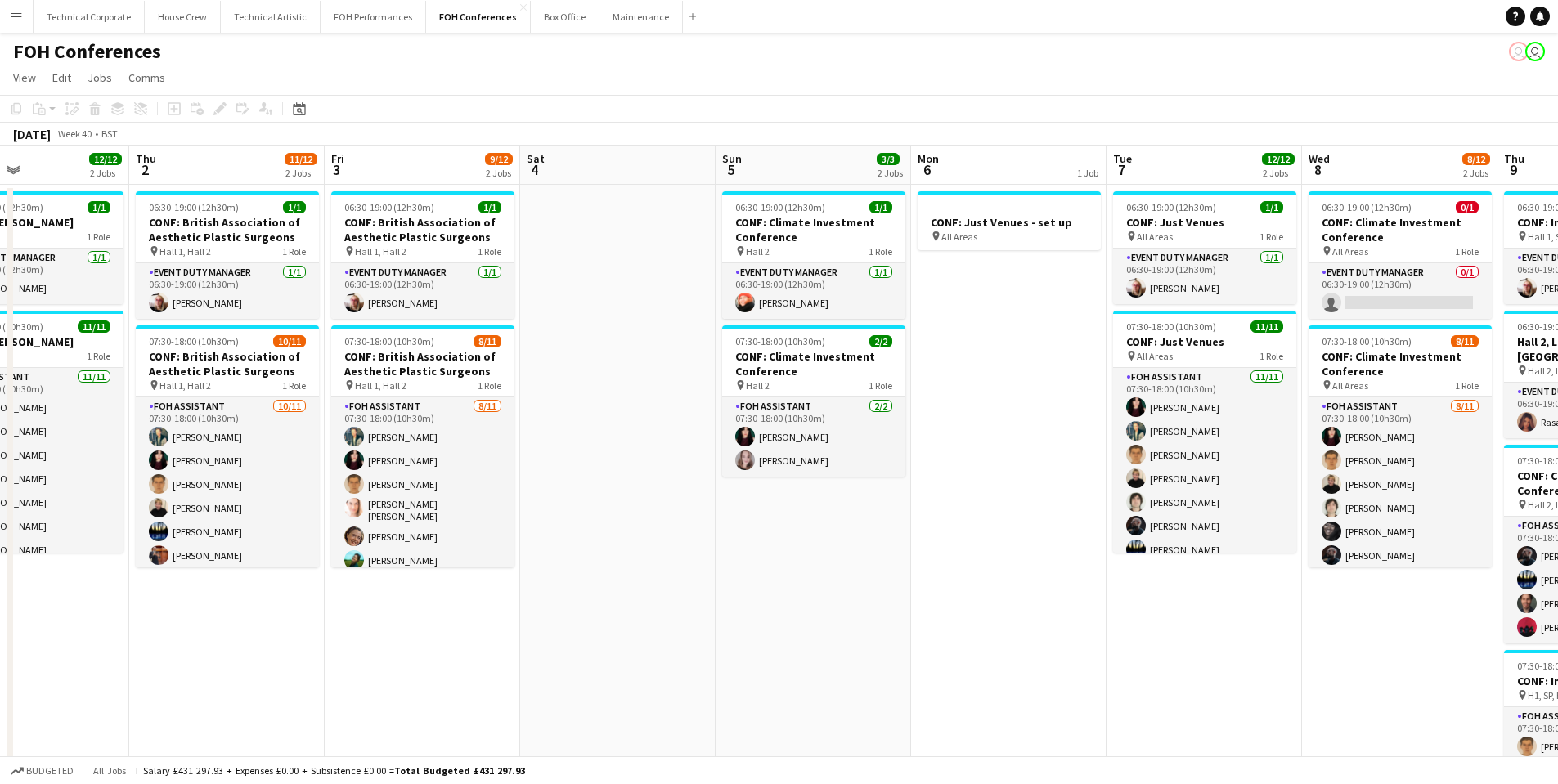
scroll to position [0, 653]
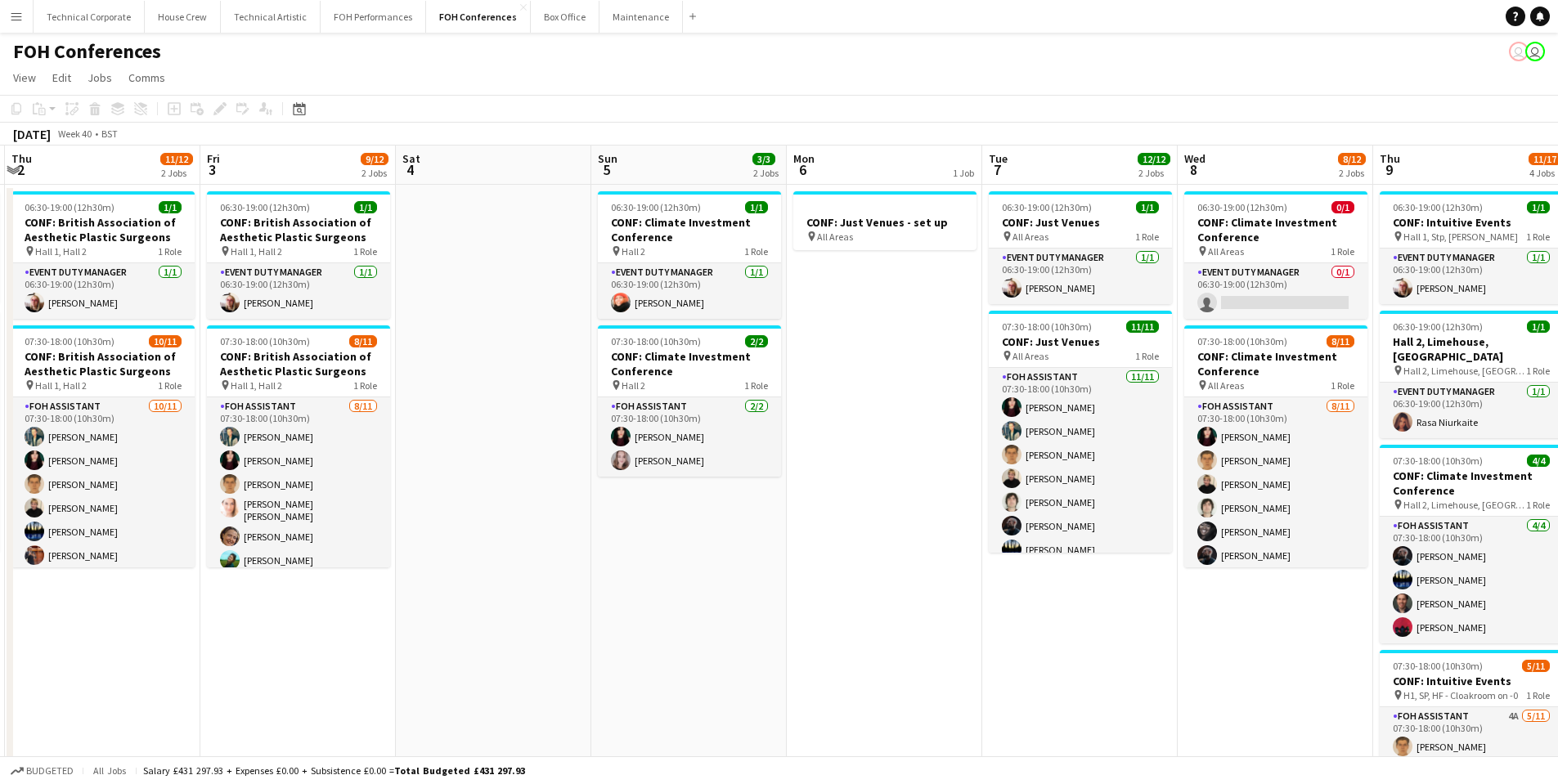
drag, startPoint x: 1181, startPoint y: 319, endPoint x: 868, endPoint y: 279, distance: 315.5
click at [871, 281] on app-calendar-viewport "Mon 29 1 Job Tue 30 12/12 2 Jobs Wed 1 12/12 2 Jobs Thu 2 11/12 2 Jobs Fri 3 9/…" at bounding box center [779, 593] width 1558 height 897
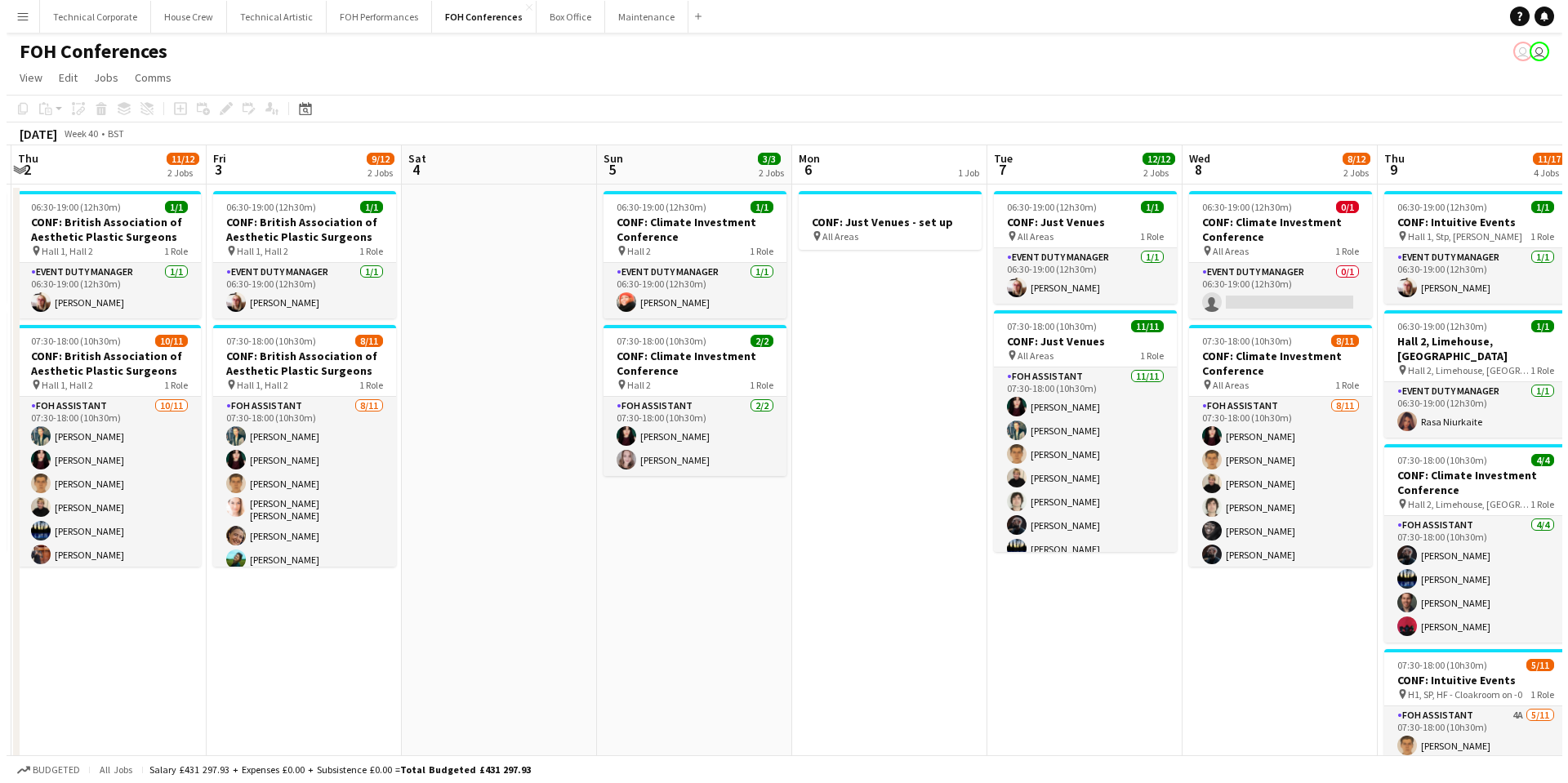
scroll to position [0, 581]
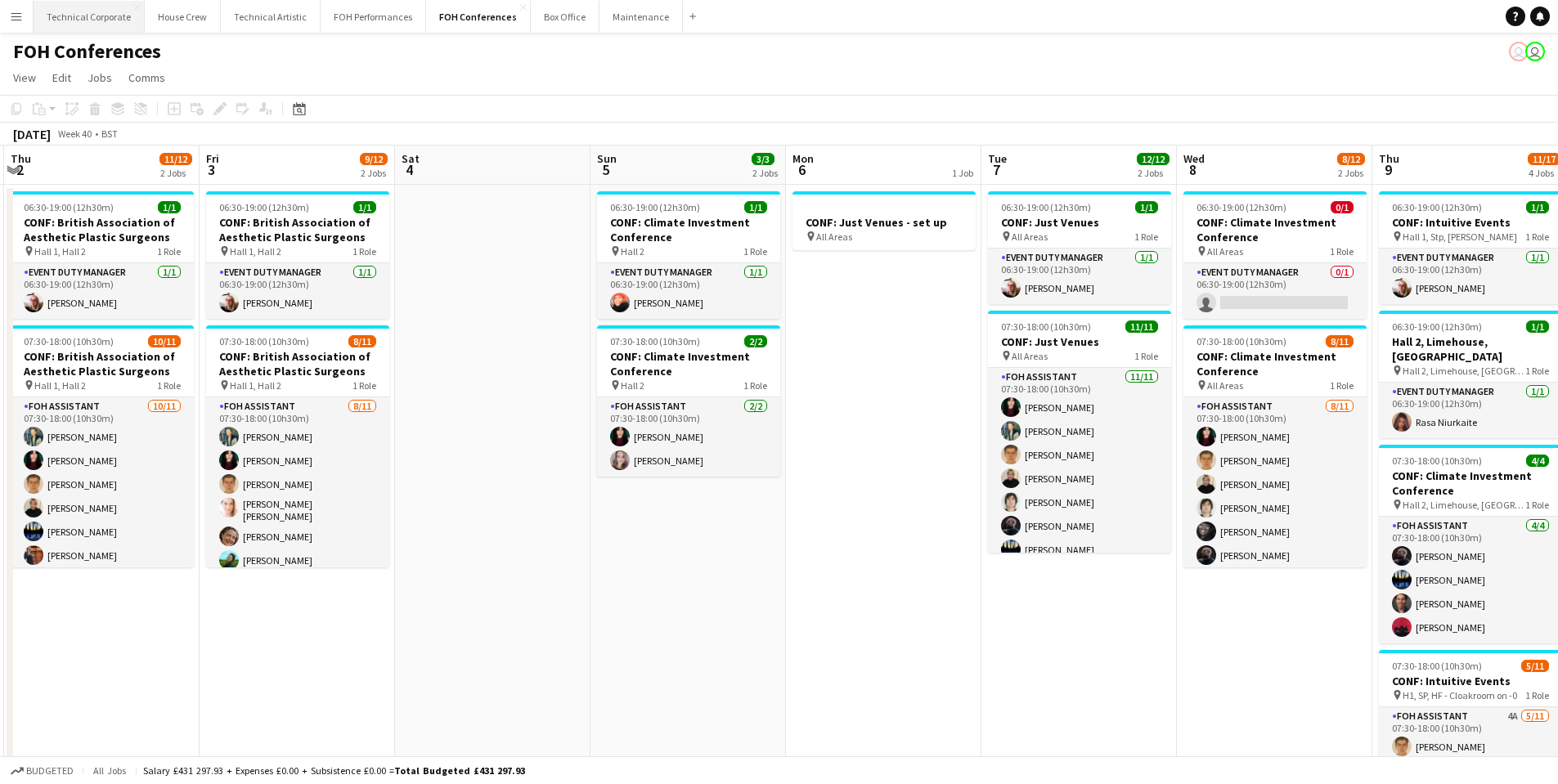
click at [92, 22] on button "Technical Corporate Close" at bounding box center [89, 17] width 111 height 32
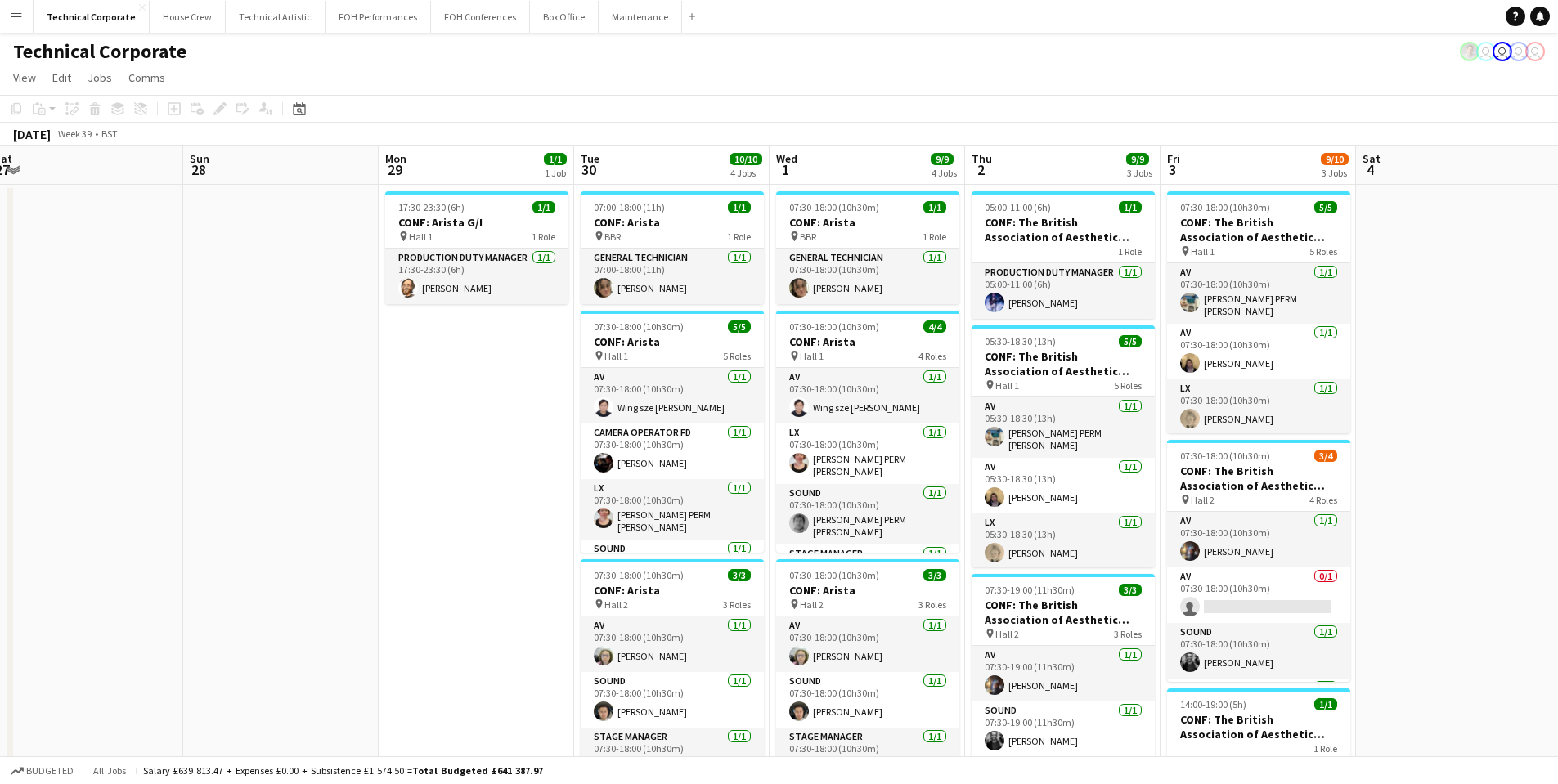
scroll to position [0, 599]
drag, startPoint x: 1288, startPoint y: 357, endPoint x: 310, endPoint y: 394, distance: 978.7
click at [310, 394] on app-calendar-viewport "Wed 24 13/13 4 Jobs Thu 25 6/6 4 Jobs Fri 26 Sat 27 Sun 28 Mon 29 1/1 1 Job Tue…" at bounding box center [779, 620] width 1558 height 949
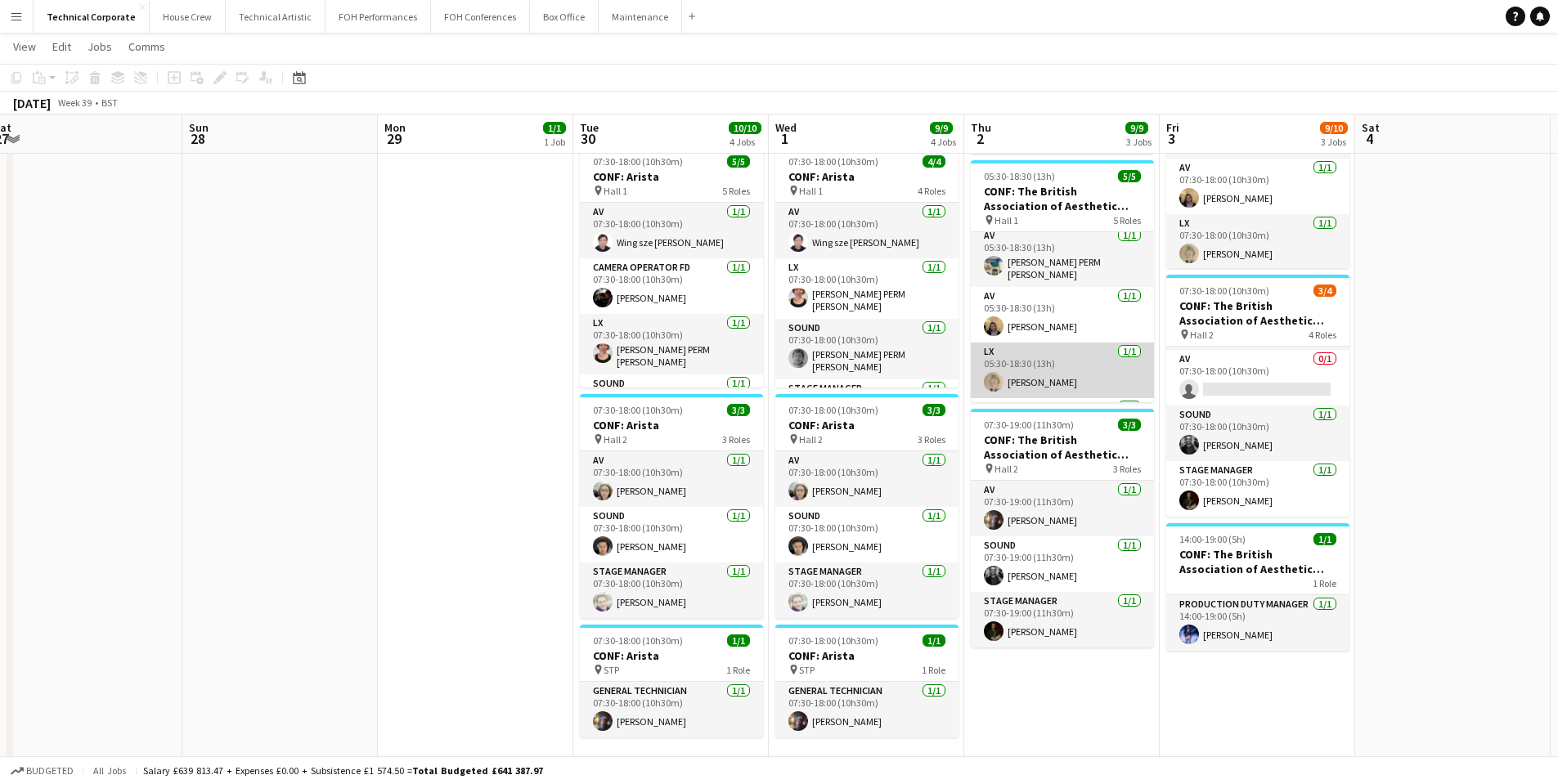
scroll to position [0, 0]
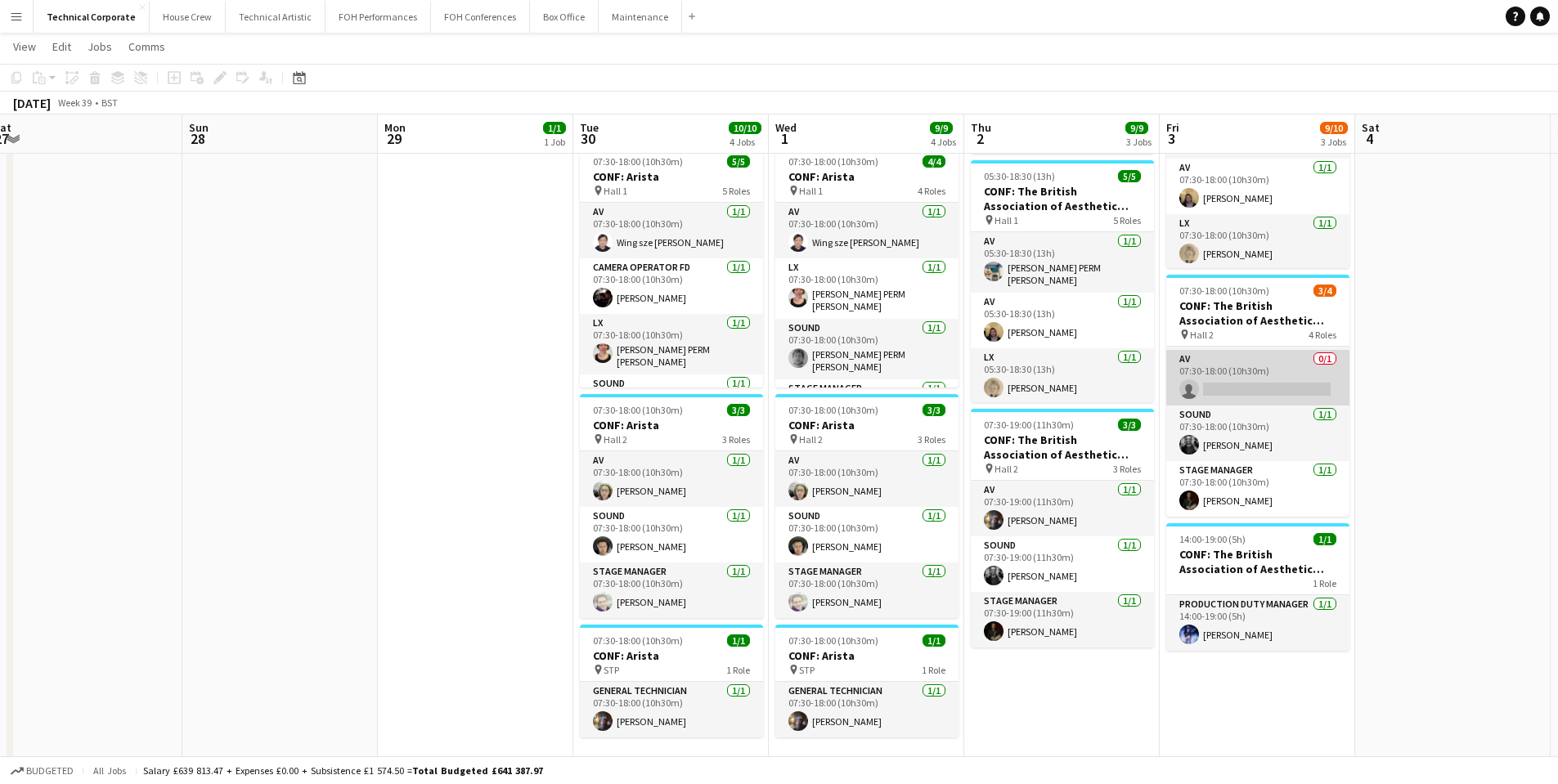
click at [1210, 364] on app-card-role "AV 0/1 07:30-18:00 (10h30m) single-neutral-actions" at bounding box center [1258, 377] width 183 height 55
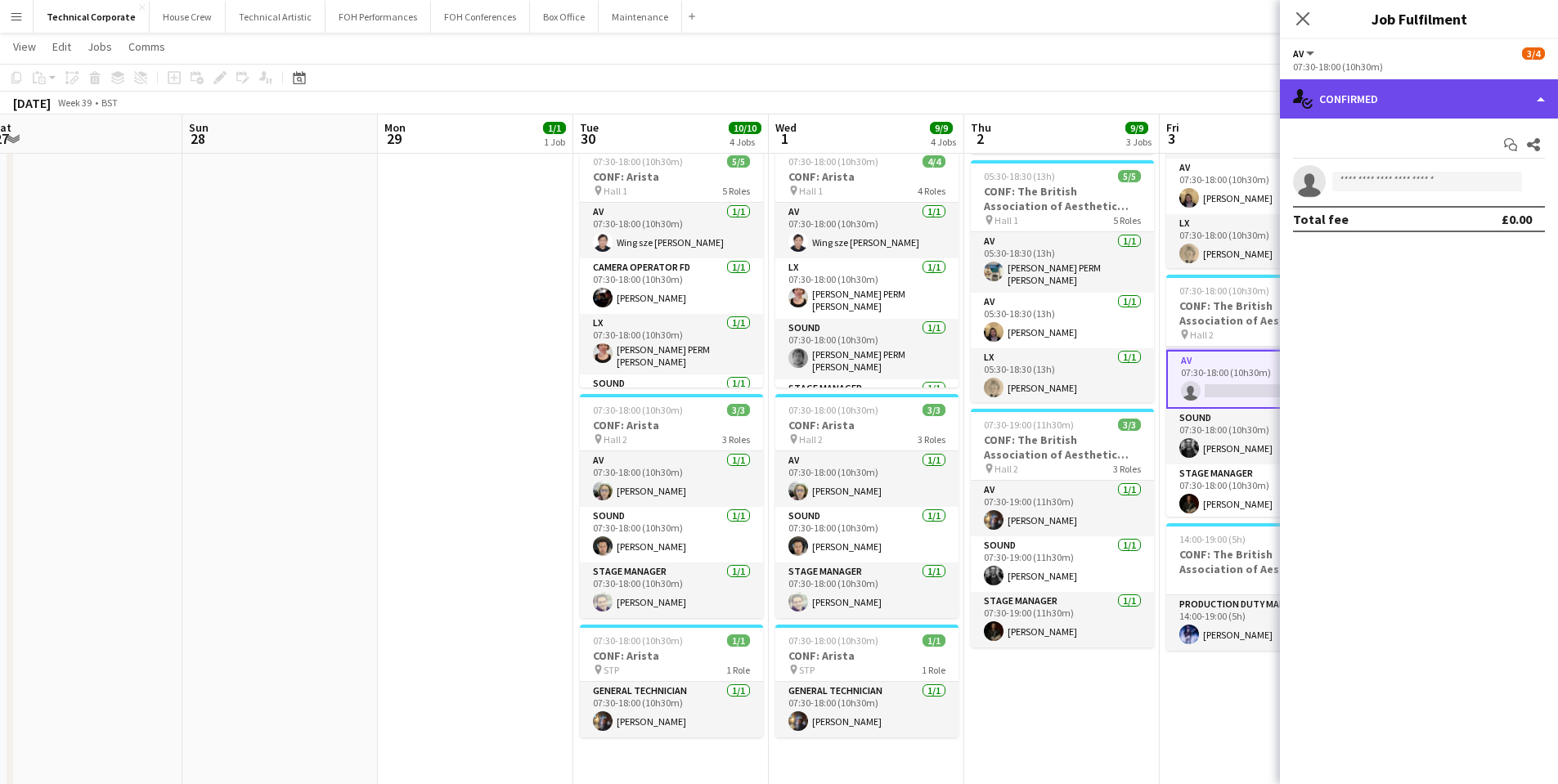
click at [1332, 98] on div "single-neutral-actions-check-2 Confirmed" at bounding box center [1418, 99] width 278 height 40
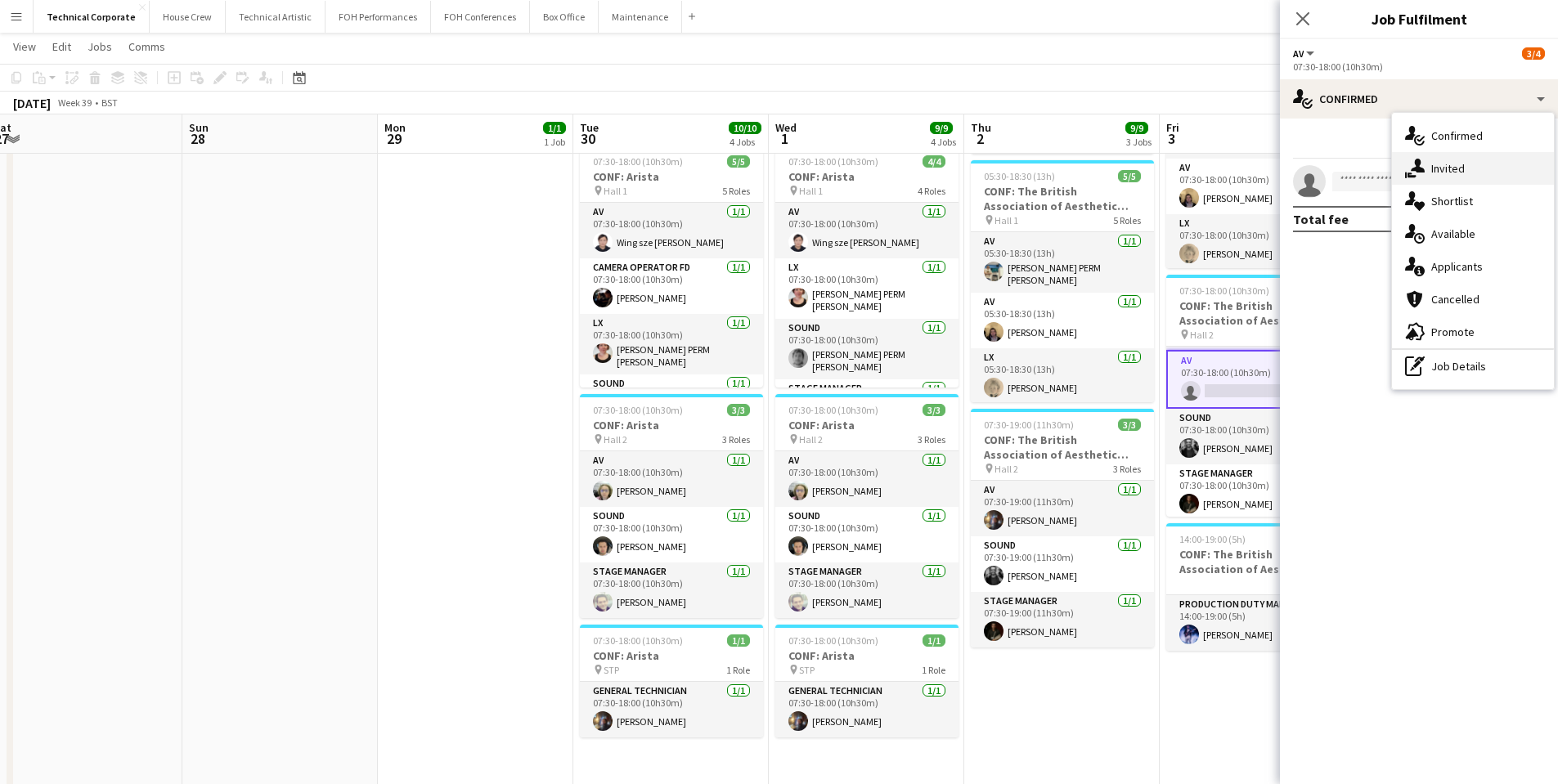
click at [1440, 163] on span "Invited" at bounding box center [1448, 168] width 34 height 15
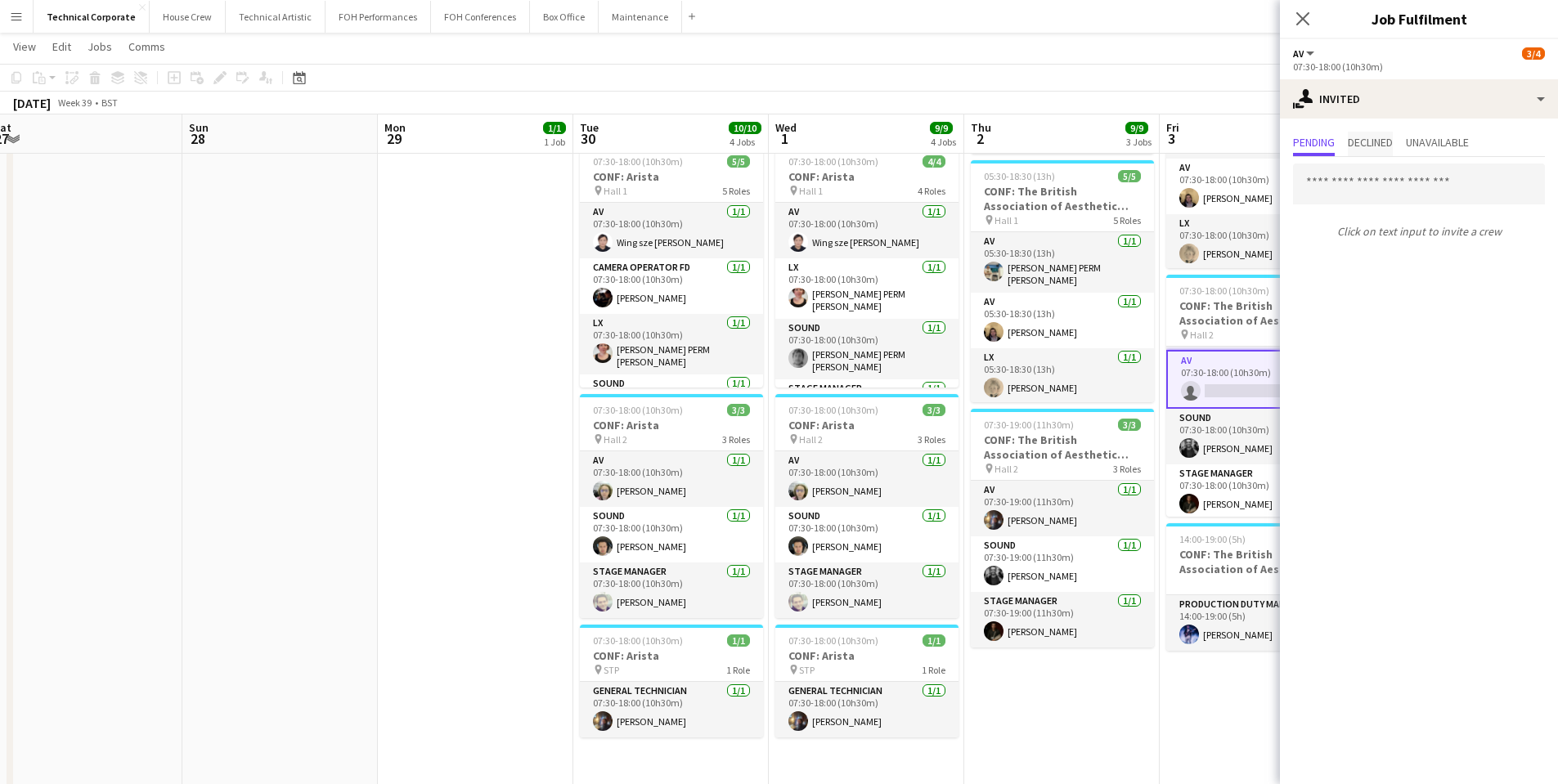
click at [1370, 136] on span "Declined" at bounding box center [1371, 142] width 45 height 12
click at [1418, 132] on span "Unavailable" at bounding box center [1437, 144] width 63 height 25
click at [1300, 12] on icon "Close pop-in" at bounding box center [1302, 18] width 16 height 16
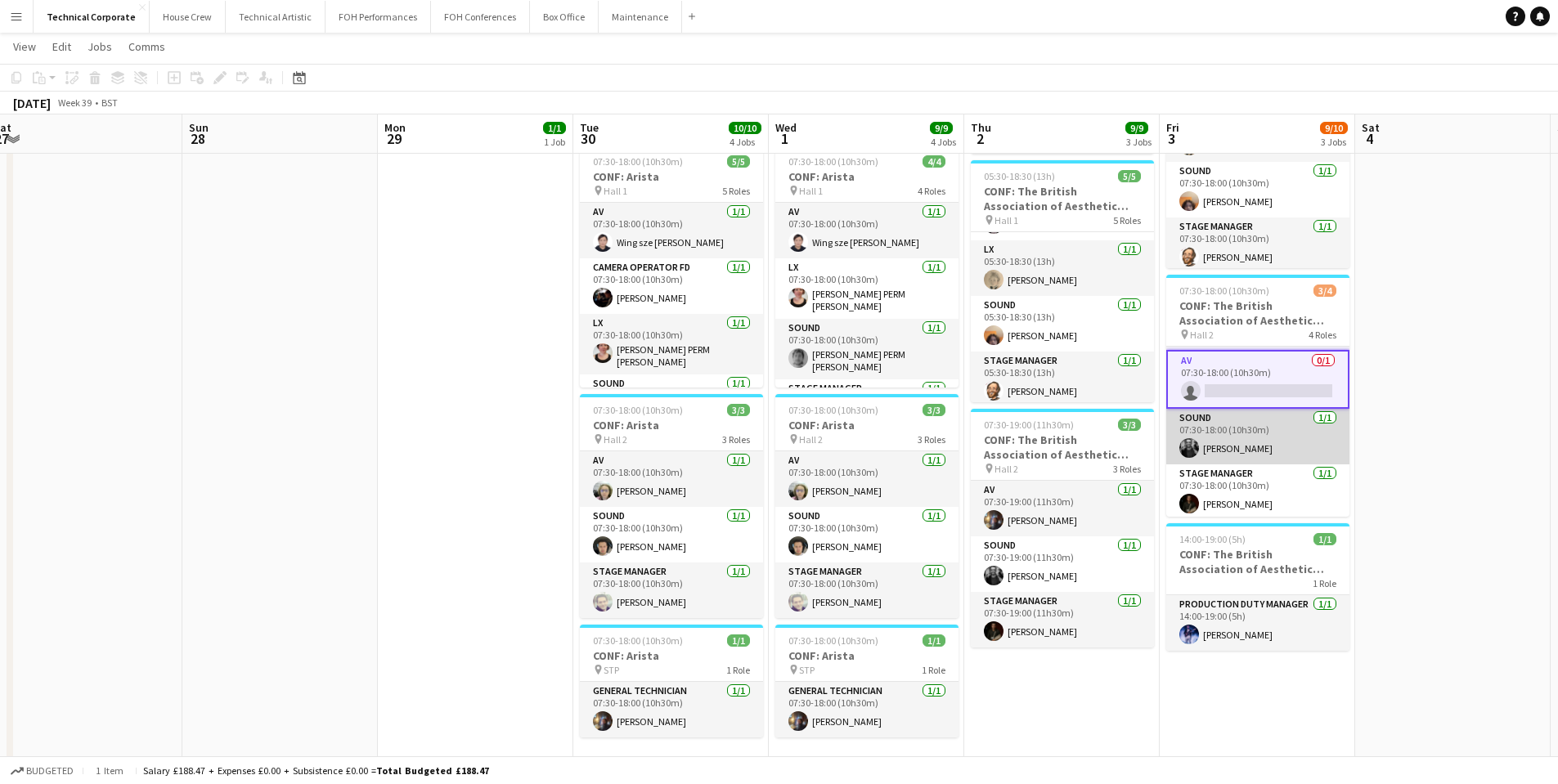
scroll to position [55, 0]
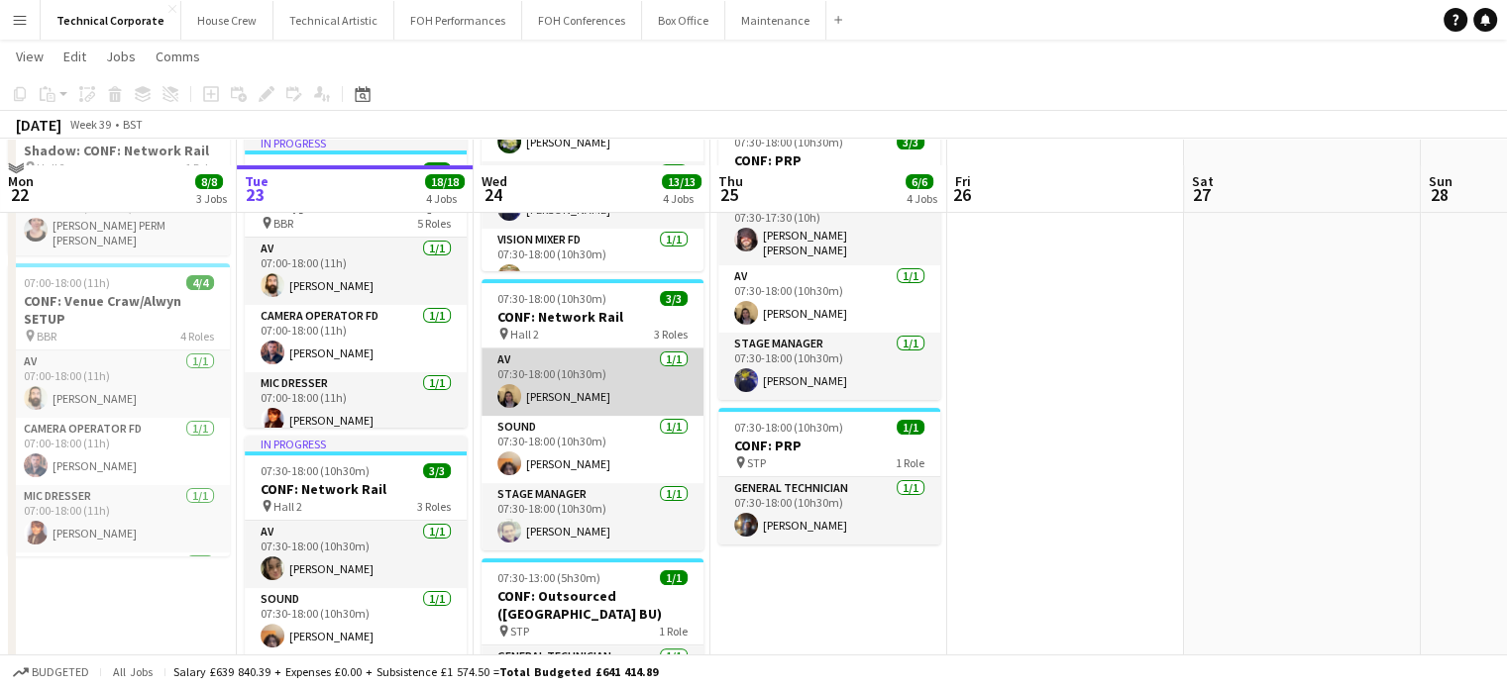
scroll to position [594, 0]
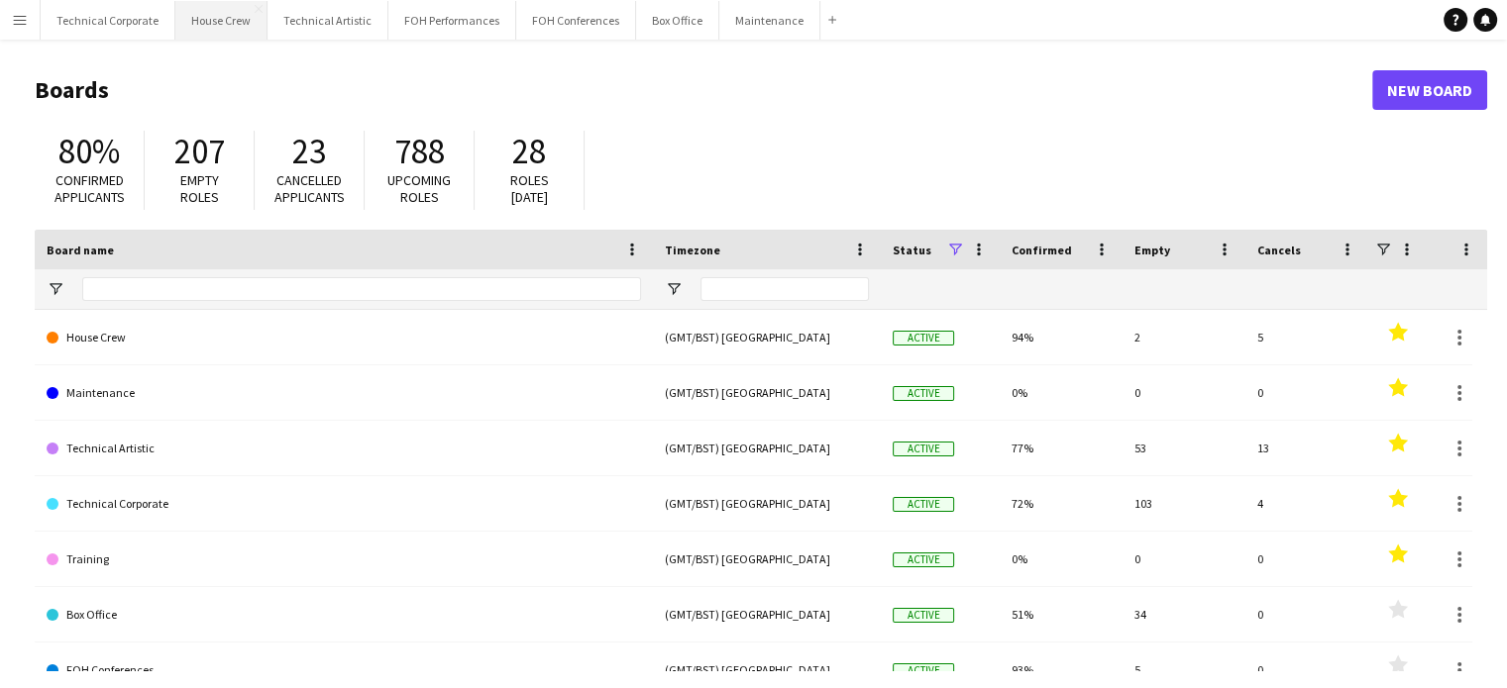
click at [217, 20] on button "House Crew Close" at bounding box center [221, 20] width 92 height 39
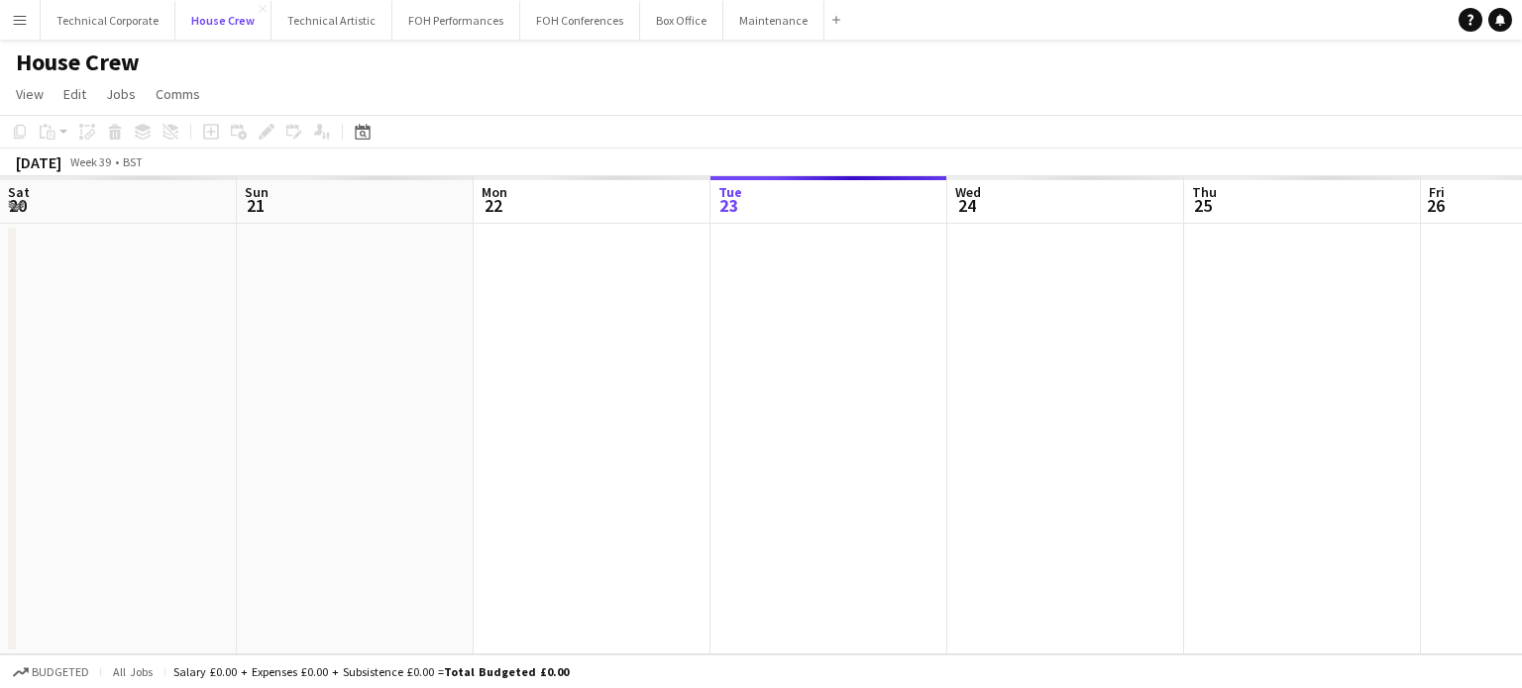
scroll to position [0, 474]
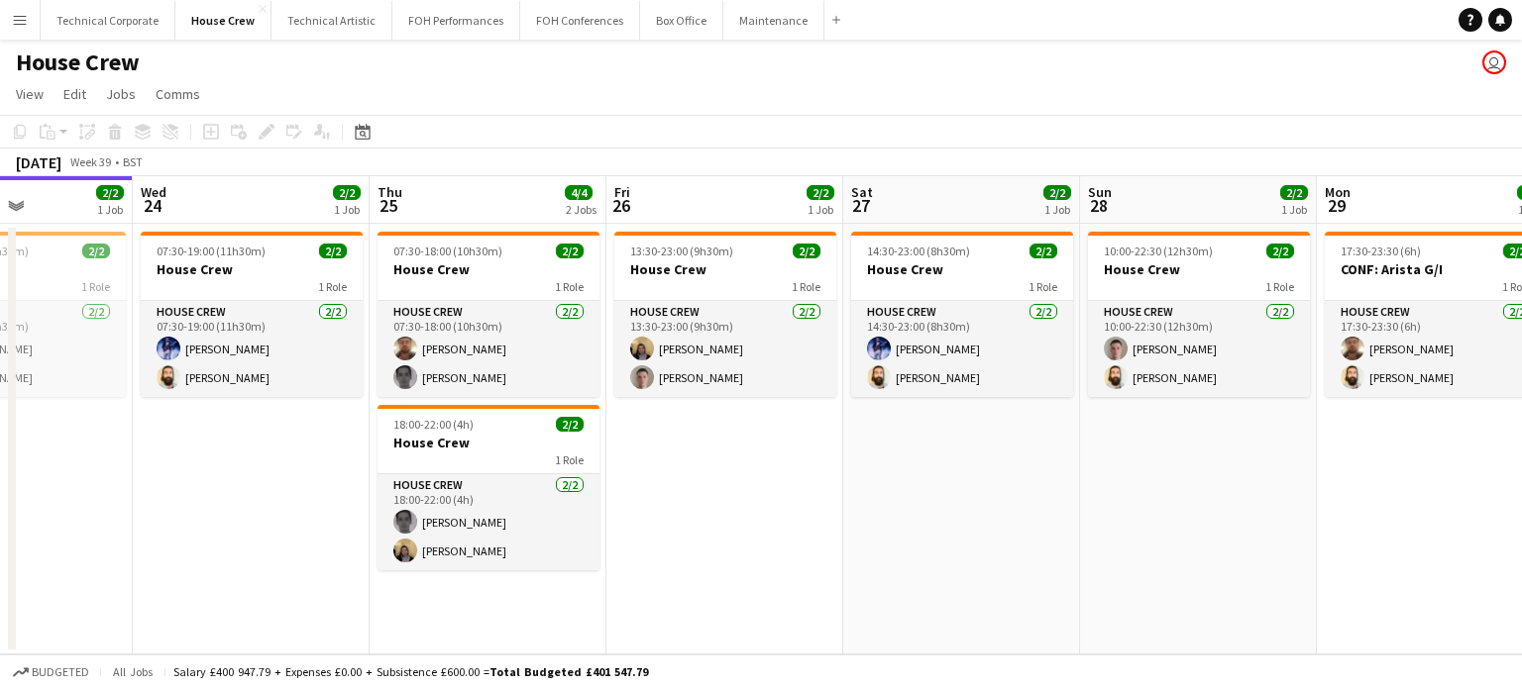
drag, startPoint x: 578, startPoint y: 462, endPoint x: 47, endPoint y: 449, distance: 531.1
click at [0, 464] on app-calendar-viewport "Sat 20 4/4 2 Jobs Sun 21 2/2 1 Job Mon 22 2/2 1 Job Tue 23 2/2 1 Job Wed 24 2/2…" at bounding box center [761, 415] width 1522 height 478
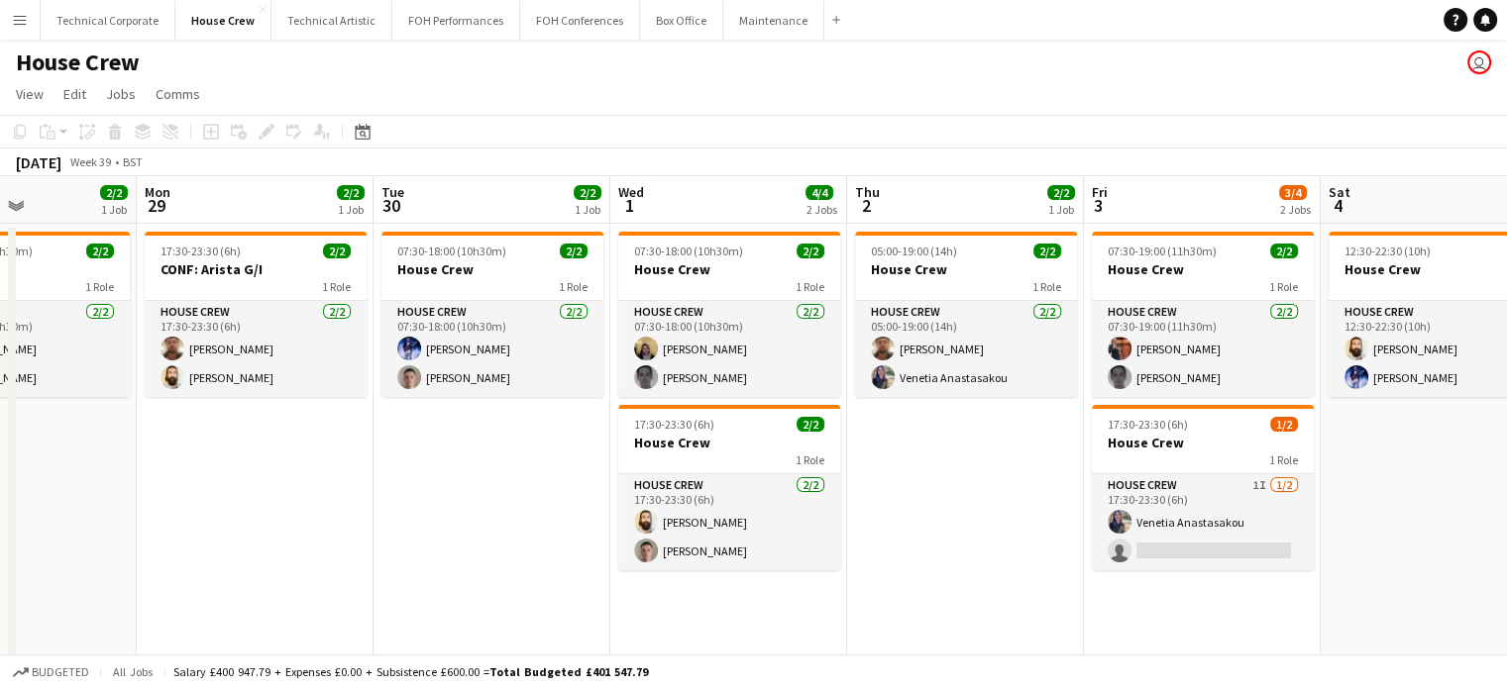
drag, startPoint x: 1101, startPoint y: 432, endPoint x: 181, endPoint y: 422, distance: 919.3
click at [159, 431] on app-calendar-viewport "Fri 26 2/2 1 Job Sat 27 2/2 1 Job Sun 28 2/2 1 Job Mon 29 2/2 1 Job Tue 30 2/2 …" at bounding box center [753, 510] width 1507 height 669
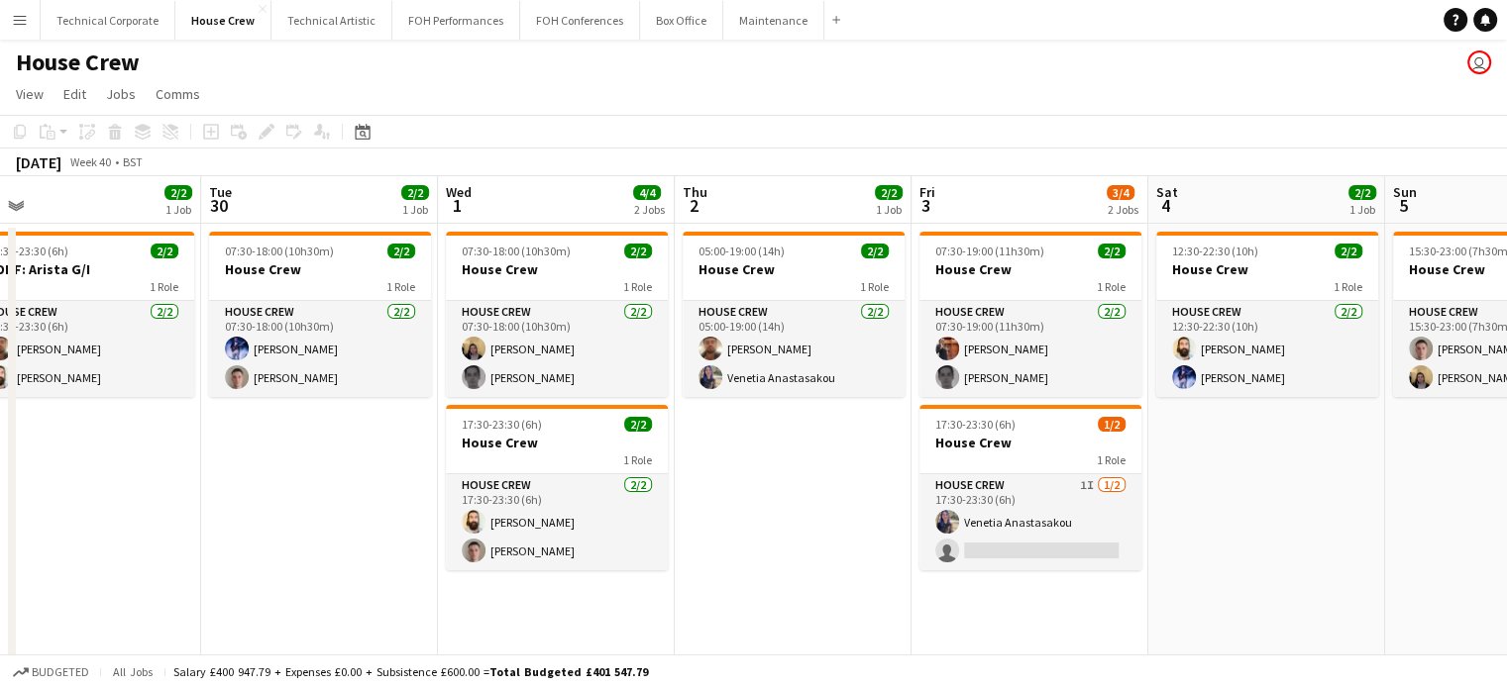
scroll to position [0, 751]
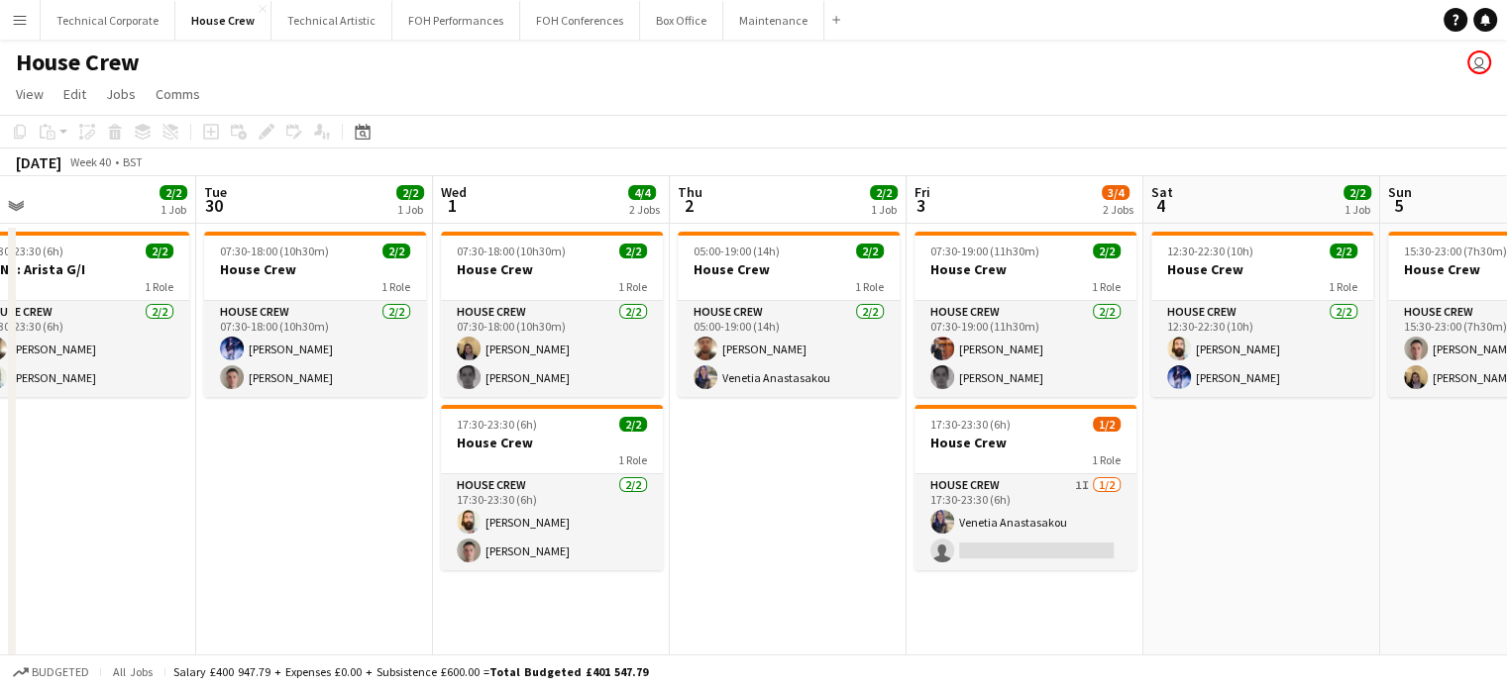
drag, startPoint x: 1046, startPoint y: 441, endPoint x: 869, endPoint y: 431, distance: 177.6
click at [869, 431] on app-calendar-viewport "Fri 26 2/2 1 Job Sat 27 2/2 1 Job Sun 28 2/2 1 Job Mon 29 2/2 1 Job Tue 30 2/2 …" at bounding box center [753, 510] width 1507 height 669
